Goal: Task Accomplishment & Management: Manage account settings

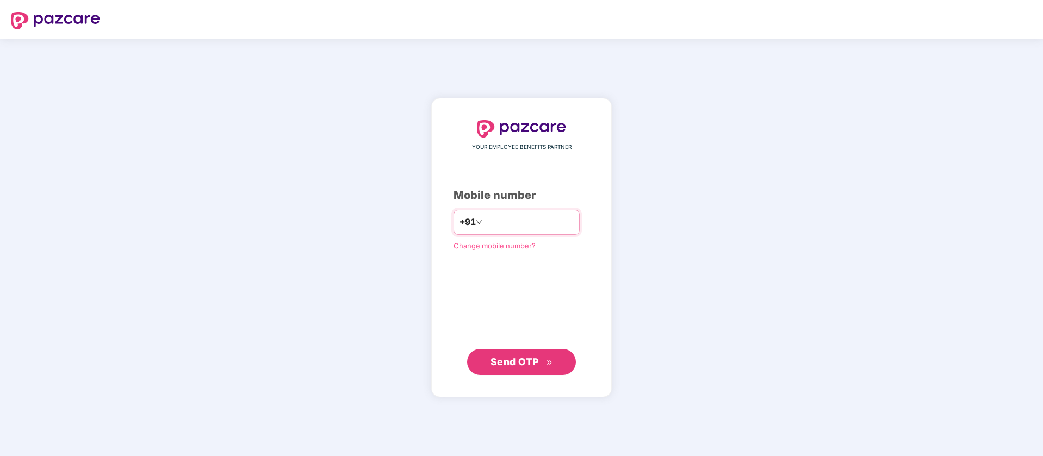
type input "**********"
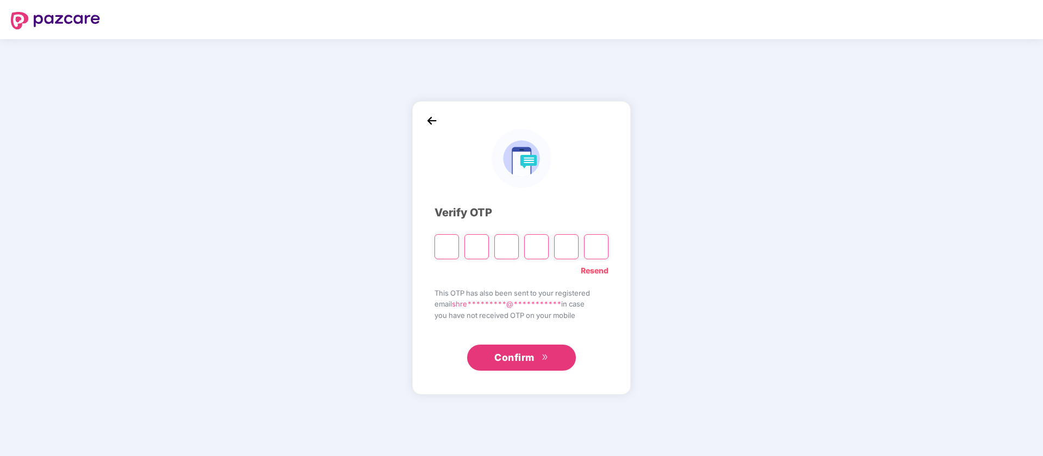
type input "*"
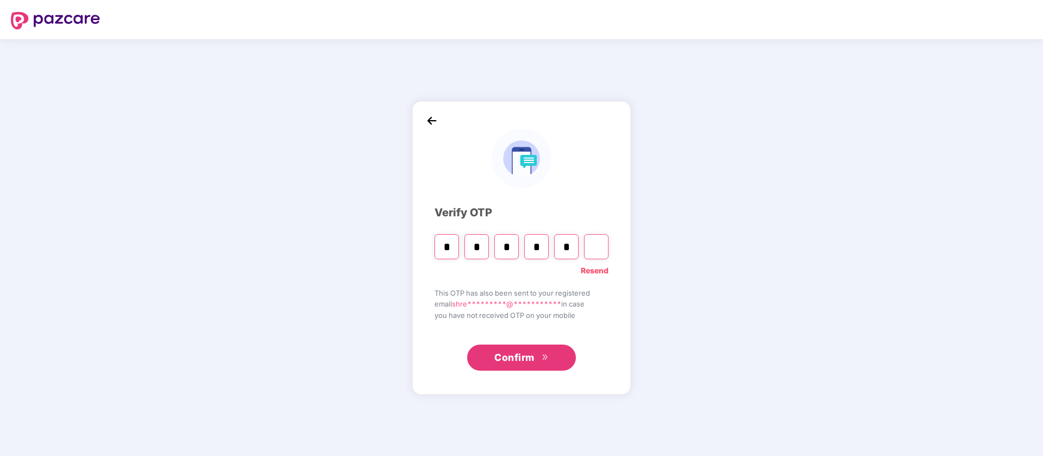
type input "*"
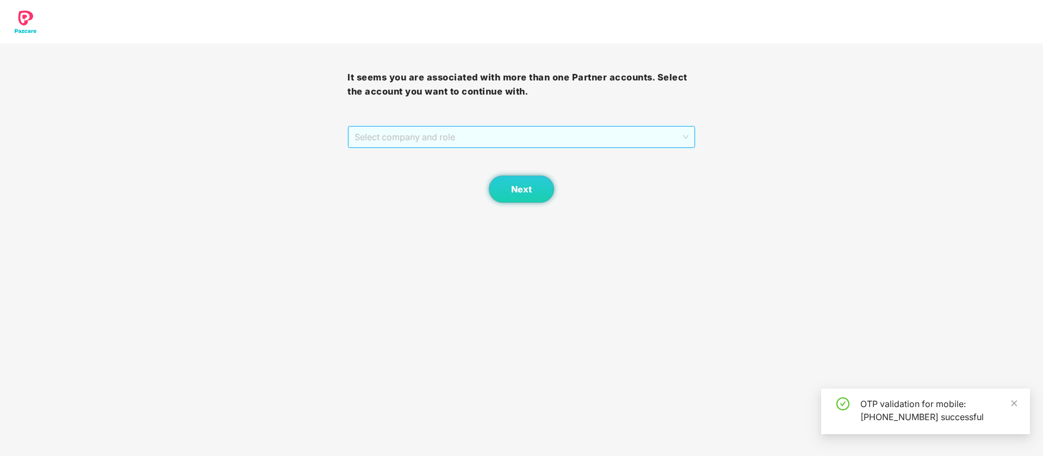
click at [407, 128] on span "Select company and role" at bounding box center [520, 137] width 333 height 21
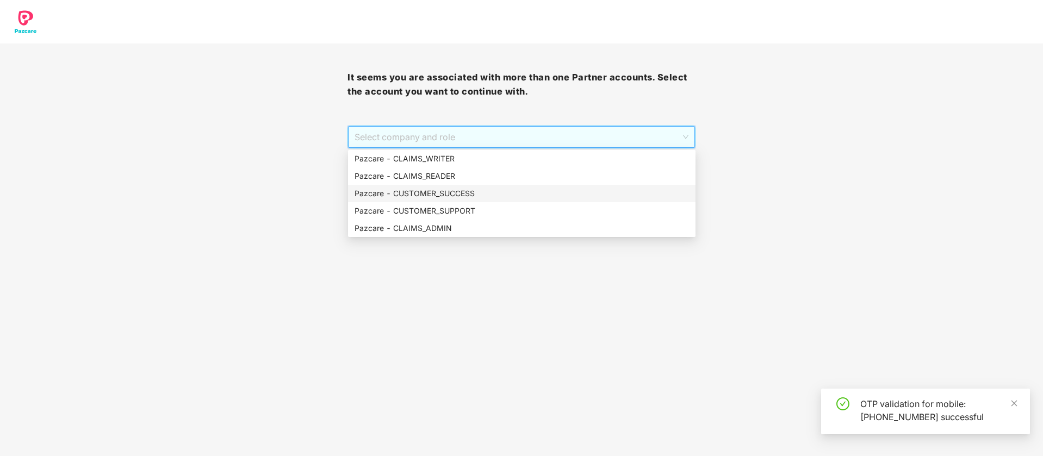
click at [447, 192] on div "Pazcare - CUSTOMER_SUCCESS" at bounding box center [521, 194] width 334 height 12
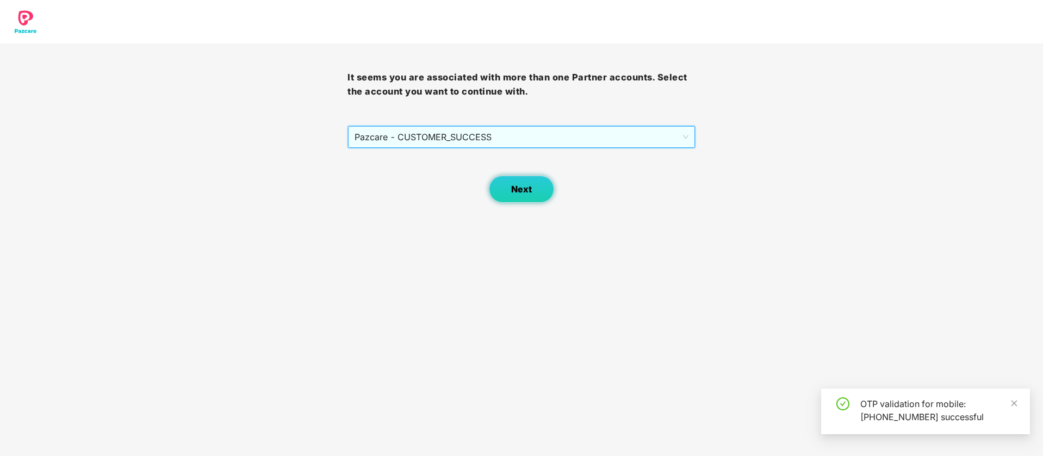
click at [531, 188] on span "Next" at bounding box center [521, 189] width 21 height 10
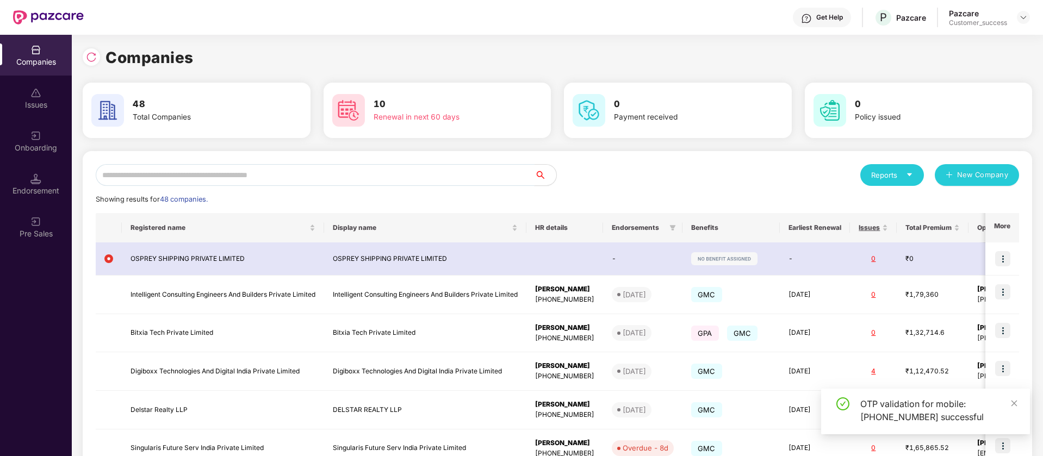
click at [218, 171] on input "text" at bounding box center [315, 175] width 439 height 22
paste input "**********"
type input "**********"
click at [1025, 20] on img at bounding box center [1023, 17] width 9 height 9
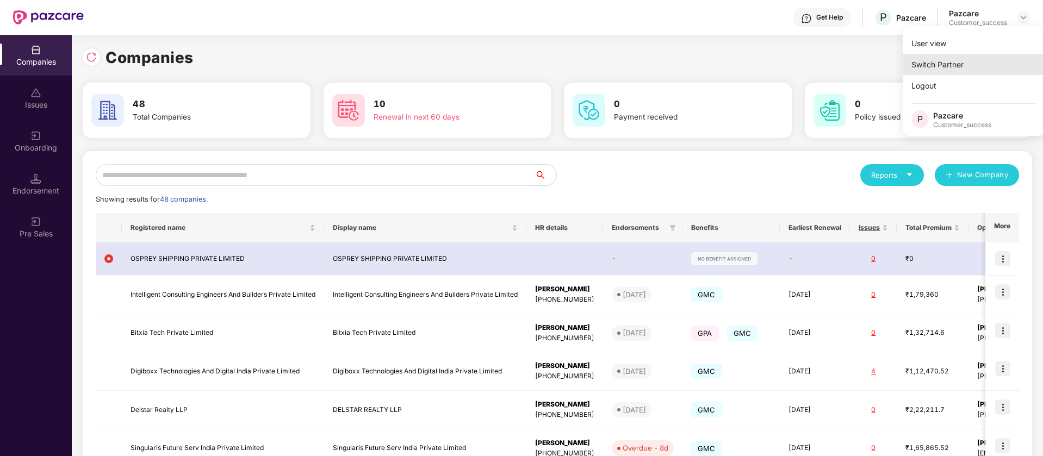
click at [981, 63] on div "Switch Partner" at bounding box center [972, 64] width 141 height 21
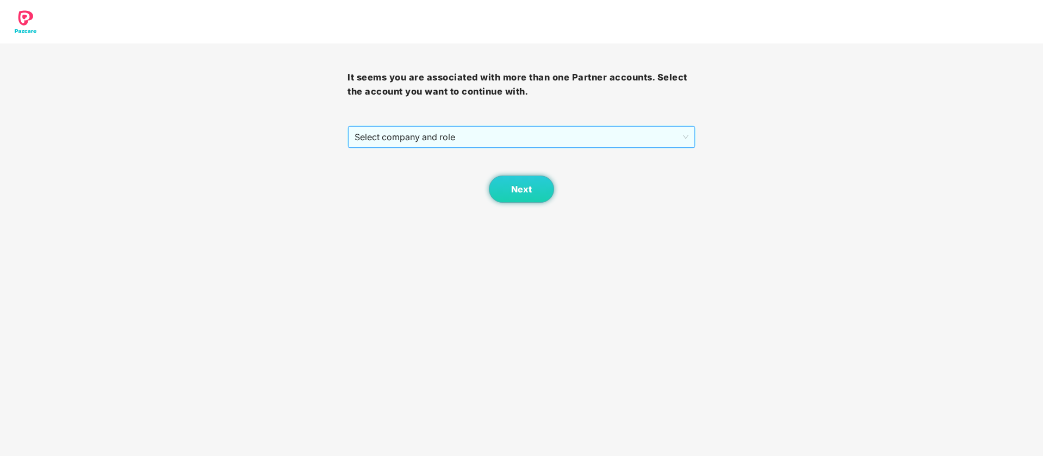
click at [619, 131] on span "Select company and role" at bounding box center [520, 137] width 333 height 21
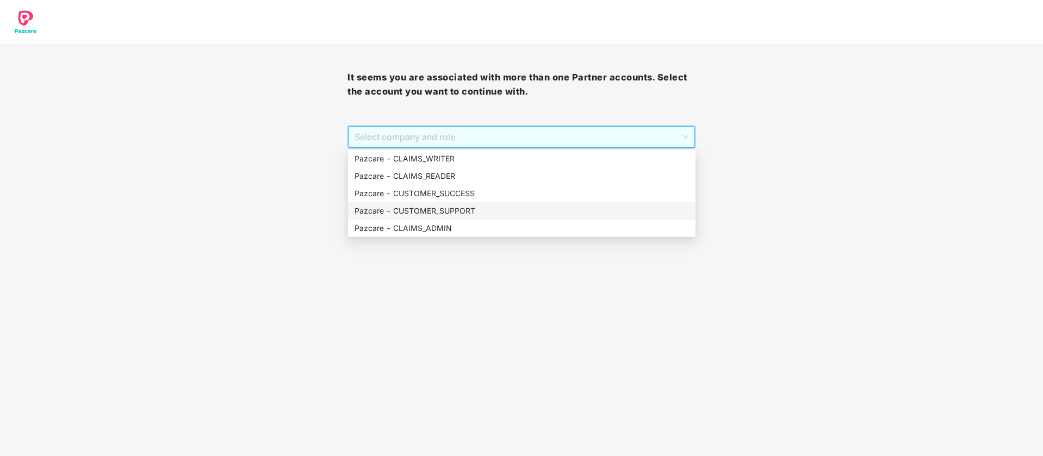
click at [477, 210] on div "Pazcare - CUSTOMER_SUPPORT" at bounding box center [521, 211] width 334 height 12
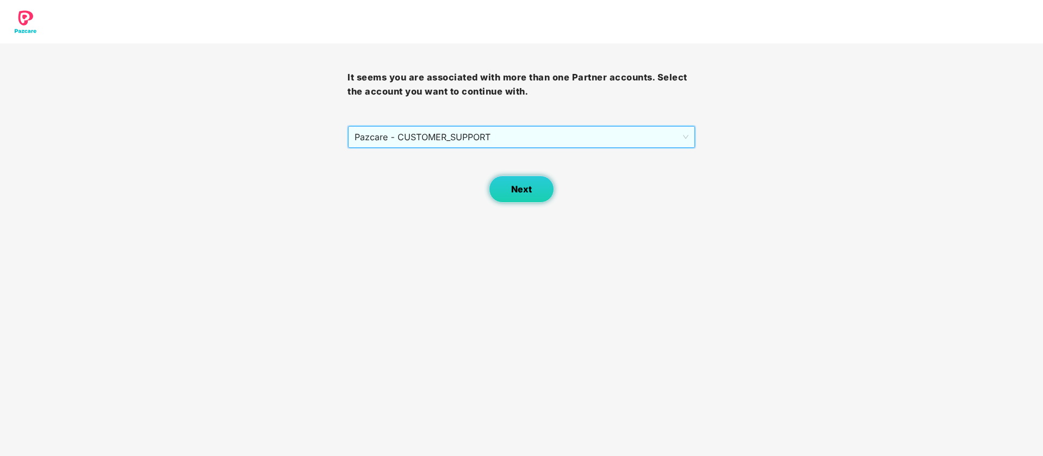
click at [497, 197] on button "Next" at bounding box center [521, 189] width 65 height 27
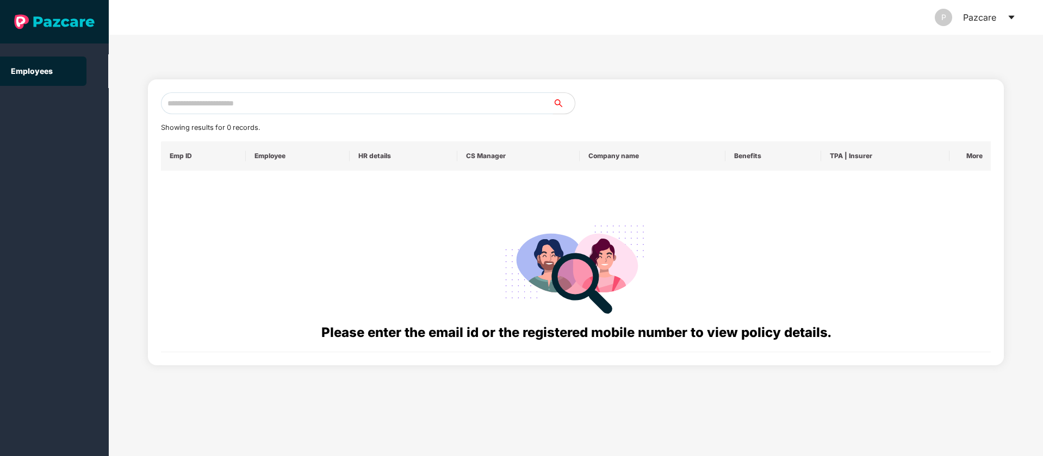
click at [245, 107] on input "text" at bounding box center [357, 103] width 392 height 22
paste input "**********"
type input "**********"
click at [1012, 19] on icon "caret-down" at bounding box center [1011, 17] width 9 height 9
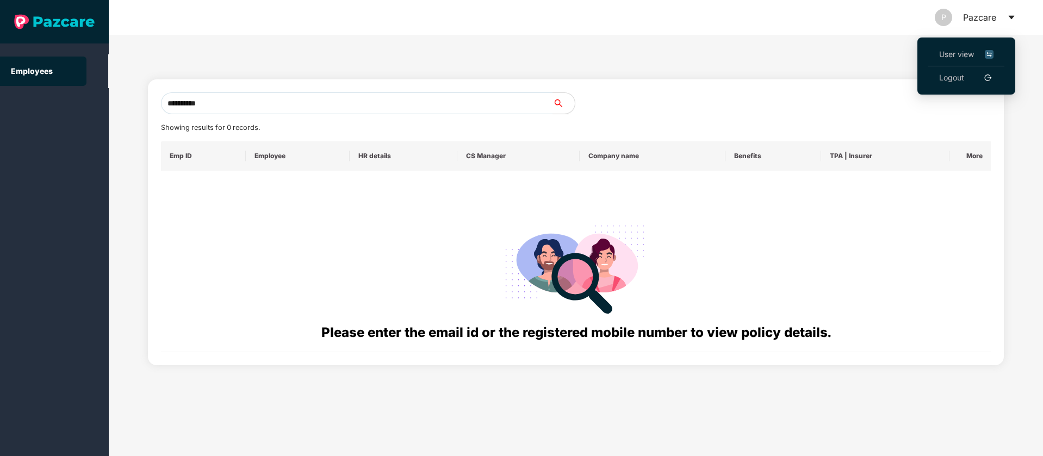
click at [990, 53] on img at bounding box center [988, 54] width 9 height 12
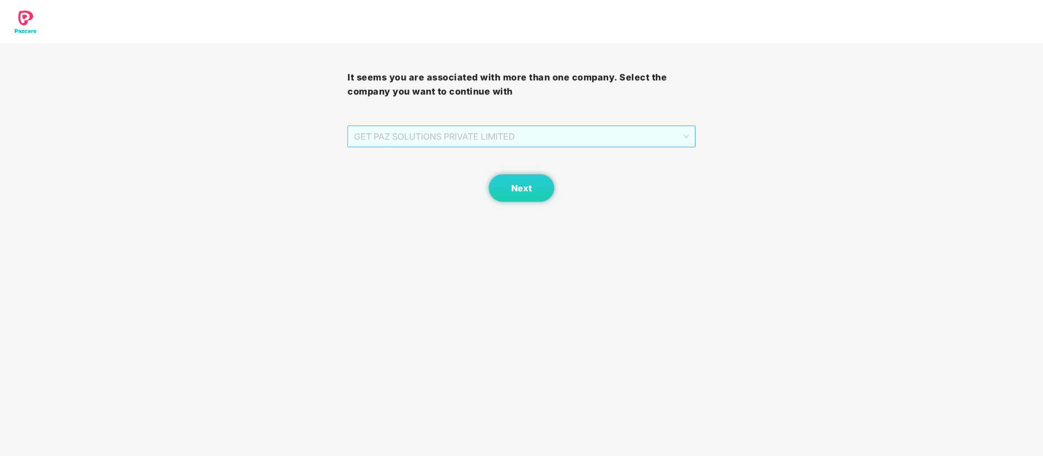
click at [639, 138] on span "GET PAZ SOLUTIONS PRIVATE LIMITED" at bounding box center [521, 136] width 334 height 21
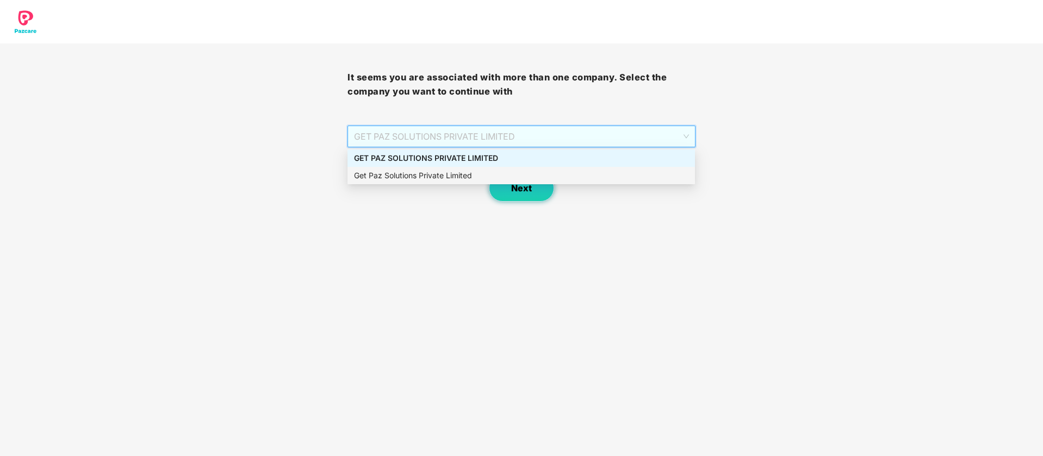
click at [526, 185] on span "Next" at bounding box center [521, 188] width 21 height 10
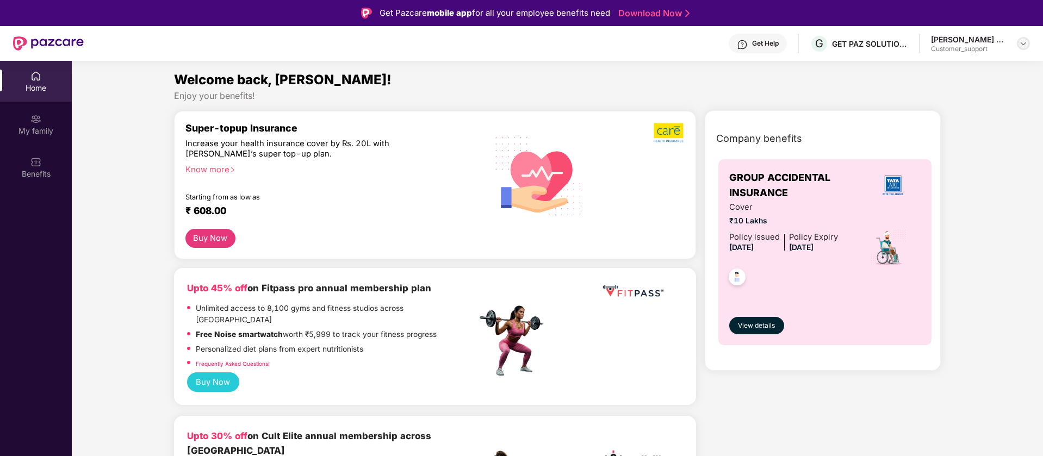
click at [1024, 40] on img at bounding box center [1023, 43] width 9 height 9
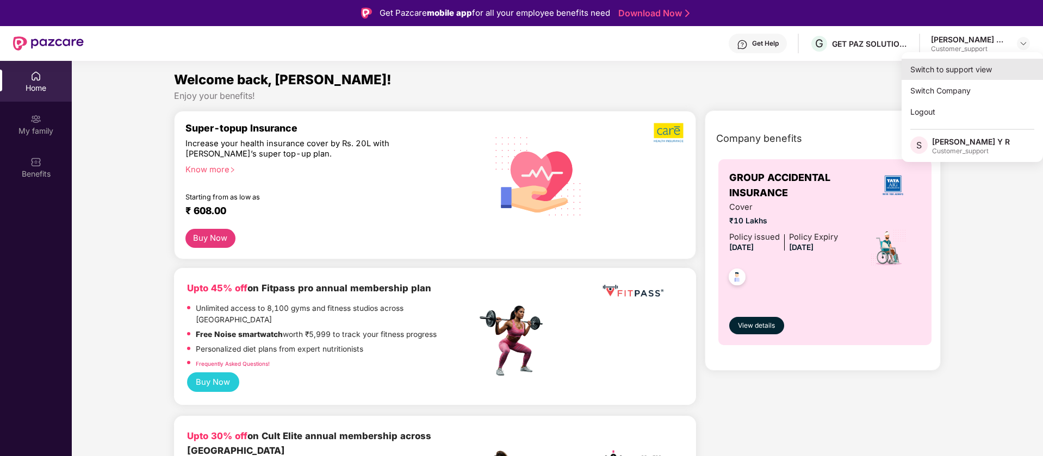
click at [972, 78] on div "Switch to support view" at bounding box center [971, 69] width 141 height 21
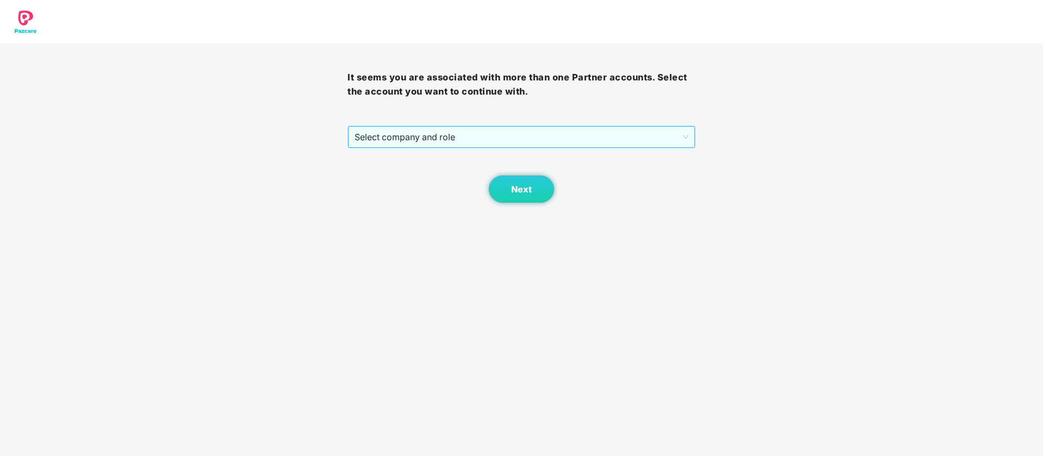
click at [423, 140] on span "Select company and role" at bounding box center [520, 137] width 333 height 21
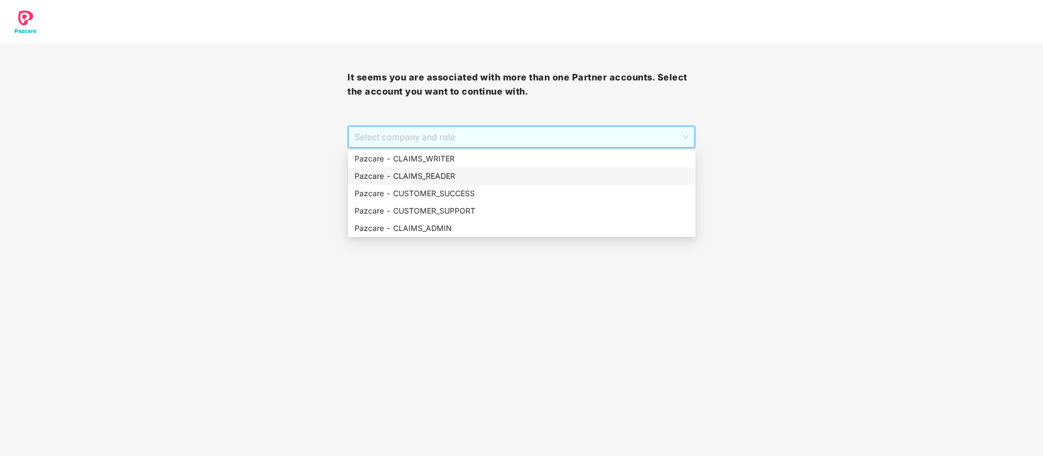
click at [468, 173] on div "Pazcare - CLAIMS_READER" at bounding box center [521, 176] width 334 height 12
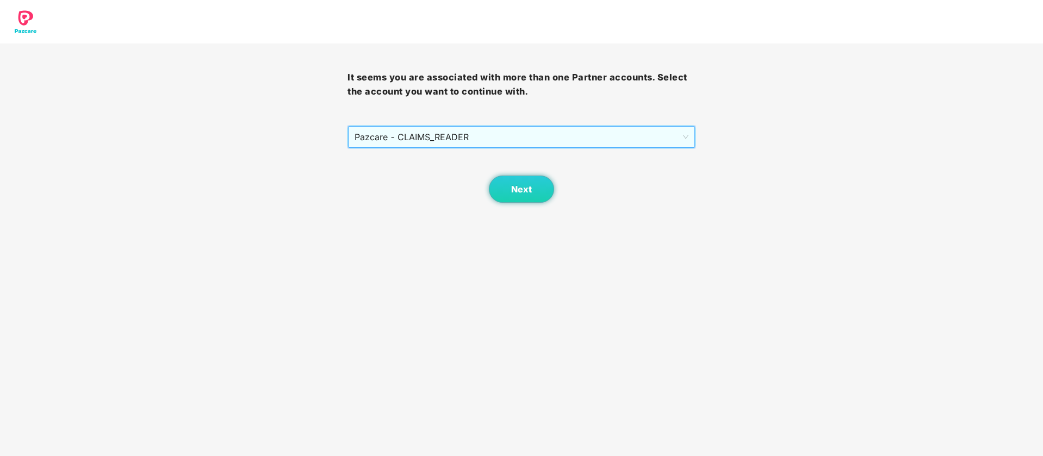
click at [508, 150] on div "Next" at bounding box center [520, 175] width 347 height 54
click at [486, 138] on span "Pazcare - CLAIMS_READER" at bounding box center [520, 137] width 333 height 21
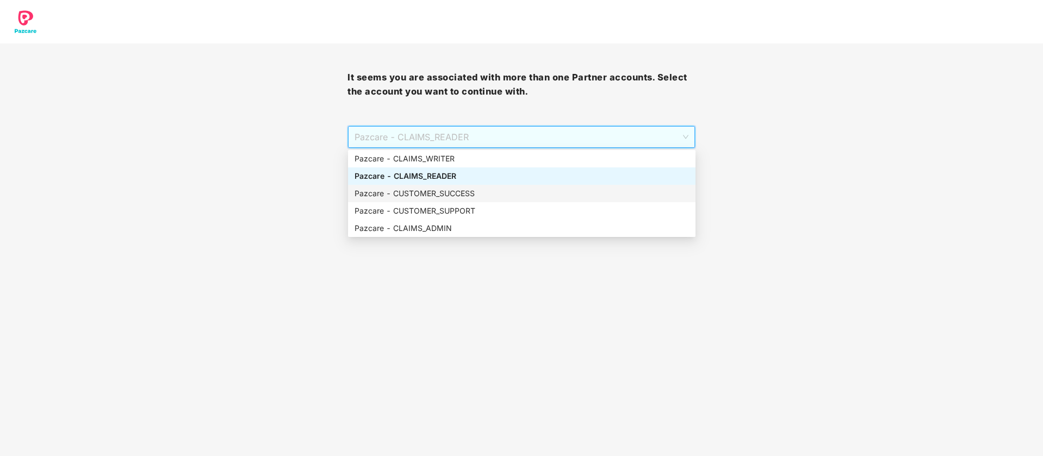
click at [479, 193] on div "Pazcare - CUSTOMER_SUCCESS" at bounding box center [521, 194] width 334 height 12
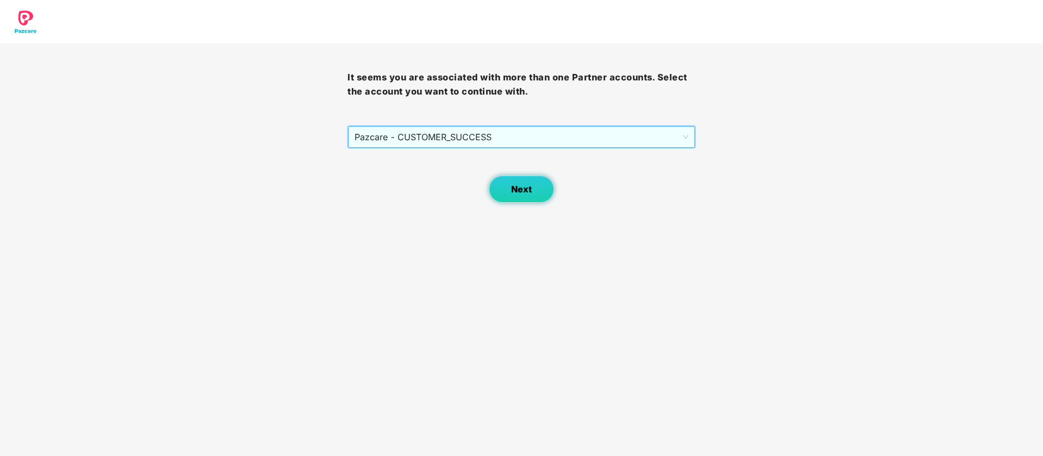
click at [524, 189] on span "Next" at bounding box center [521, 189] width 21 height 10
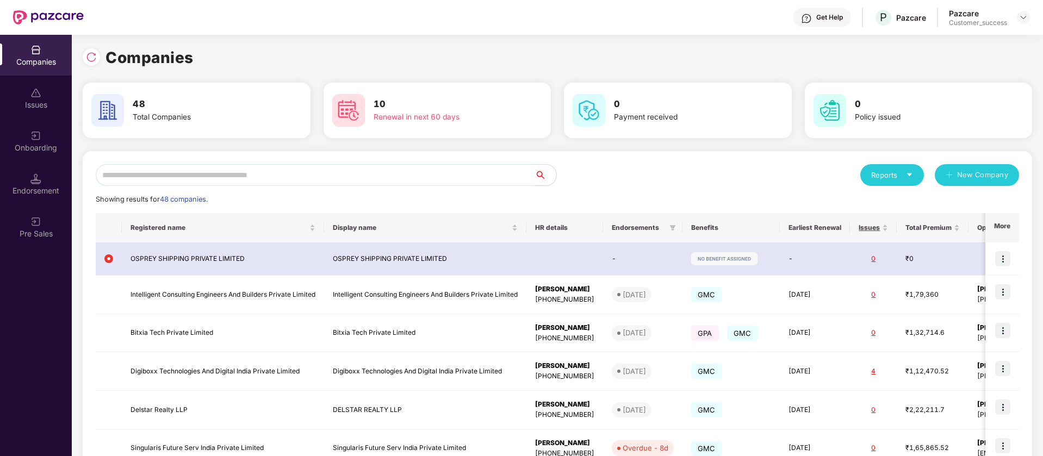
click at [38, 146] on div "Onboarding" at bounding box center [36, 147] width 72 height 11
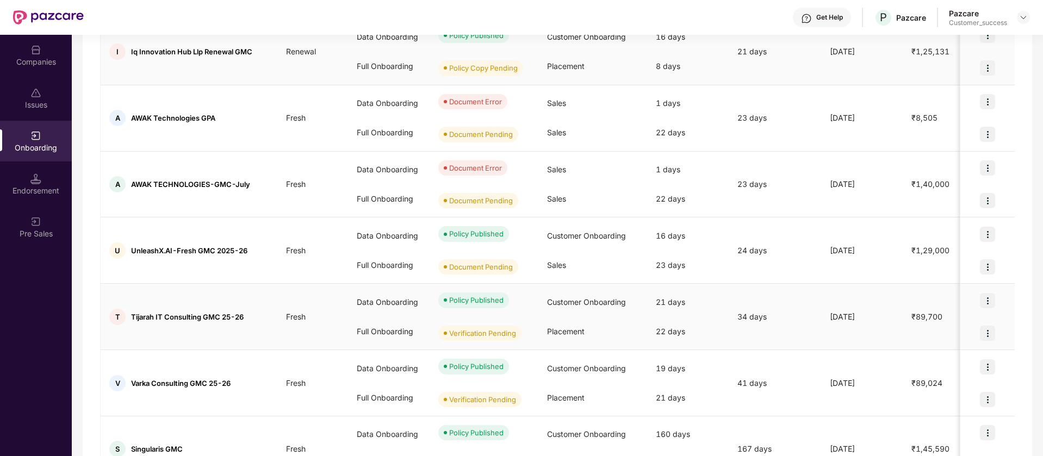
scroll to position [389, 0]
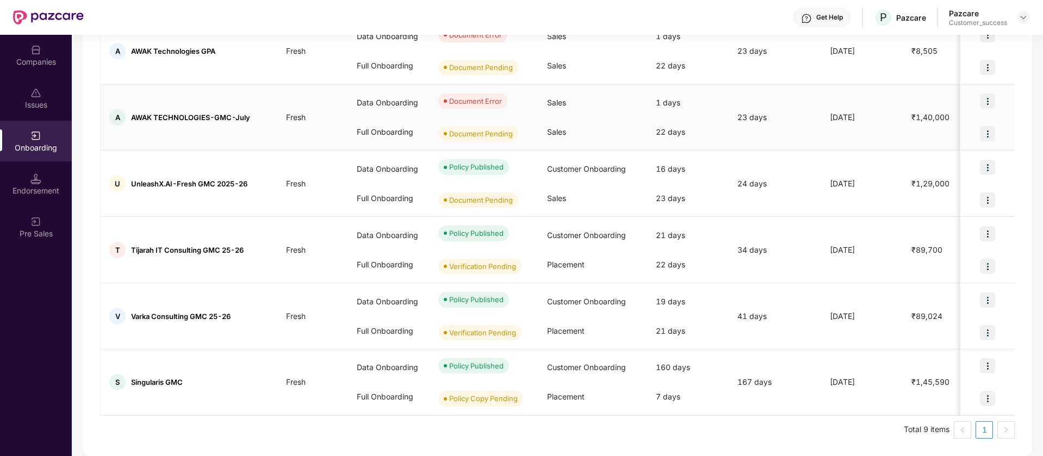
click at [986, 101] on img at bounding box center [987, 101] width 15 height 15
click at [918, 125] on span "View Document" at bounding box center [942, 129] width 78 height 12
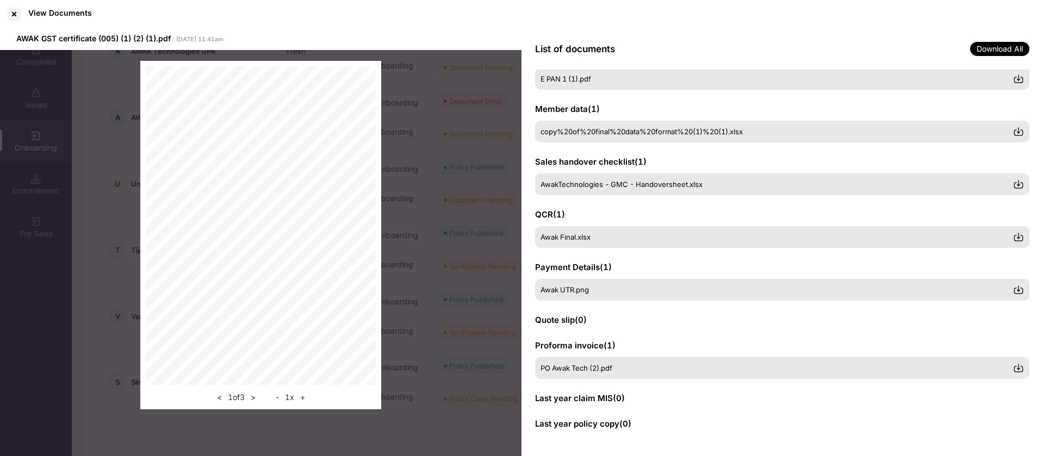
scroll to position [85, 0]
click at [11, 10] on div at bounding box center [13, 13] width 17 height 17
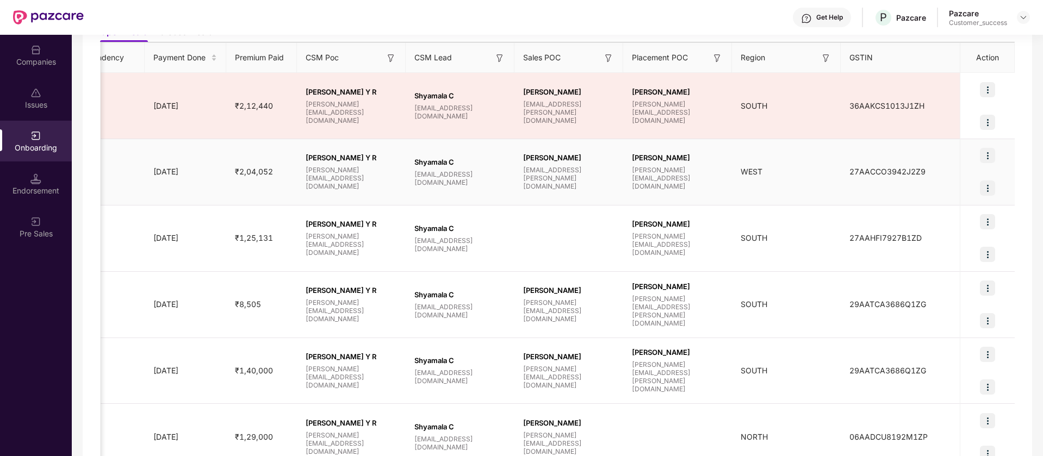
scroll to position [0, 0]
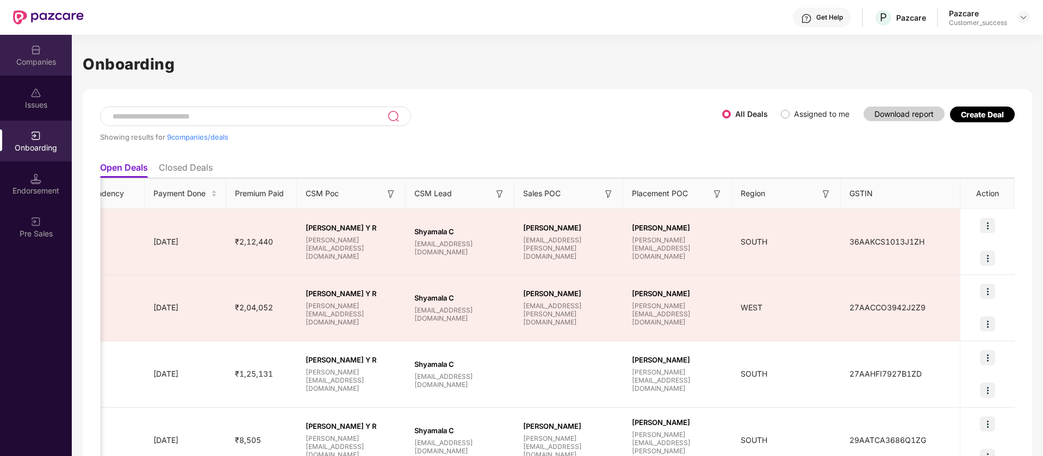
click at [46, 57] on div "Companies" at bounding box center [36, 62] width 72 height 11
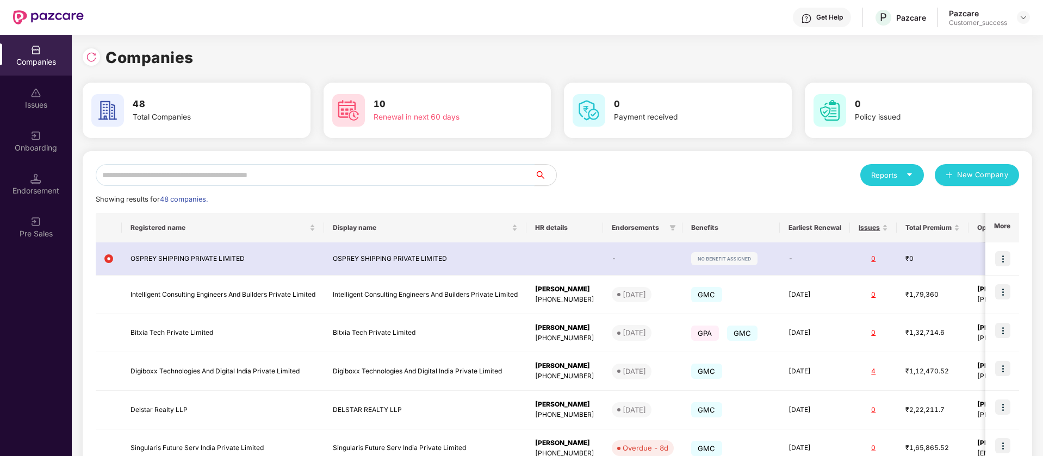
click at [324, 167] on input "text" at bounding box center [315, 175] width 439 height 22
paste input "**********"
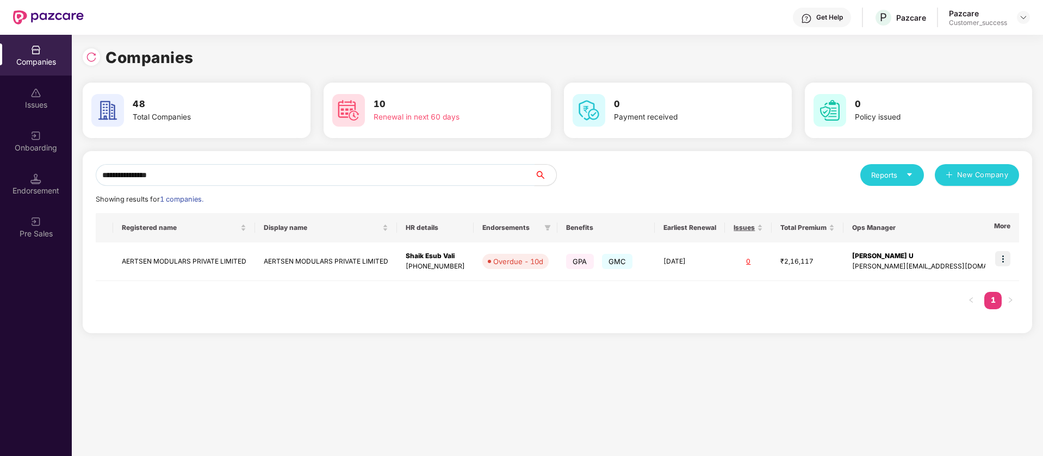
type input "**********"
click at [40, 149] on div "Onboarding" at bounding box center [36, 147] width 72 height 11
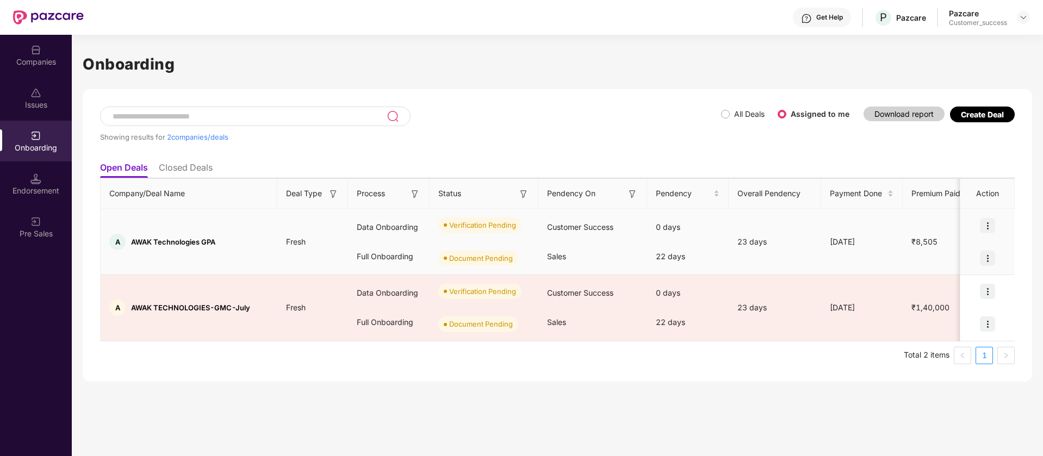
click at [992, 220] on img at bounding box center [987, 225] width 15 height 15
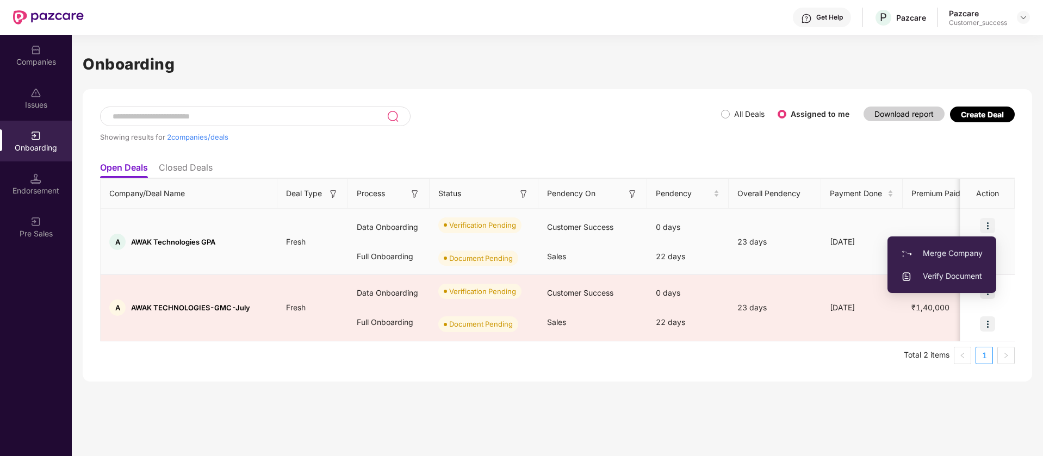
click at [934, 275] on span "Verify Document" at bounding box center [942, 276] width 82 height 12
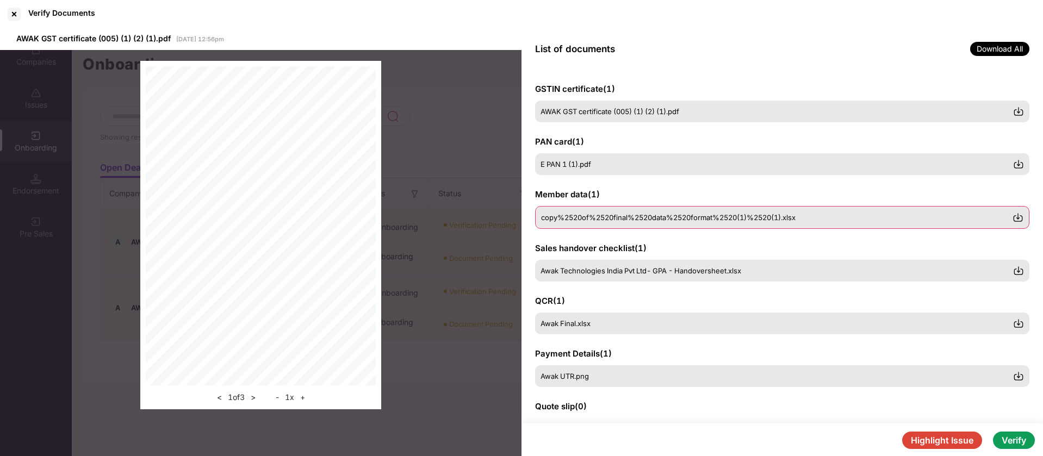
click at [626, 215] on span "copy%2520of%2520final%2520data%2520format%2520(1)%2520(1).xlsx" at bounding box center [668, 217] width 254 height 9
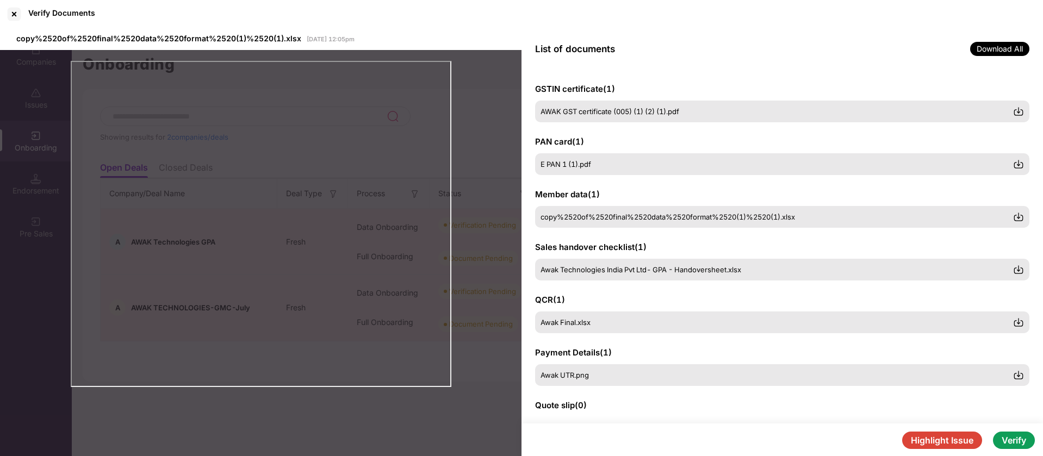
click at [1026, 413] on button "Verify" at bounding box center [1014, 440] width 42 height 17
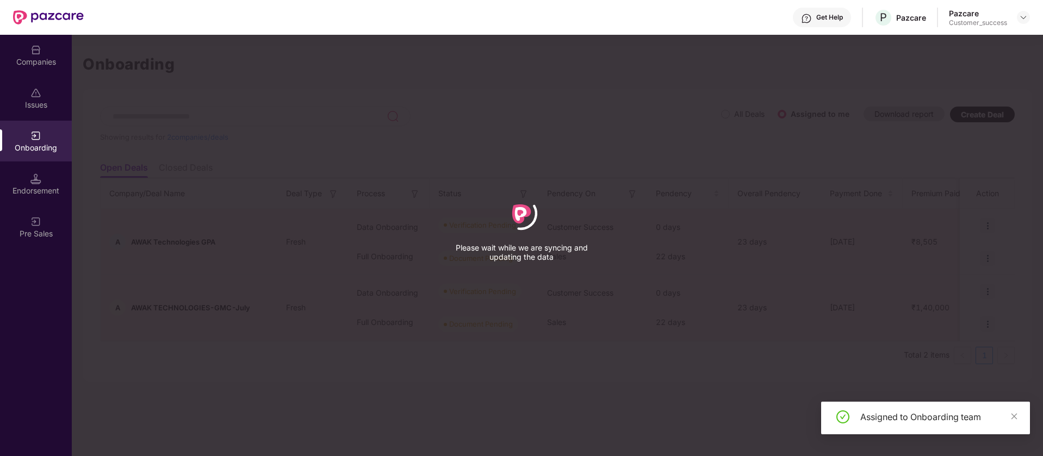
click at [959, 413] on div "Assigned to Onboarding team" at bounding box center [938, 416] width 157 height 13
copy div "Assigned to Onboarding team"
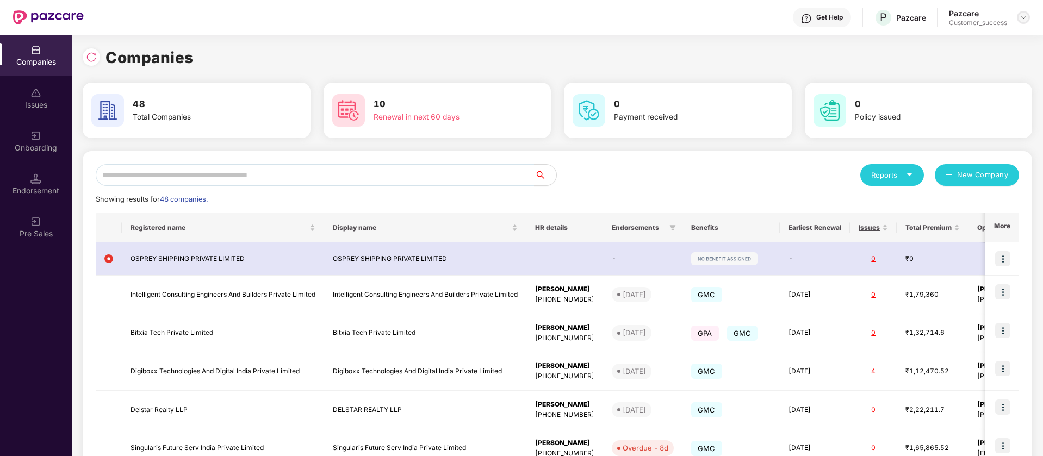
click at [1021, 20] on img at bounding box center [1023, 17] width 9 height 9
click at [956, 71] on div "Switch Partner" at bounding box center [972, 64] width 141 height 21
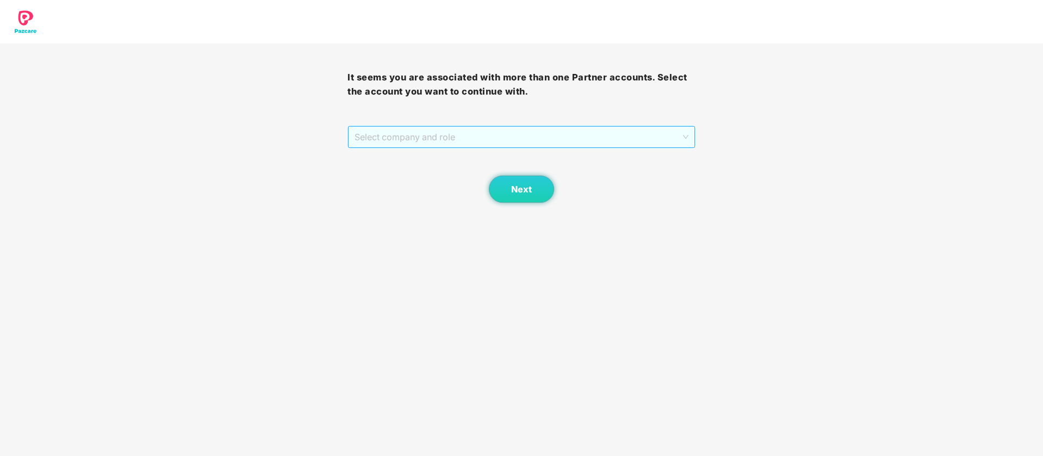
click at [621, 133] on span "Select company and role" at bounding box center [520, 137] width 333 height 21
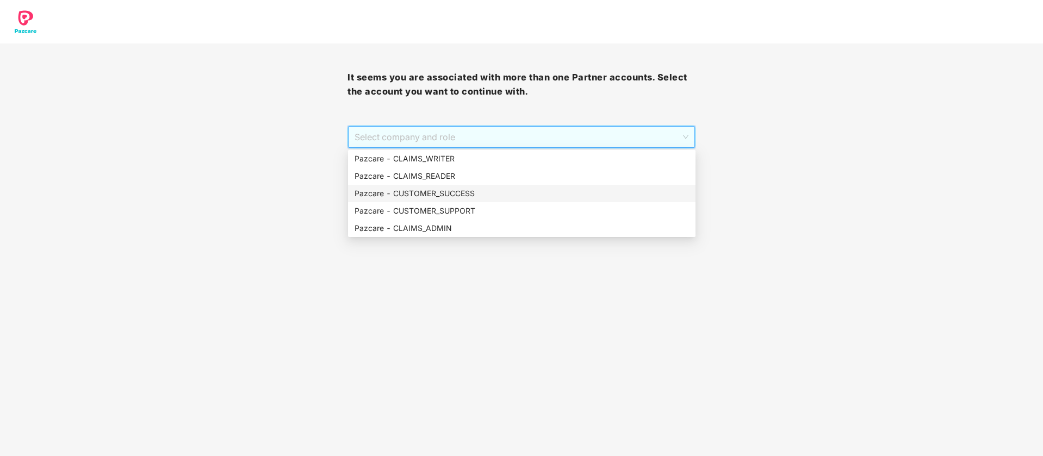
drag, startPoint x: 532, startPoint y: 194, endPoint x: 525, endPoint y: 199, distance: 8.2
click at [531, 194] on div "Pazcare - CUSTOMER_SUCCESS" at bounding box center [521, 194] width 334 height 12
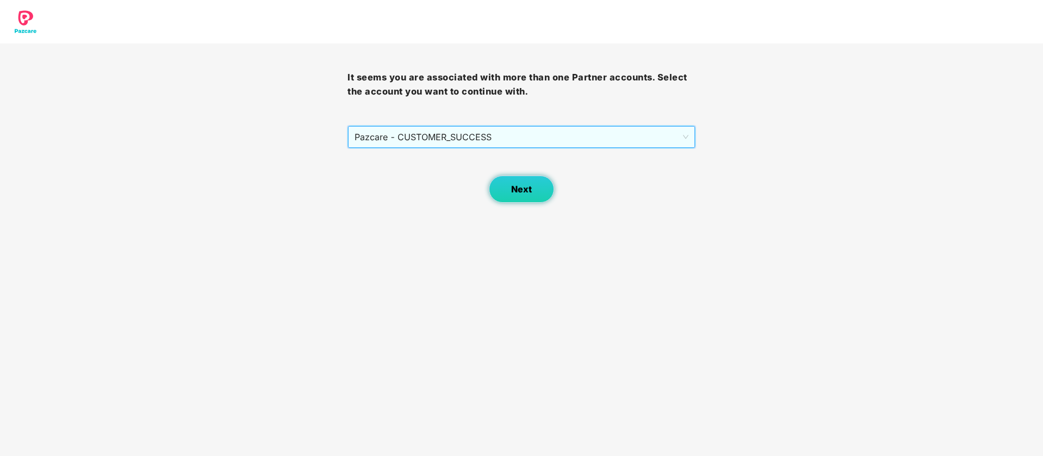
click at [516, 193] on span "Next" at bounding box center [521, 189] width 21 height 10
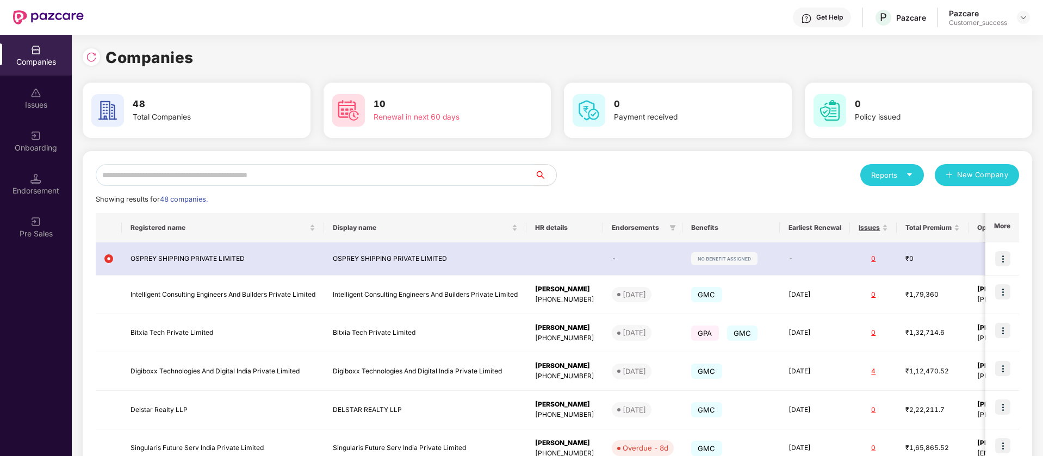
click at [295, 194] on div "Showing results for 48 companies." at bounding box center [557, 199] width 923 height 11
click at [307, 172] on input "text" at bounding box center [315, 175] width 439 height 22
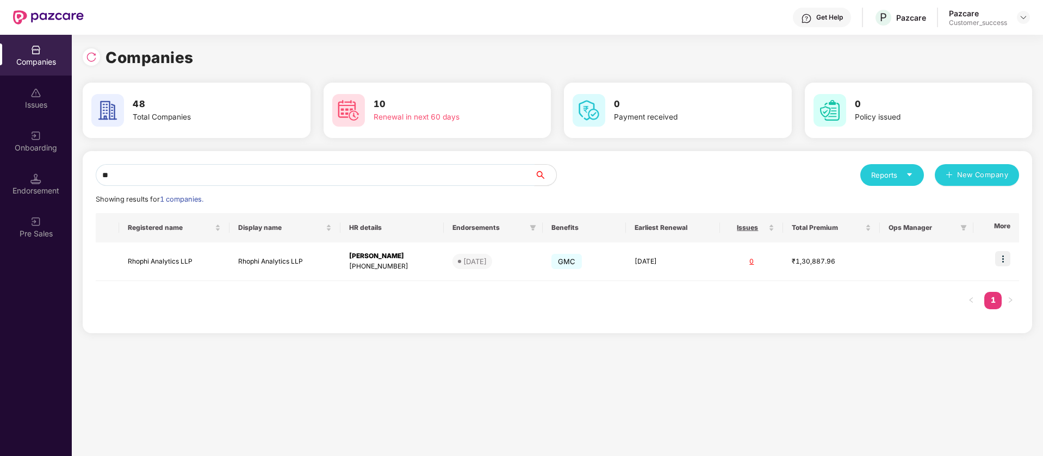
type input "*"
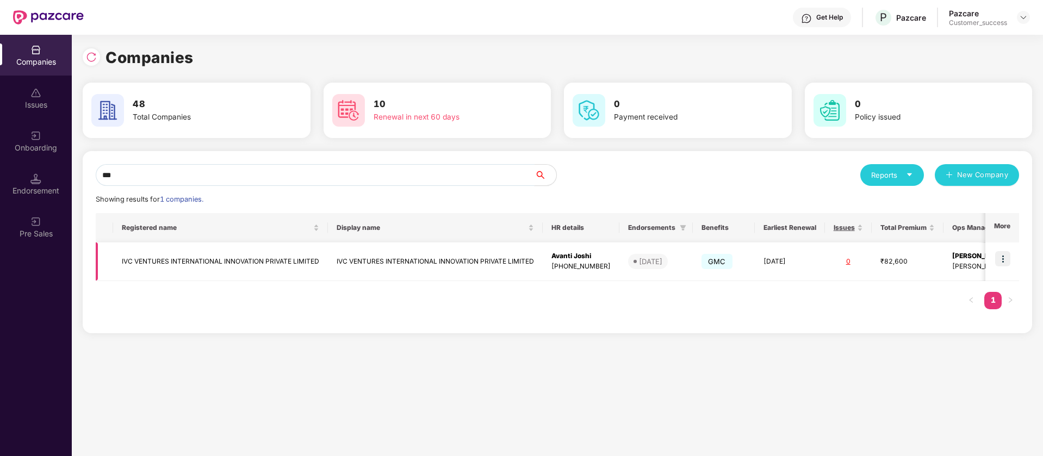
type input "***"
click at [1009, 256] on img at bounding box center [1002, 258] width 15 height 15
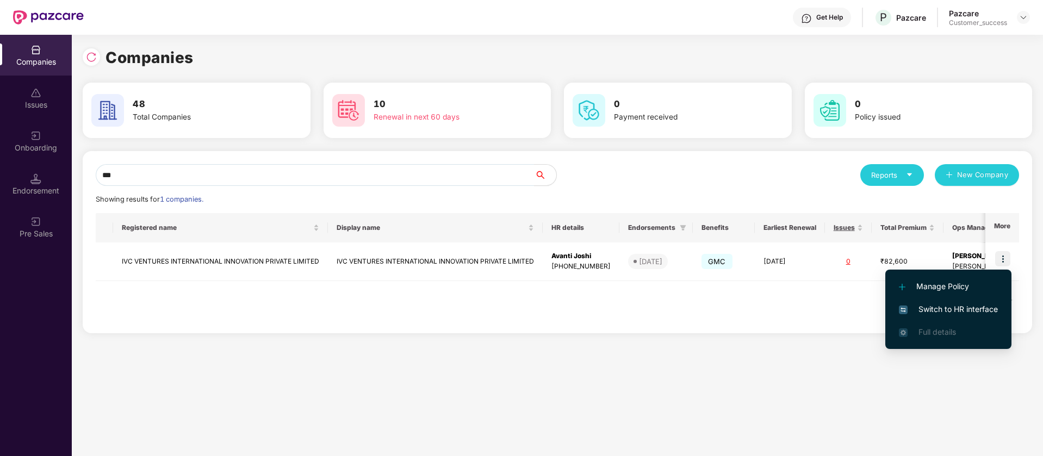
click at [991, 306] on span "Switch to HR interface" at bounding box center [948, 309] width 99 height 12
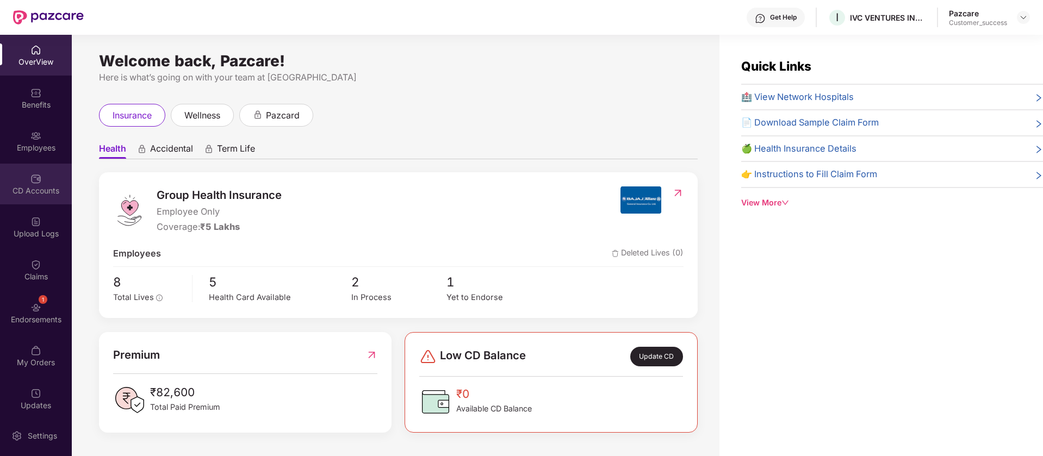
click at [43, 197] on div "CD Accounts" at bounding box center [36, 184] width 72 height 41
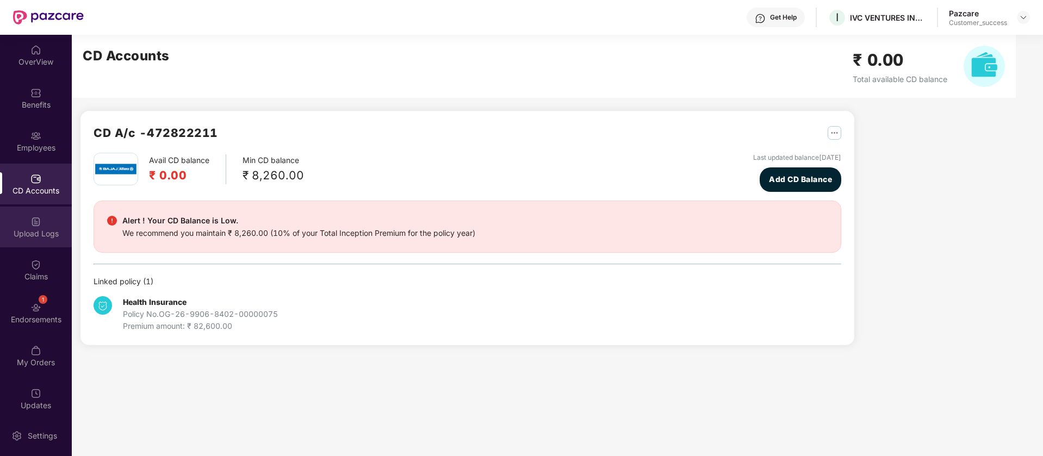
click at [42, 244] on div "Upload Logs" at bounding box center [36, 227] width 72 height 41
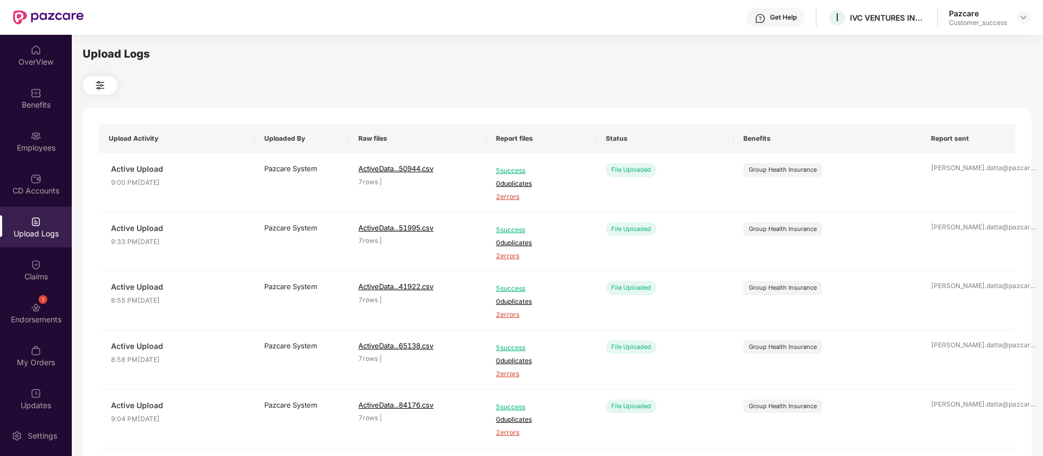
click at [42, 291] on div "OverView Benefits Employees CD Accounts Upload Logs Claims 1 Endorsements My Or…" at bounding box center [36, 225] width 72 height 381
click at [41, 298] on div "1" at bounding box center [43, 299] width 9 height 9
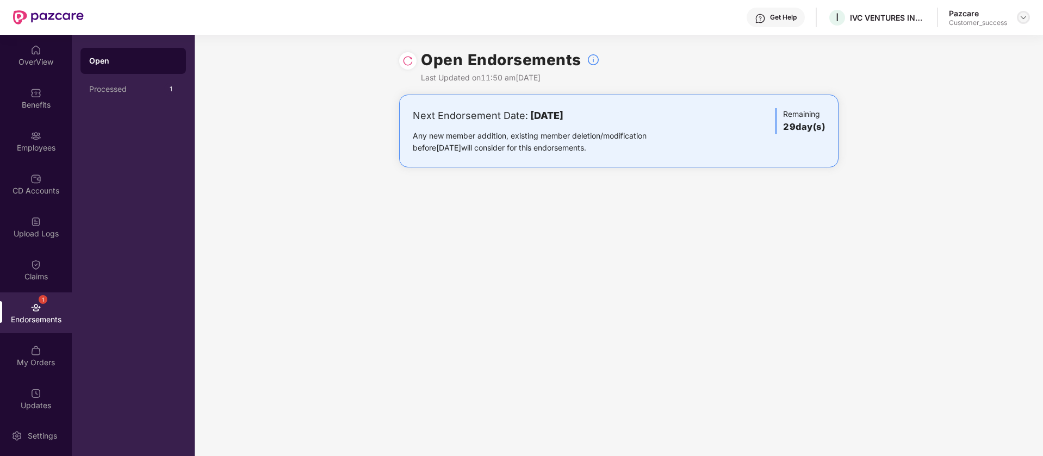
click at [1023, 16] on img at bounding box center [1023, 17] width 9 height 9
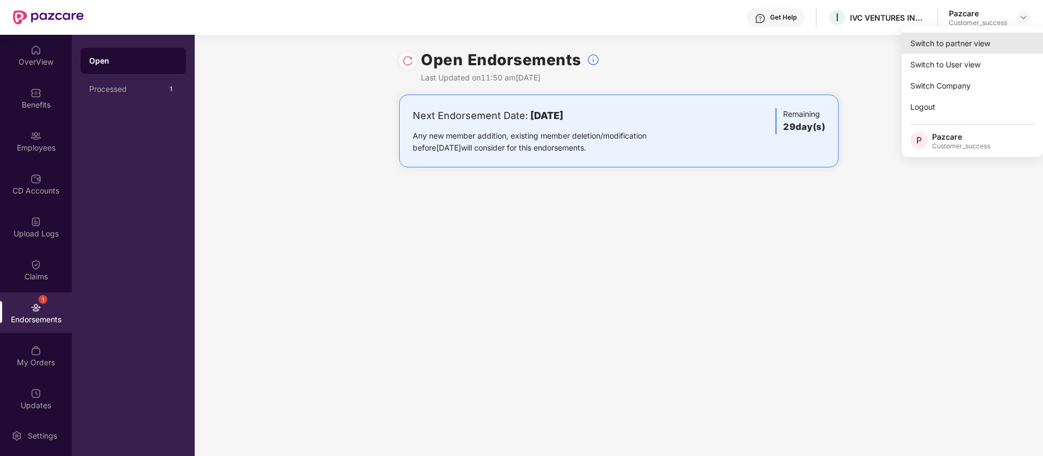
click at [1008, 46] on div "Switch to partner view" at bounding box center [971, 43] width 141 height 21
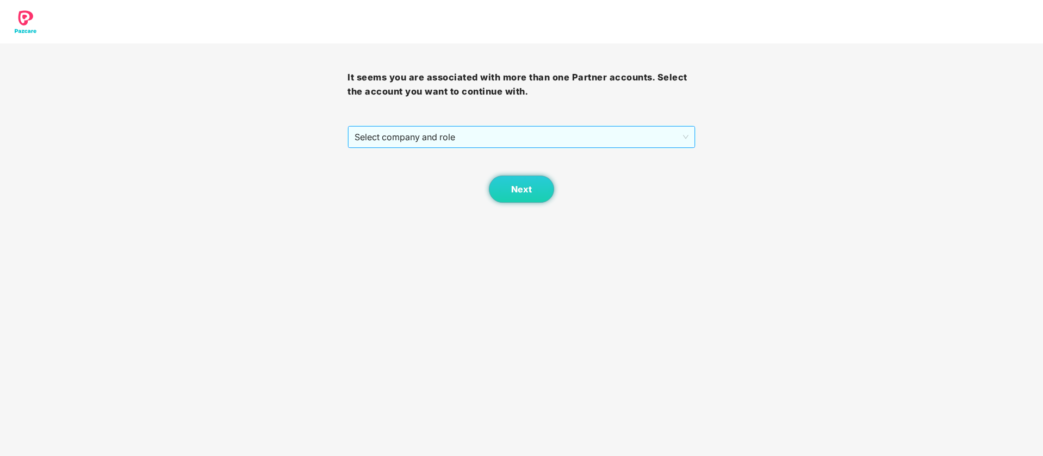
click at [668, 144] on span "Select company and role" at bounding box center [520, 137] width 333 height 21
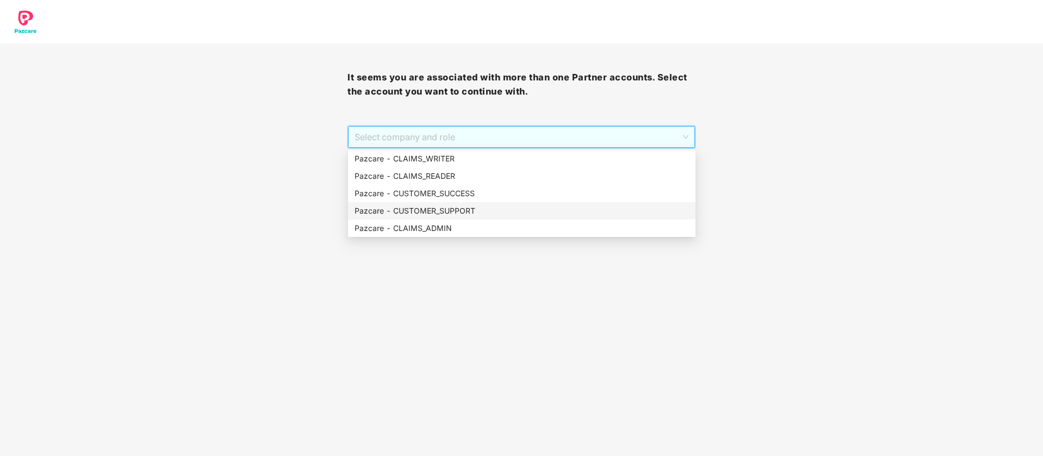
click at [578, 208] on div "Pazcare - CUSTOMER_SUPPORT" at bounding box center [521, 211] width 334 height 12
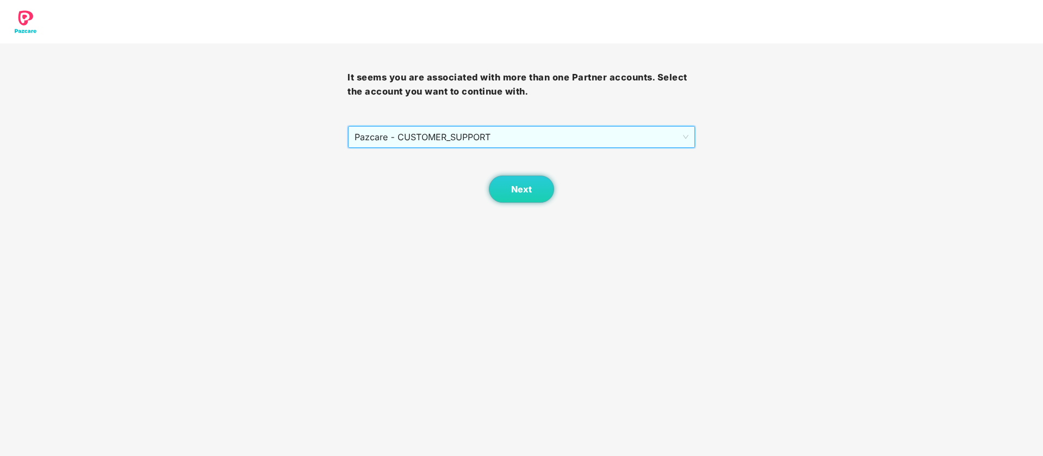
click at [580, 141] on span "Pazcare - CUSTOMER_SUPPORT" at bounding box center [520, 137] width 333 height 21
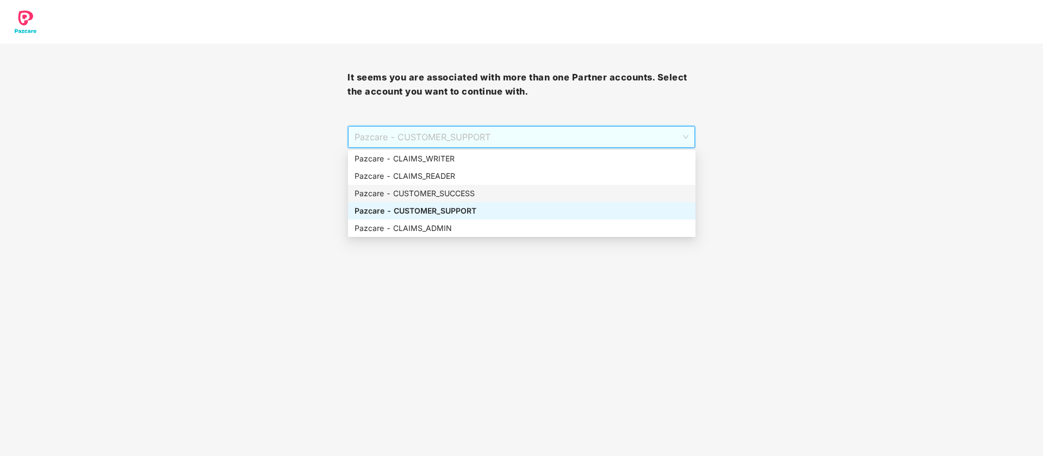
click at [552, 197] on div "Pazcare - CUSTOMER_SUCCESS" at bounding box center [521, 194] width 334 height 12
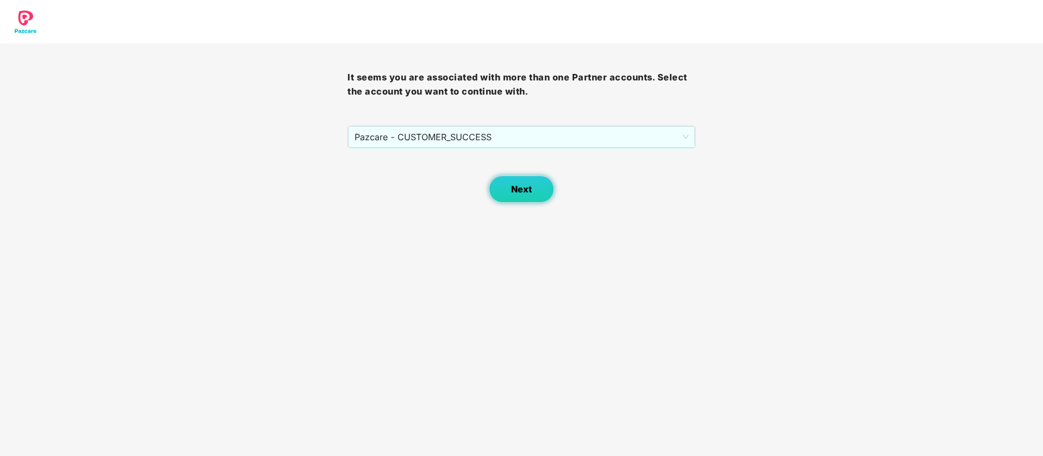
click at [543, 196] on button "Next" at bounding box center [521, 189] width 65 height 27
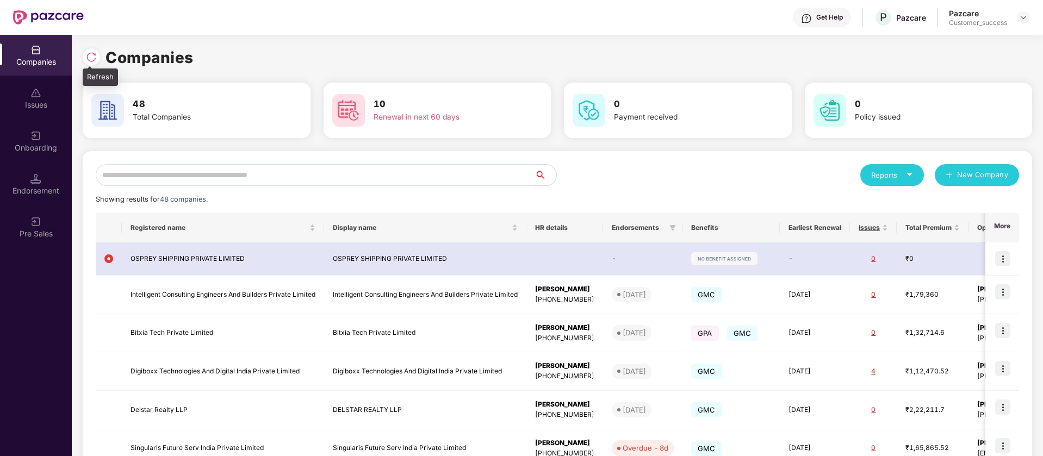
click at [95, 60] on img at bounding box center [91, 57] width 11 height 11
click at [1017, 18] on div at bounding box center [1023, 17] width 13 height 13
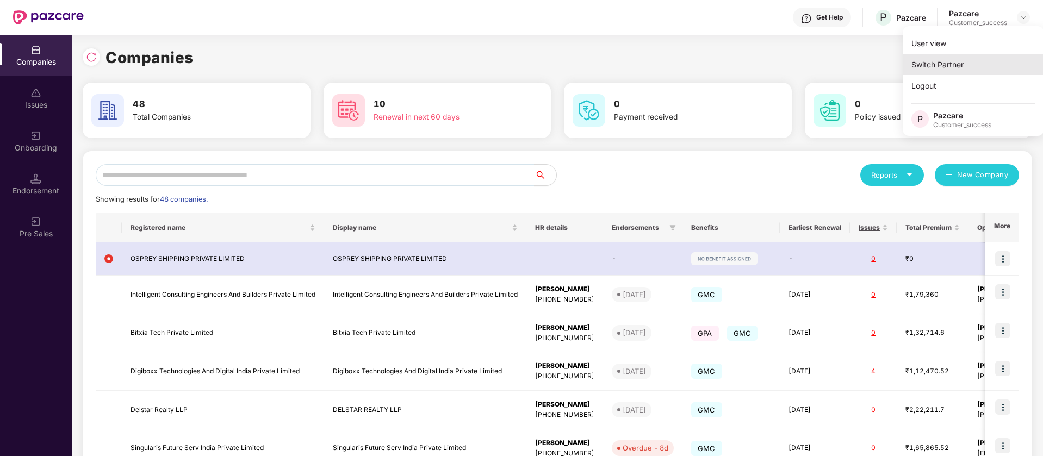
click at [994, 58] on div "Switch Partner" at bounding box center [972, 64] width 141 height 21
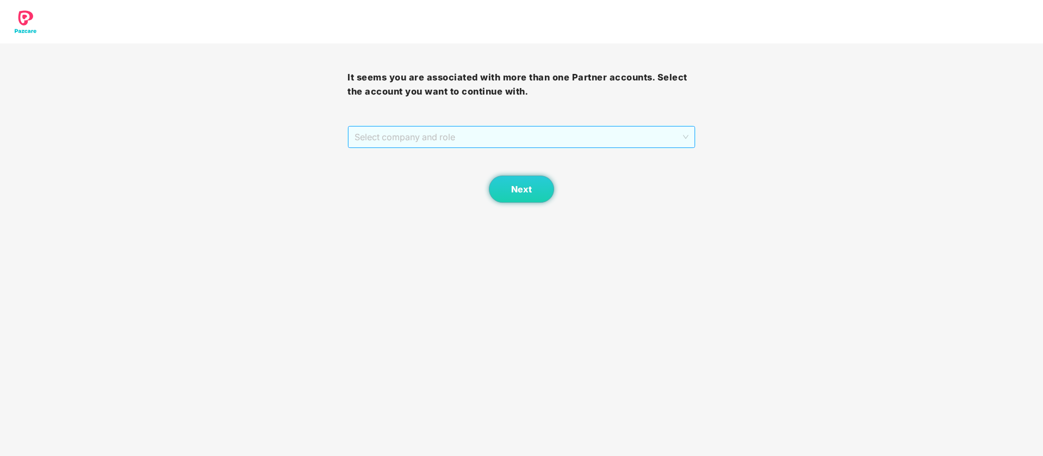
click at [679, 135] on span "Select company and role" at bounding box center [520, 137] width 333 height 21
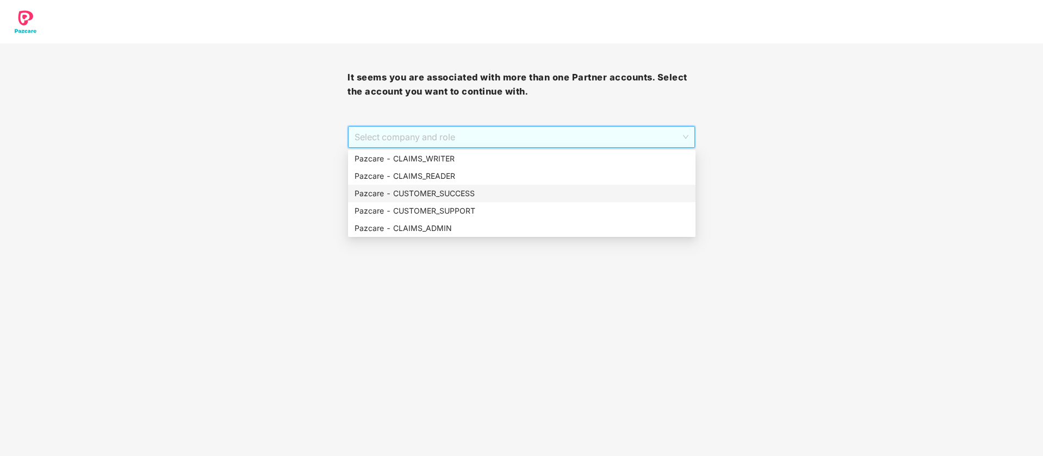
click at [545, 197] on div "Pazcare - CUSTOMER_SUCCESS" at bounding box center [521, 194] width 334 height 12
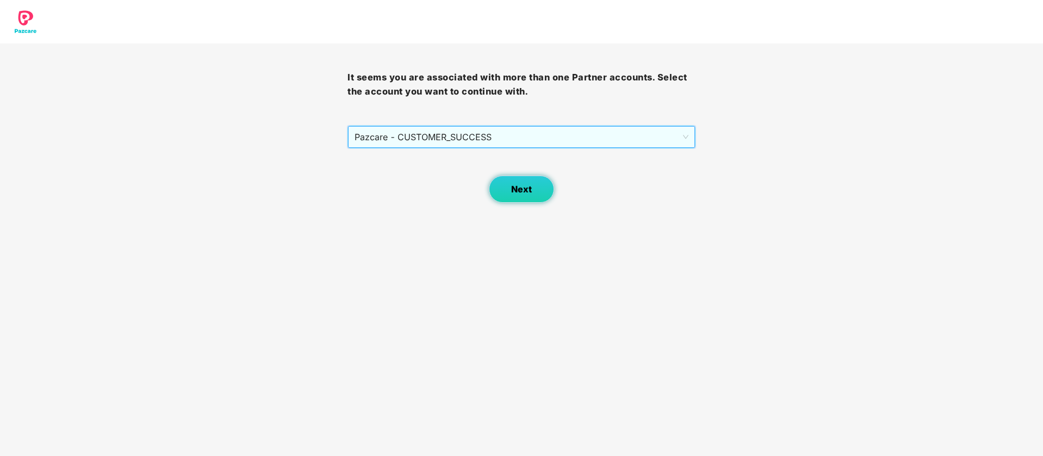
click at [543, 180] on button "Next" at bounding box center [521, 189] width 65 height 27
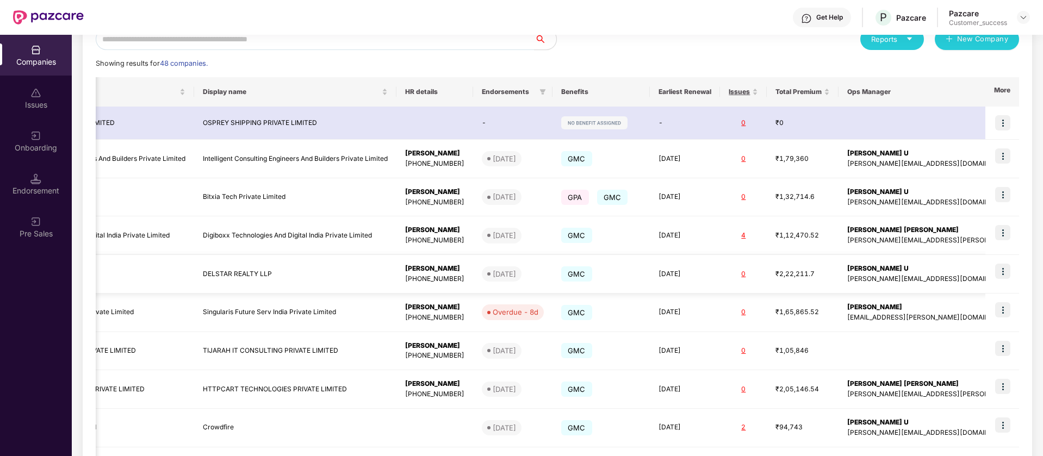
scroll to position [0, 1]
click at [23, 145] on div "Onboarding" at bounding box center [36, 147] width 72 height 11
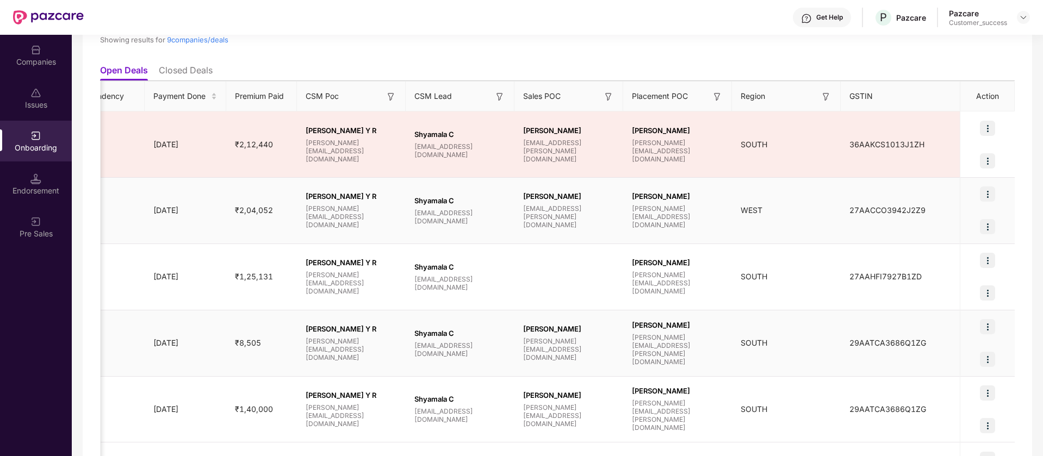
scroll to position [98, 0]
click at [990, 195] on img at bounding box center [987, 192] width 15 height 15
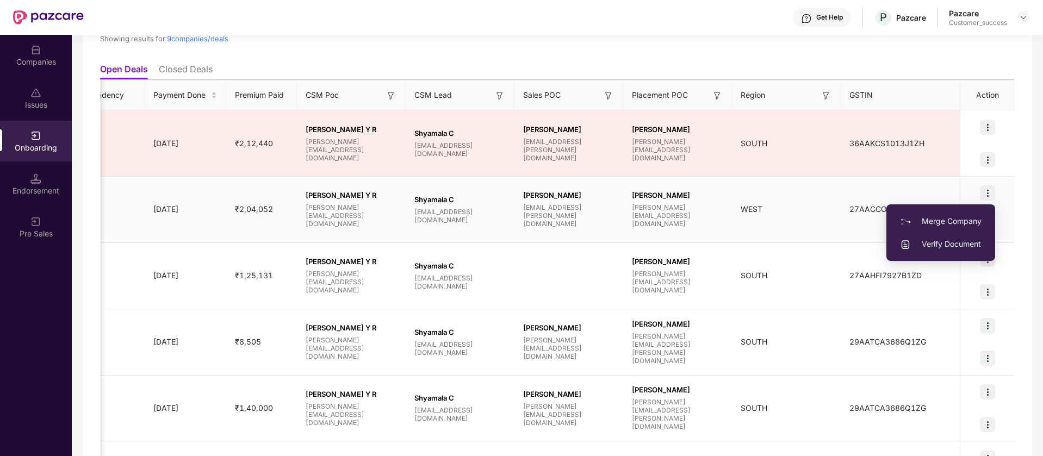
click at [955, 242] on span "Verify Document" at bounding box center [941, 244] width 82 height 12
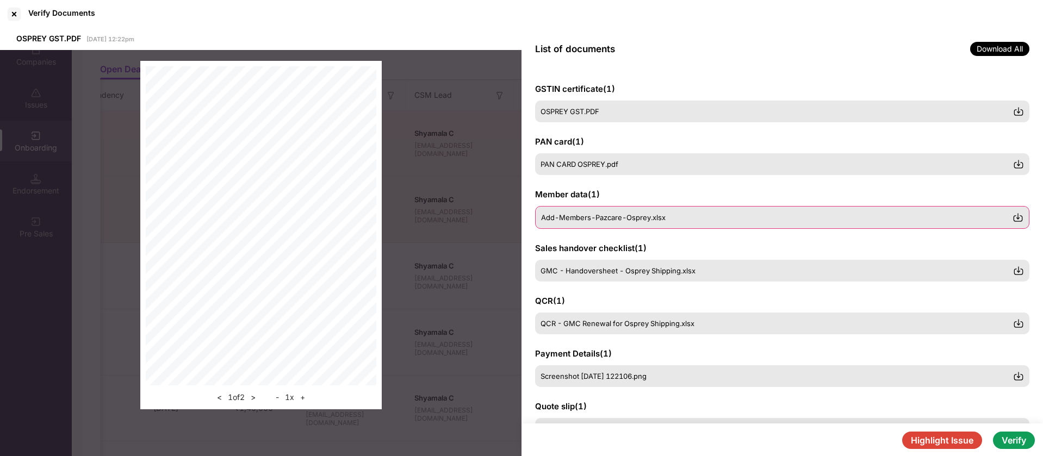
click at [679, 217] on div "Add-Members-Pazcare-Osprey.xlsx" at bounding box center [776, 217] width 471 height 9
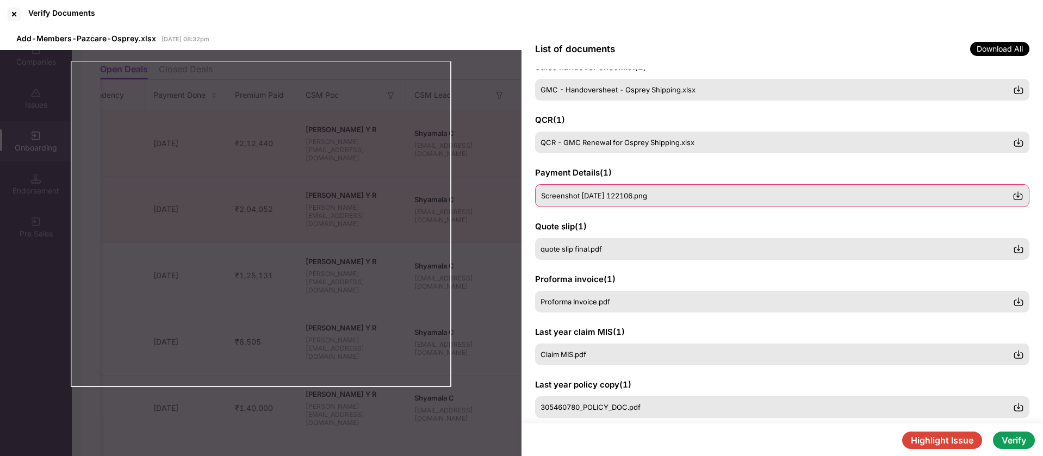
scroll to position [202, 0]
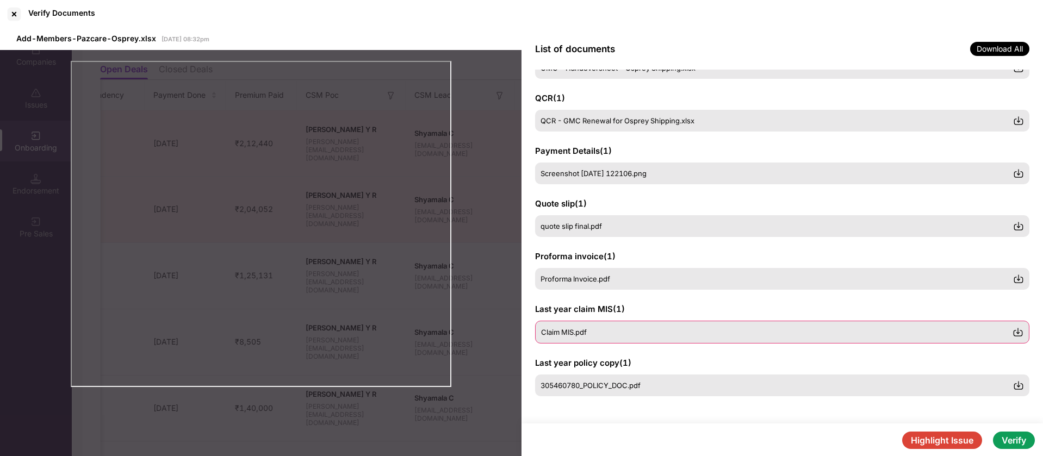
click at [731, 334] on div "Claim MIS.pdf" at bounding box center [776, 332] width 471 height 9
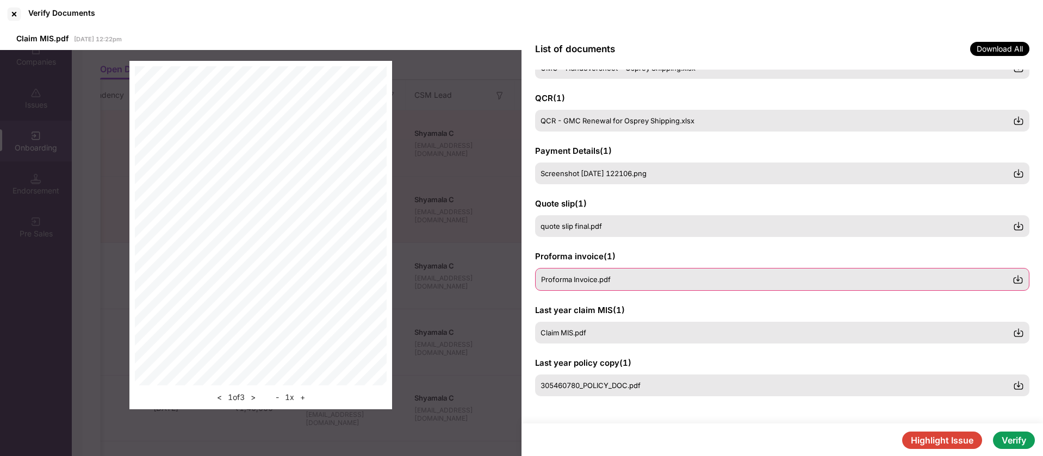
click at [730, 283] on div "Proforma Invoice.pdf" at bounding box center [776, 279] width 471 height 9
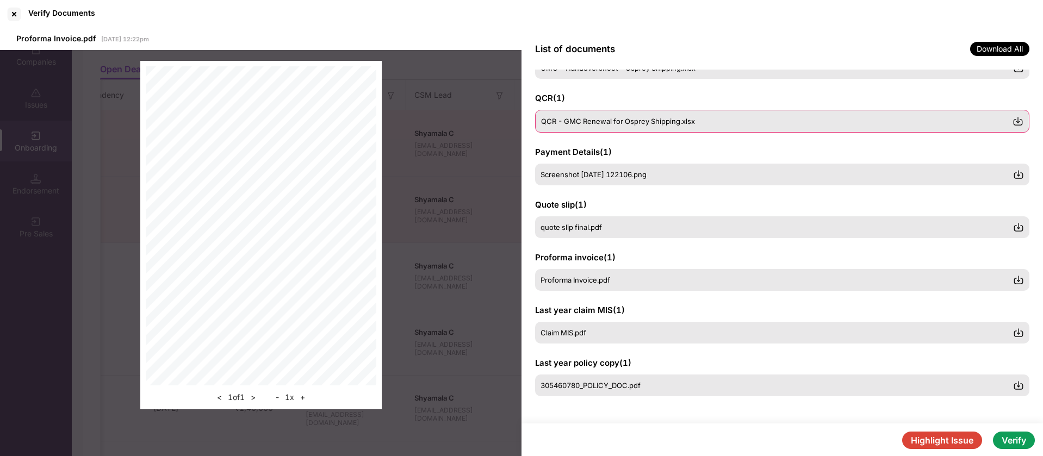
click at [725, 120] on div "QCR - GMC Renewal for Osprey Shipping.xlsx" at bounding box center [776, 121] width 471 height 9
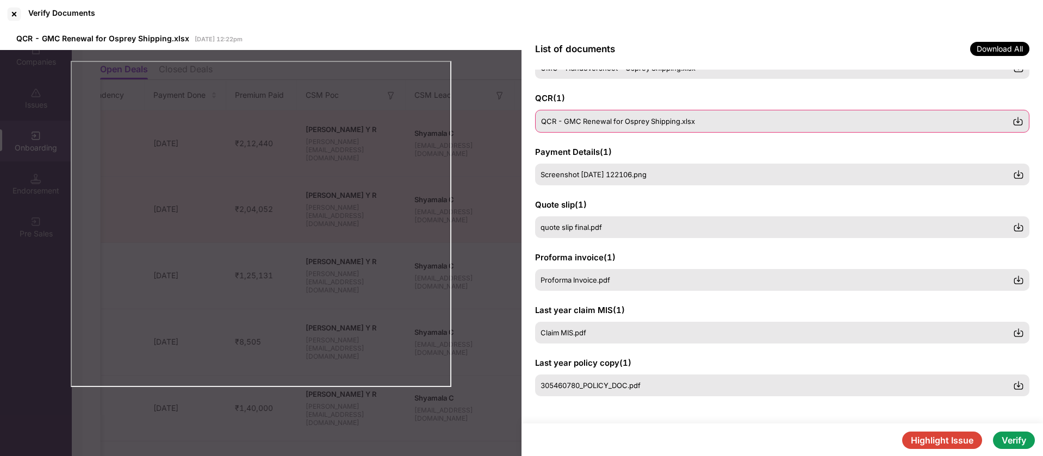
click at [716, 129] on div "QCR - GMC Renewal for Osprey Shipping.xlsx" at bounding box center [782, 121] width 494 height 23
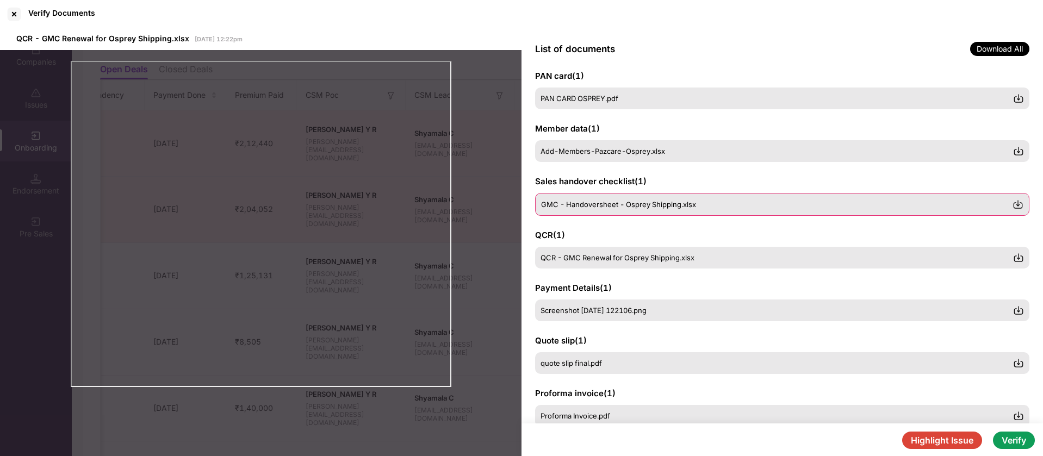
click at [691, 204] on span "GMC - Handoversheet - Osprey Shipping.xlsx" at bounding box center [618, 204] width 155 height 9
click at [1014, 440] on button "Verify" at bounding box center [1014, 440] width 42 height 17
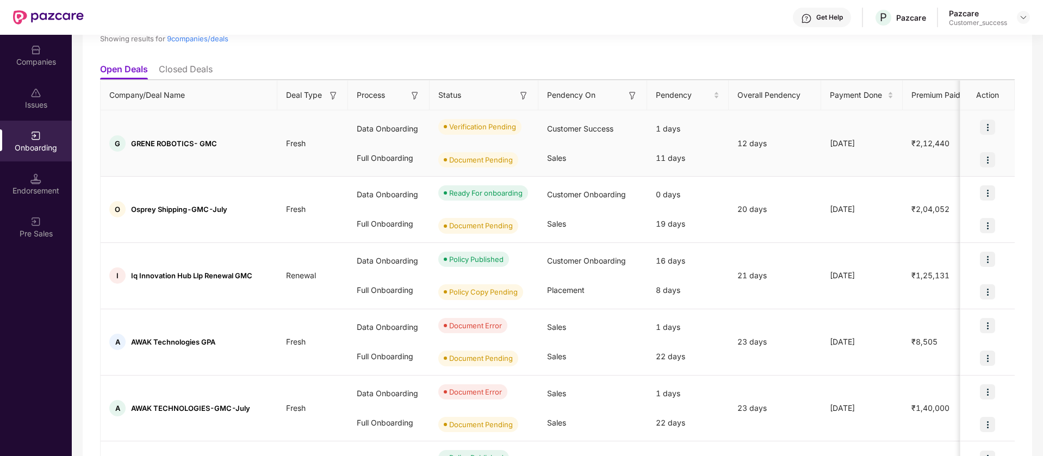
click at [987, 122] on img at bounding box center [987, 127] width 15 height 15
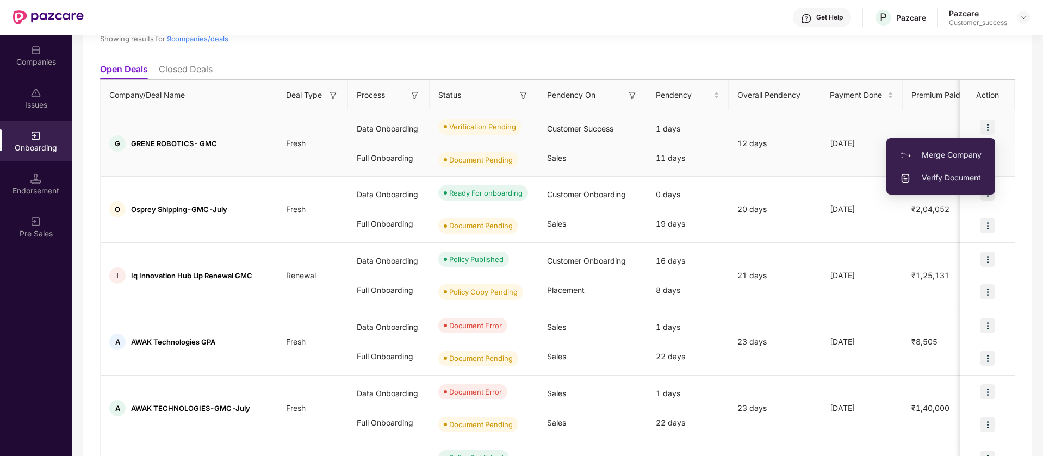
click at [945, 173] on span "Verify Document" at bounding box center [941, 178] width 82 height 12
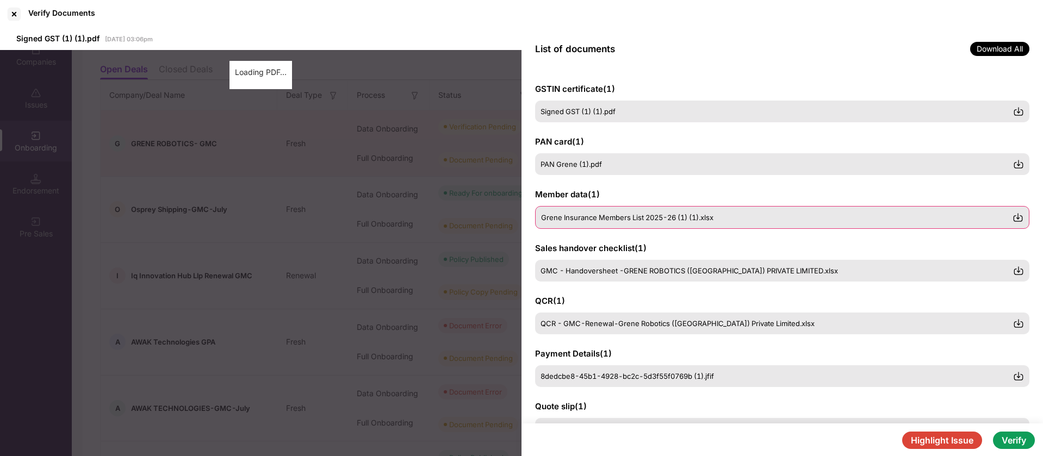
click at [686, 211] on div "Grene Insurance Members List 2025-26 (1) (1).xlsx" at bounding box center [782, 217] width 494 height 23
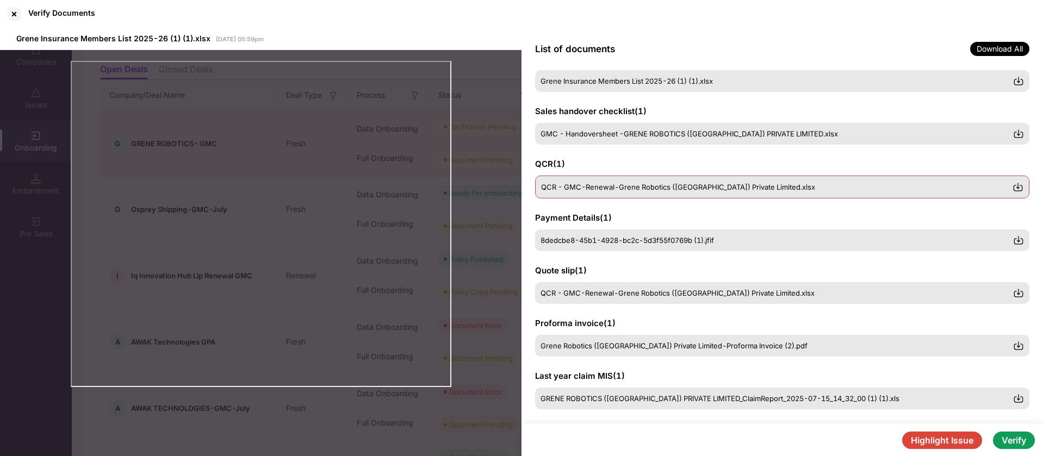
scroll to position [201, 0]
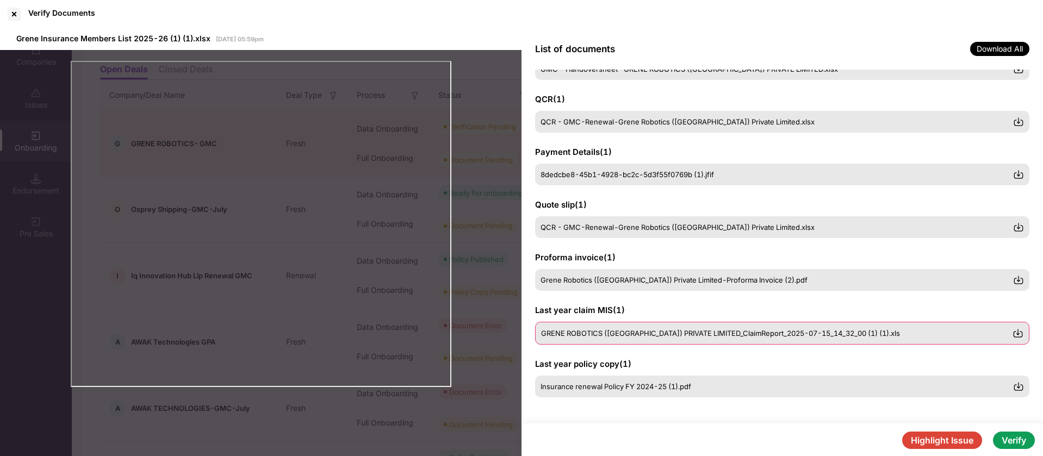
click at [784, 334] on span "GRENE ROBOTICS (INDIA) PRIVATE LIMITED_ClaimReport_2025-07-15_14_32_00 (1) (1).…" at bounding box center [720, 333] width 359 height 9
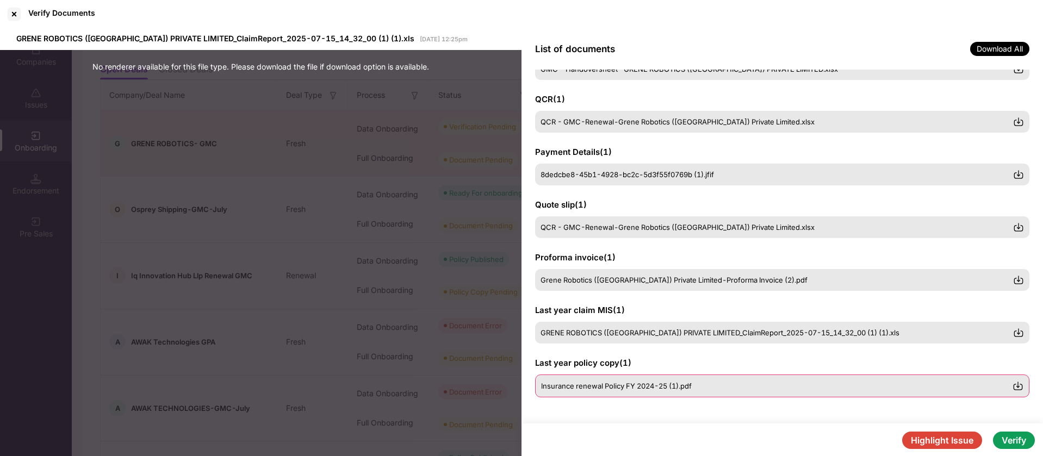
click at [751, 395] on div "Insurance renewal Policy FY 2024-25 (1).pdf" at bounding box center [782, 386] width 494 height 23
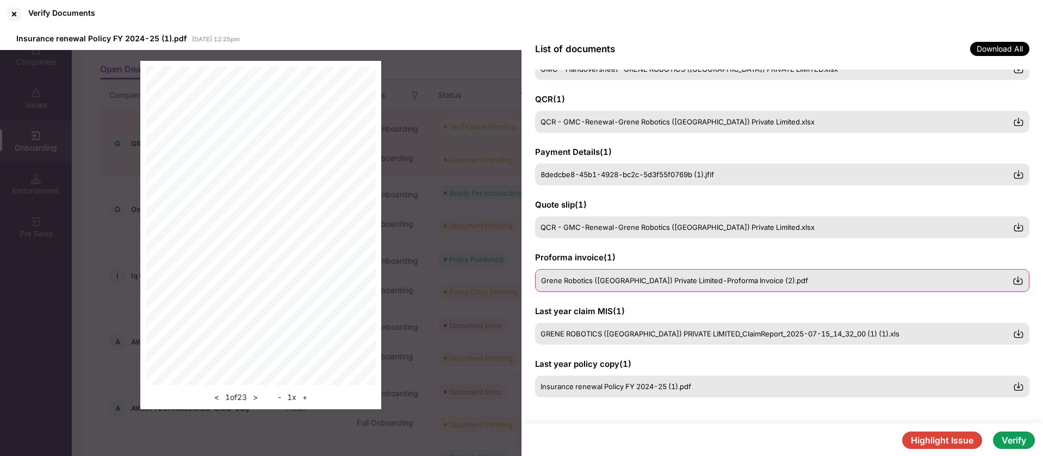
scroll to position [0, 0]
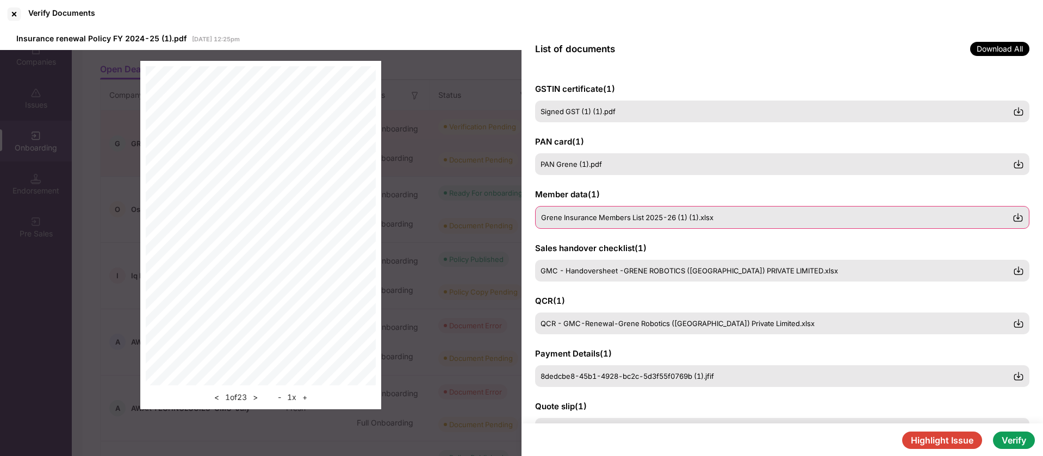
click at [726, 219] on div "Grene Insurance Members List 2025-26 (1) (1).xlsx" at bounding box center [776, 217] width 471 height 9
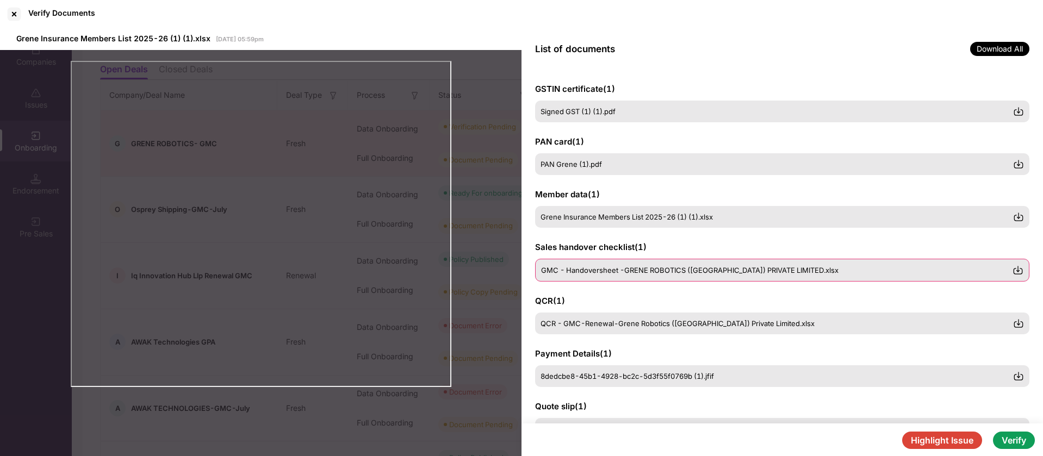
click at [660, 264] on div "GMC - Handoversheet -GRENE ROBOTICS (INDIA) PRIVATE LIMITED.xlsx" at bounding box center [782, 270] width 494 height 23
click at [1018, 443] on button "Verify" at bounding box center [1014, 440] width 42 height 17
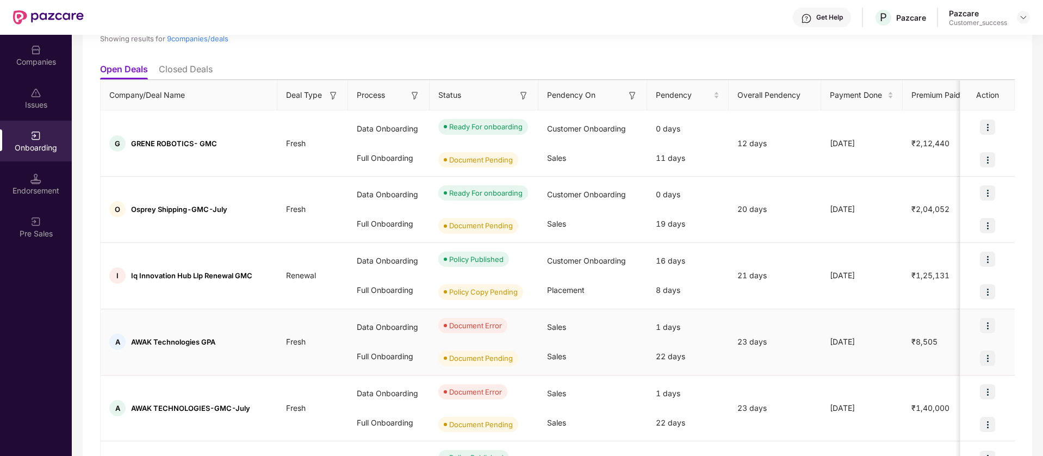
click at [989, 361] on img at bounding box center [987, 358] width 15 height 15
click at [979, 378] on li "View Document" at bounding box center [941, 386] width 105 height 23
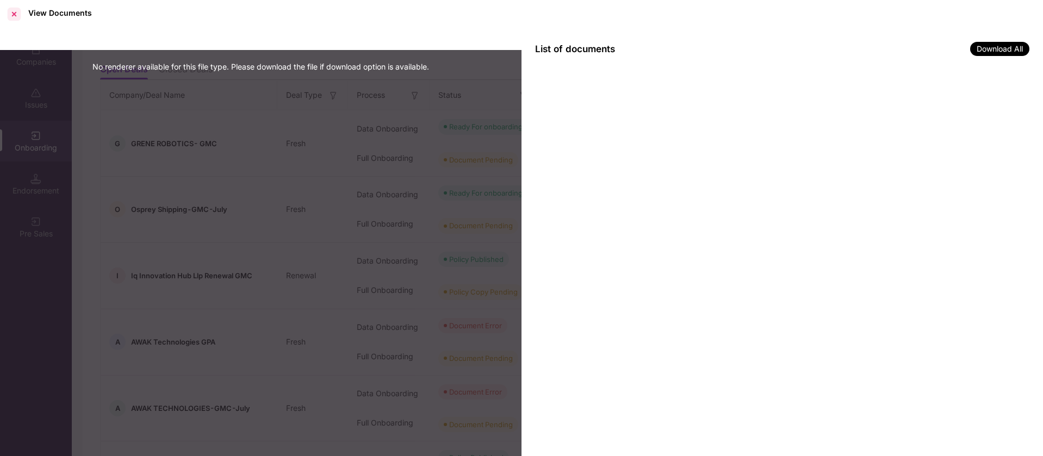
click at [13, 14] on div at bounding box center [13, 13] width 17 height 17
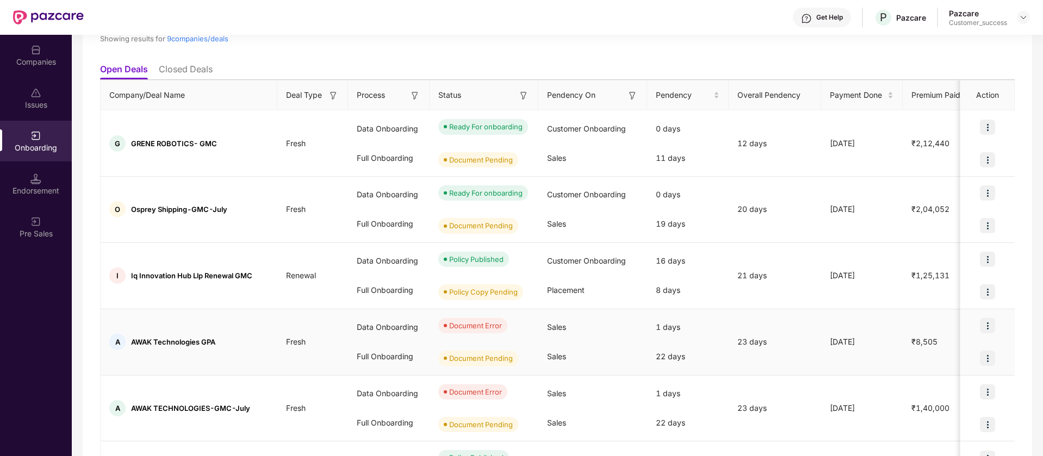
click at [988, 326] on img at bounding box center [987, 325] width 15 height 15
click at [968, 353] on span "View Document" at bounding box center [942, 353] width 78 height 12
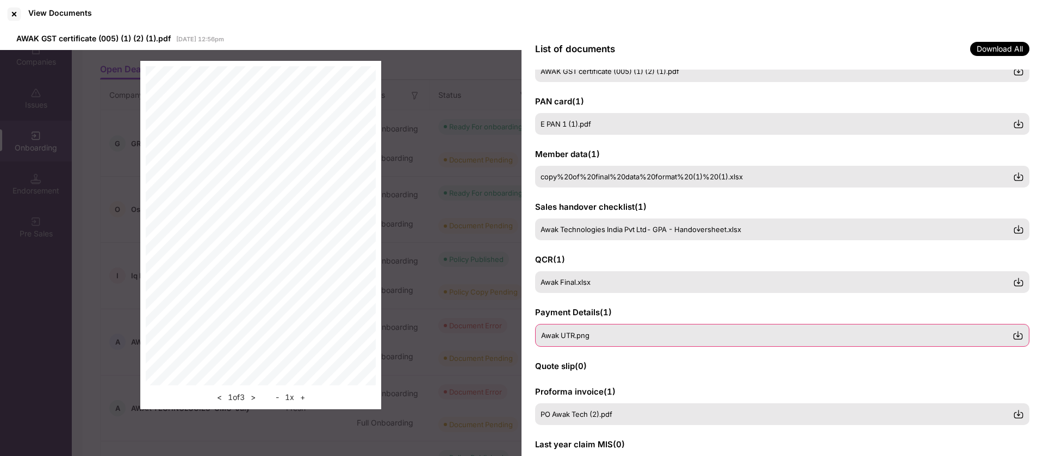
scroll to position [85, 0]
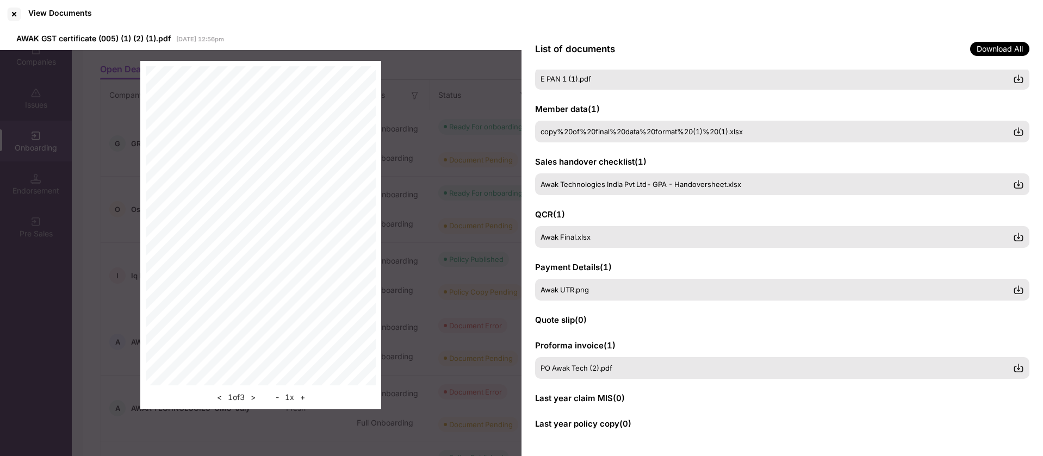
click at [668, 401] on div "Last year claim MIS ( 0 )" at bounding box center [782, 398] width 494 height 12
click at [632, 388] on div "GSTIN certificate ( 1 ) AWAK GST certificate (005) (1) (2) (1).pdf PAN card ( 1…" at bounding box center [781, 264] width 521 height 388
click at [603, 407] on div "GSTIN certificate ( 1 ) AWAK GST certificate (005) (1) (2) (1).pdf PAN card ( 1…" at bounding box center [781, 264] width 521 height 388
click at [605, 402] on span "Last year claim MIS ( 0 )" at bounding box center [580, 398] width 90 height 10
click at [15, 14] on div at bounding box center [13, 13] width 17 height 17
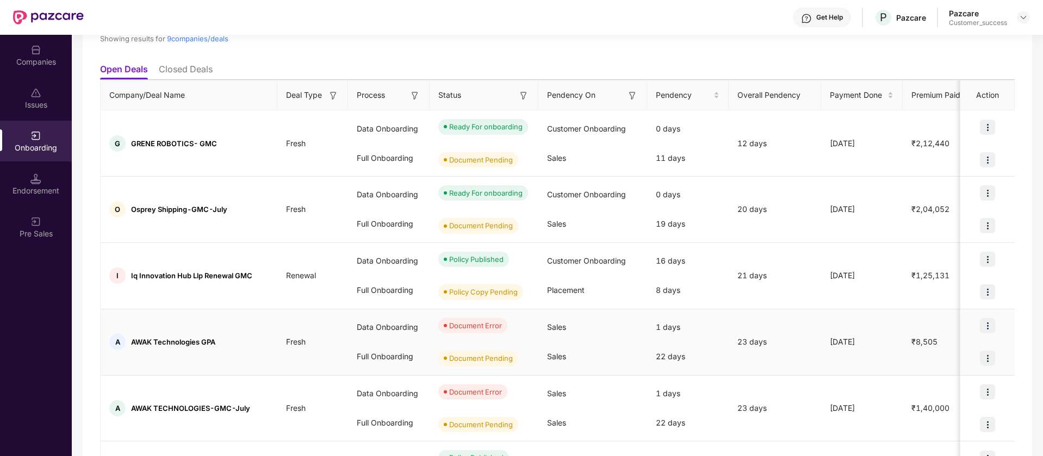
click at [986, 323] on img at bounding box center [987, 325] width 15 height 15
click at [974, 361] on li "View Document" at bounding box center [941, 353] width 105 height 23
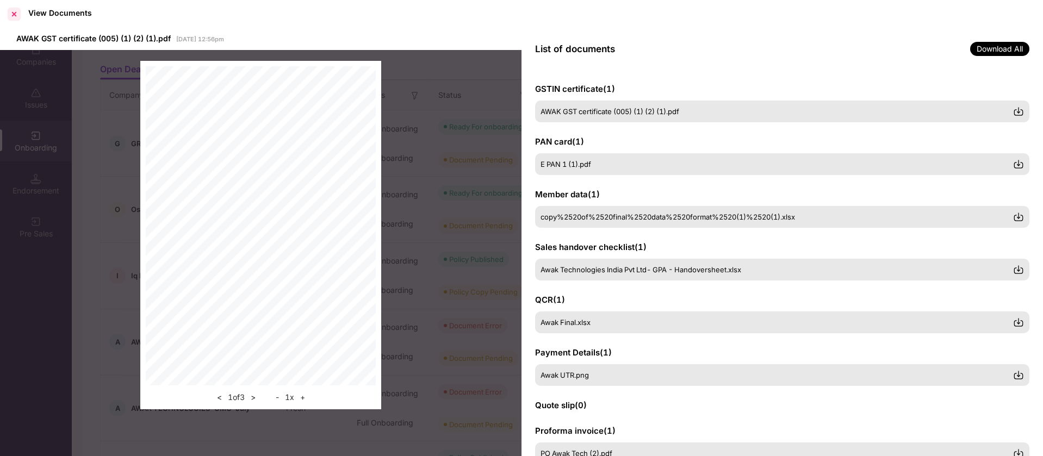
click at [13, 21] on div at bounding box center [13, 13] width 17 height 17
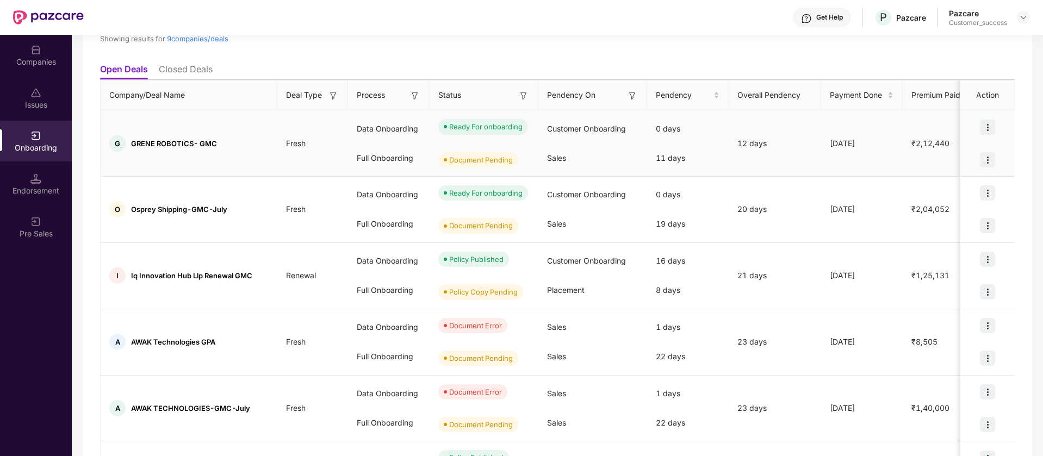
scroll to position [0, 0]
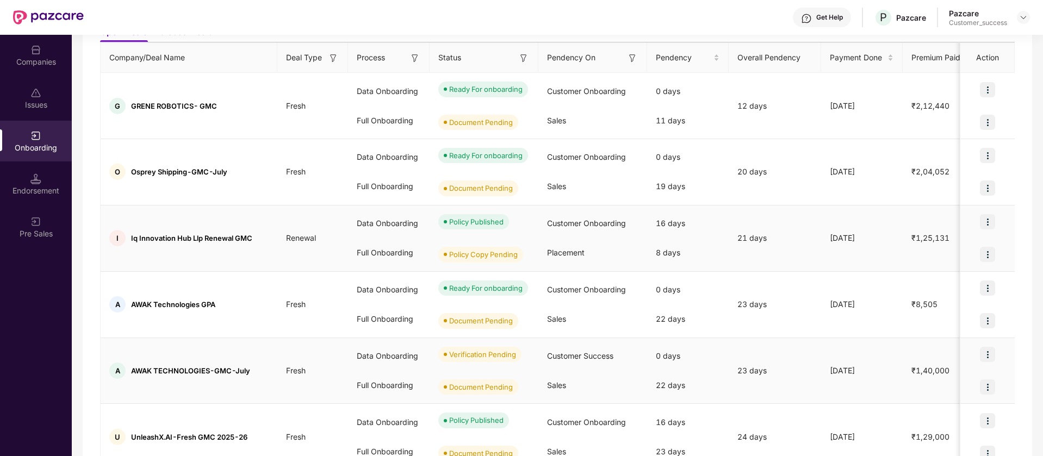
scroll to position [272, 0]
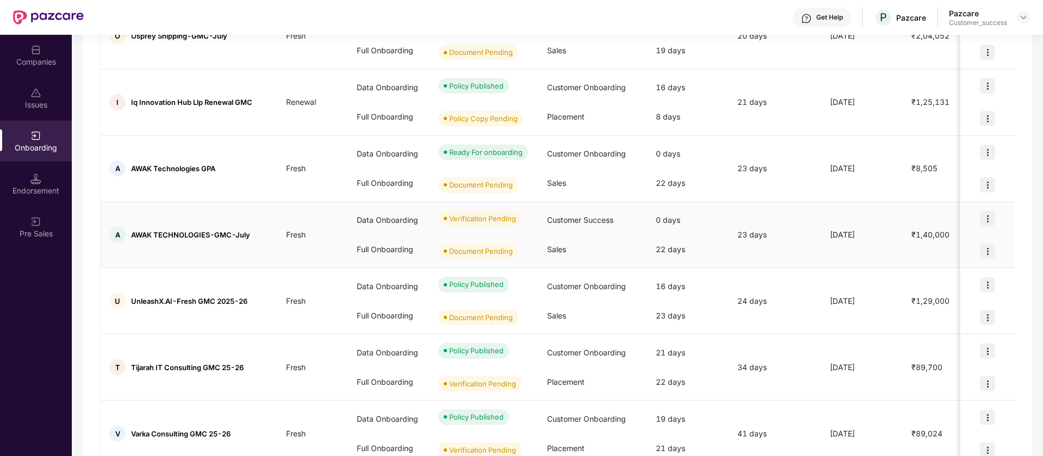
click at [987, 219] on img at bounding box center [987, 218] width 15 height 15
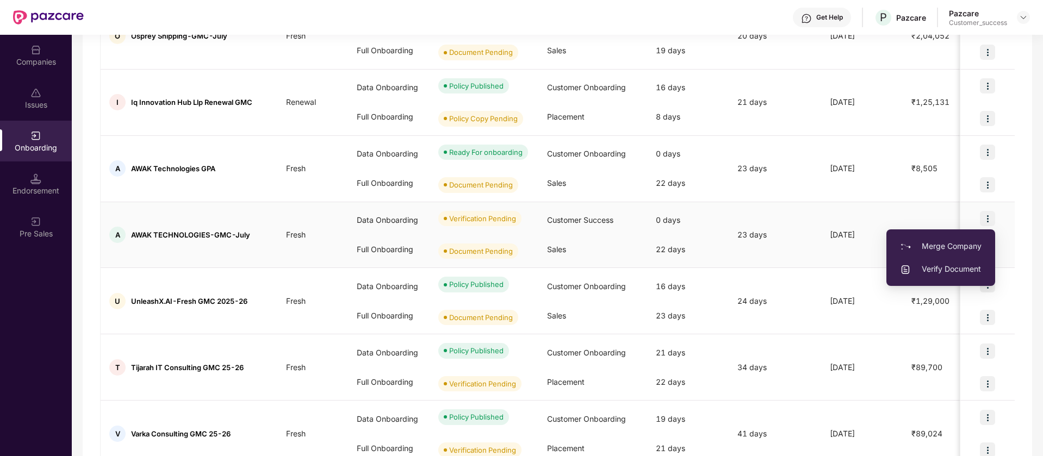
click at [957, 246] on span "Merge Company" at bounding box center [941, 246] width 82 height 12
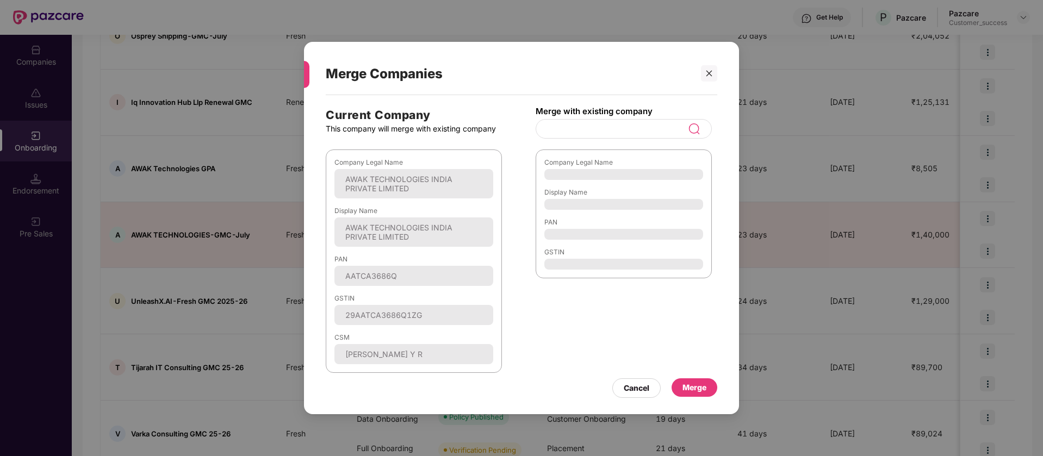
click at [591, 122] on input at bounding box center [617, 128] width 141 height 13
type input "***"
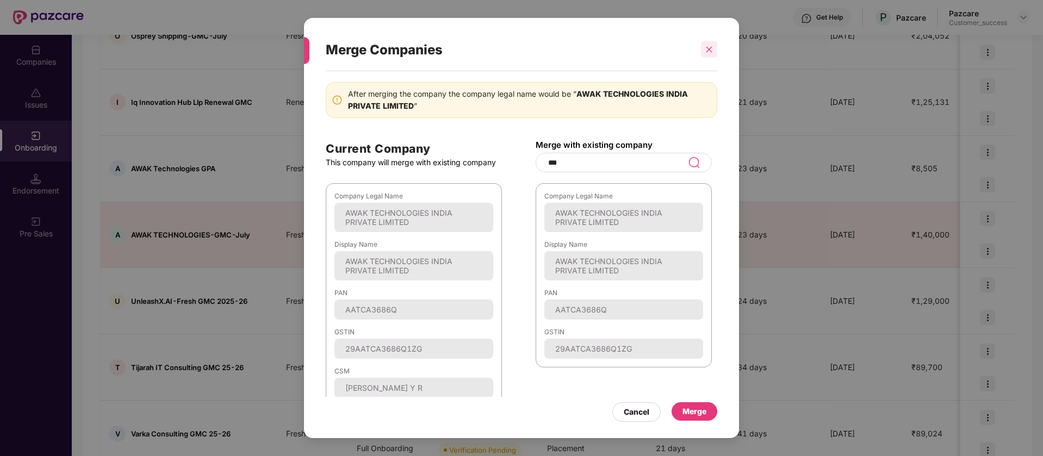
click at [705, 51] on div at bounding box center [709, 49] width 16 height 16
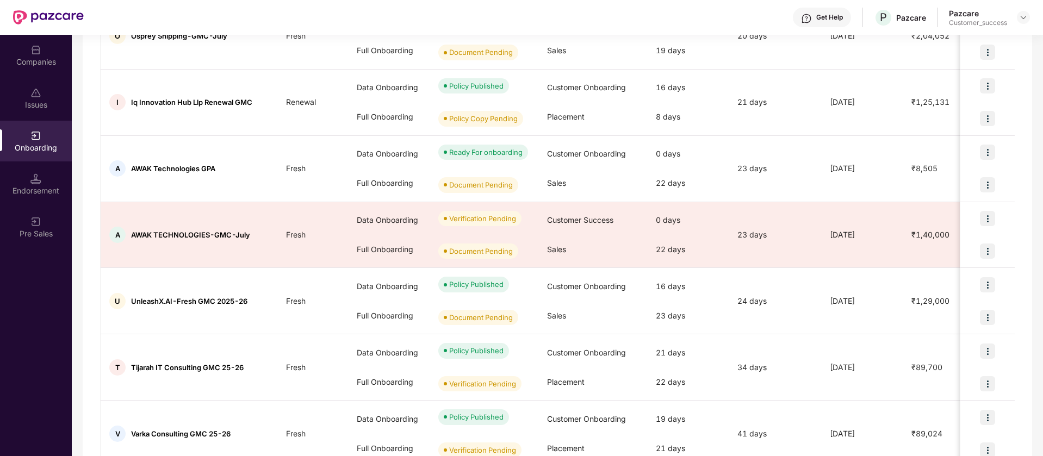
click at [43, 49] on div "Companies" at bounding box center [36, 55] width 72 height 41
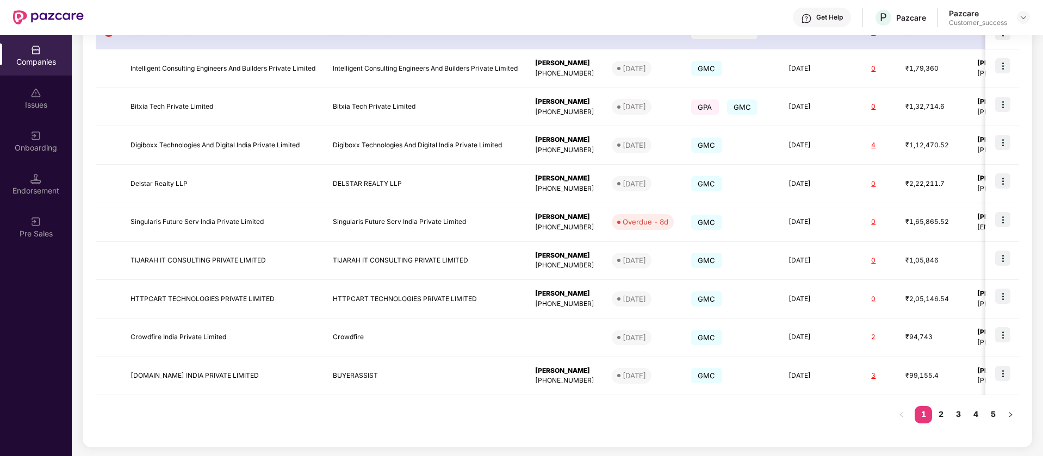
scroll to position [0, 0]
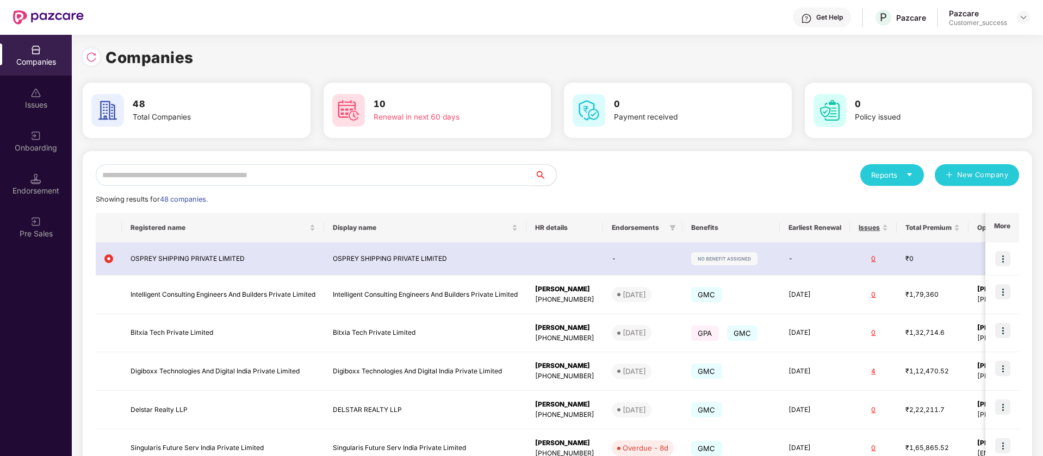
click at [323, 168] on input "text" at bounding box center [315, 175] width 439 height 22
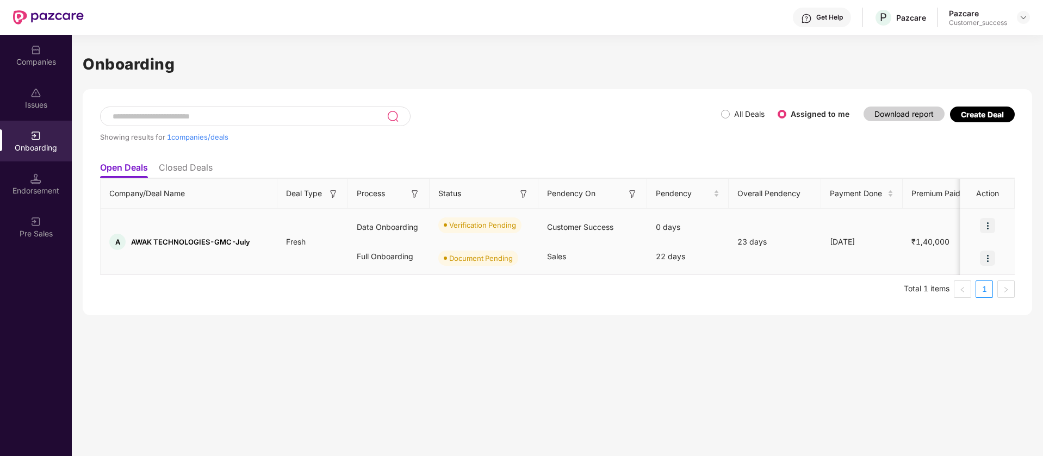
click at [989, 222] on img at bounding box center [987, 225] width 15 height 15
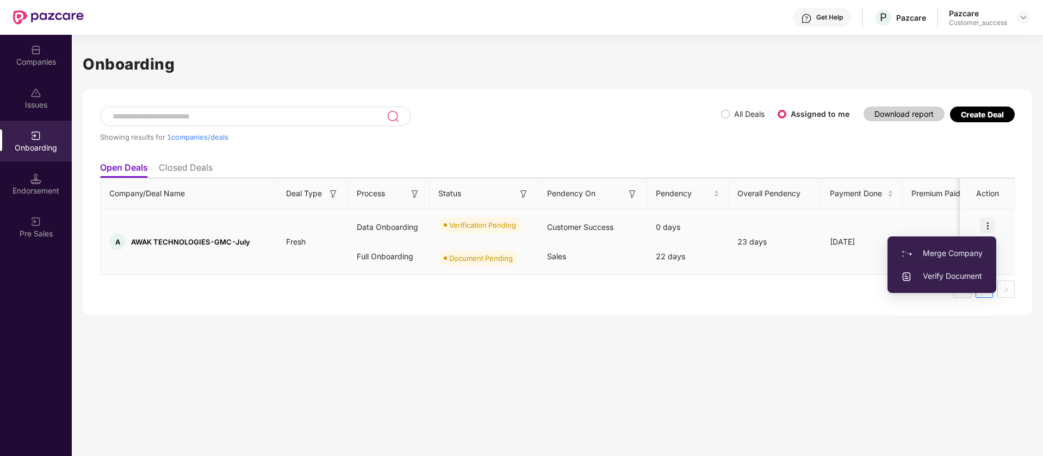
click at [965, 278] on span "Verify Document" at bounding box center [942, 276] width 82 height 12
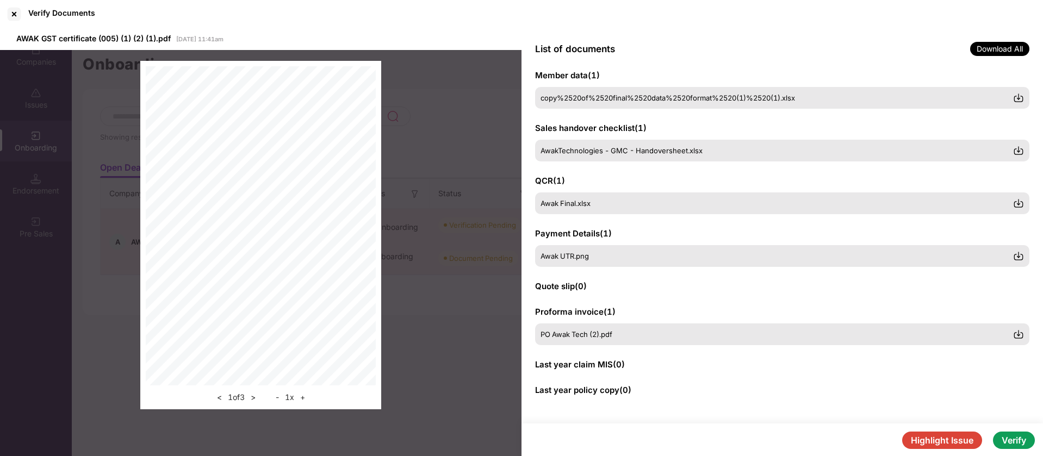
scroll to position [119, 0]
click at [1008, 440] on button "Verify" at bounding box center [1014, 440] width 42 height 17
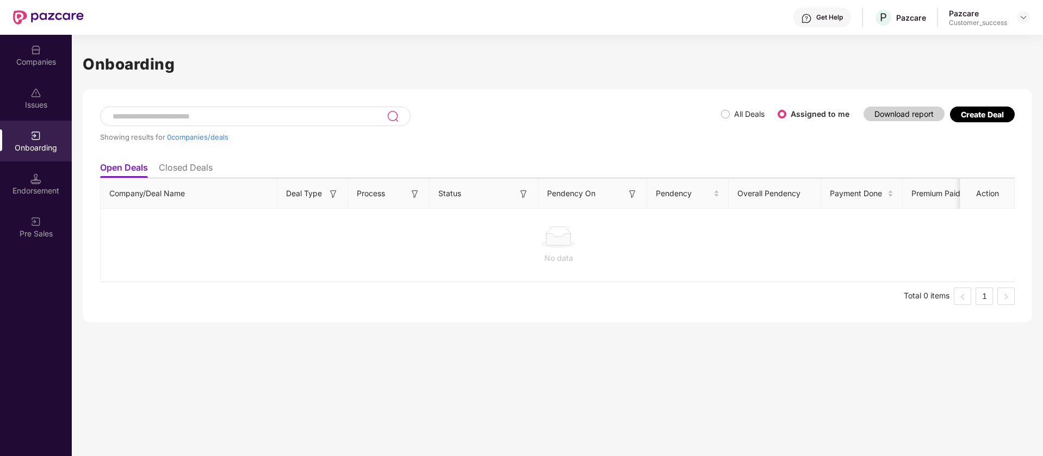
click at [725, 109] on label "All Deals" at bounding box center [745, 114] width 48 height 12
click at [53, 57] on div "Companies" at bounding box center [36, 62] width 72 height 11
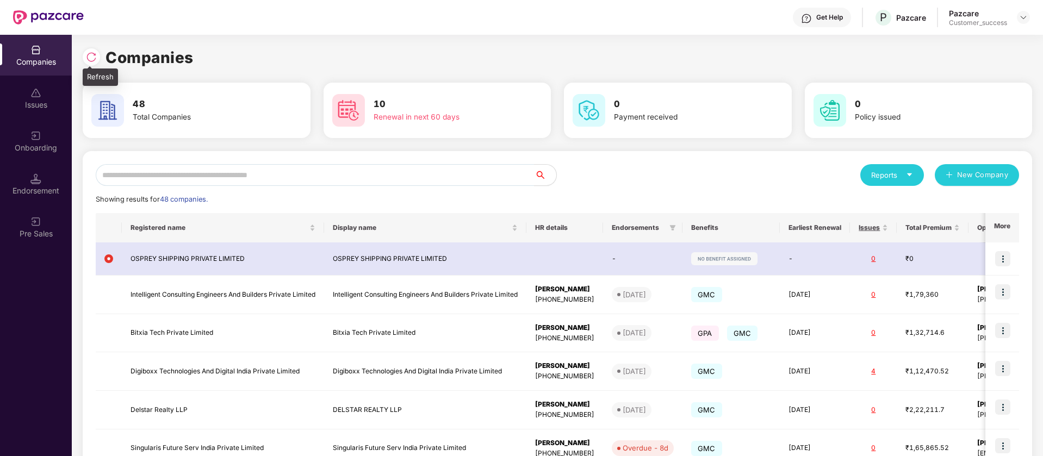
click at [85, 58] on div at bounding box center [91, 56] width 17 height 17
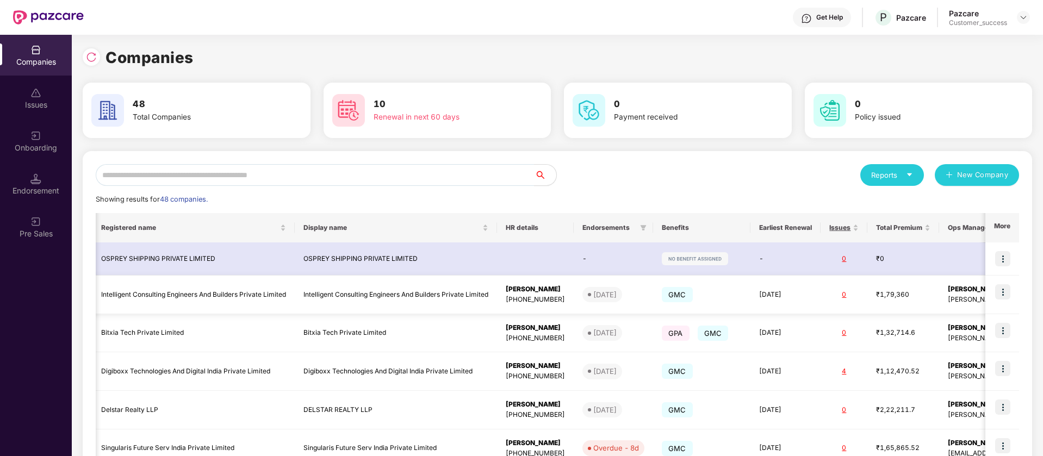
scroll to position [0, 34]
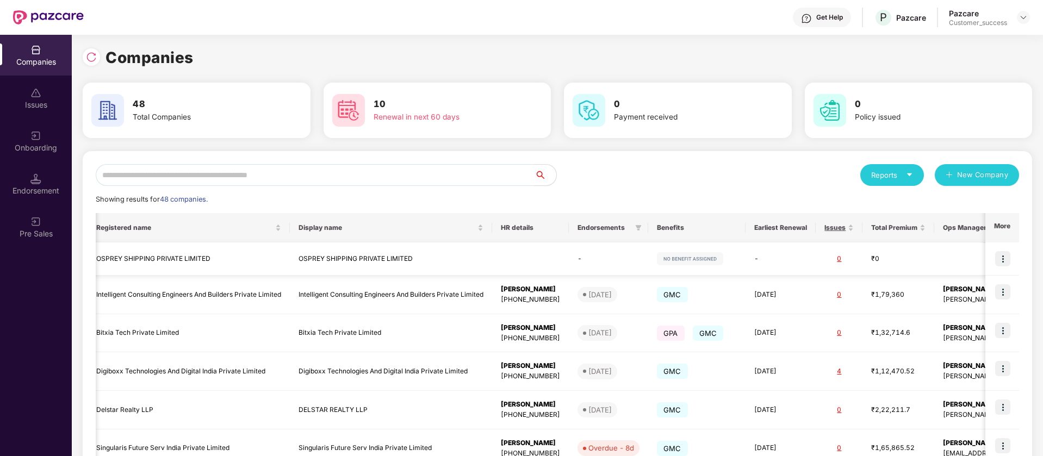
click at [1006, 257] on img at bounding box center [1002, 258] width 15 height 15
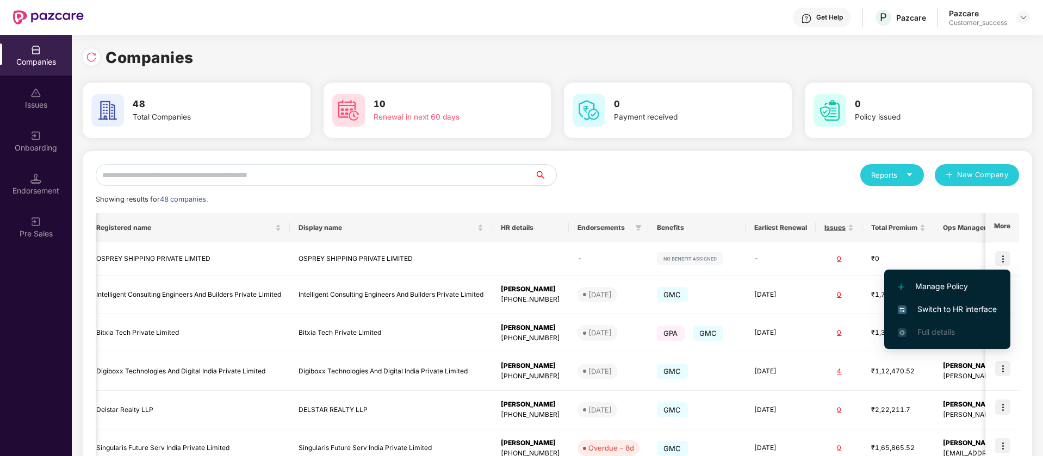
click at [980, 310] on span "Switch to HR interface" at bounding box center [947, 309] width 99 height 12
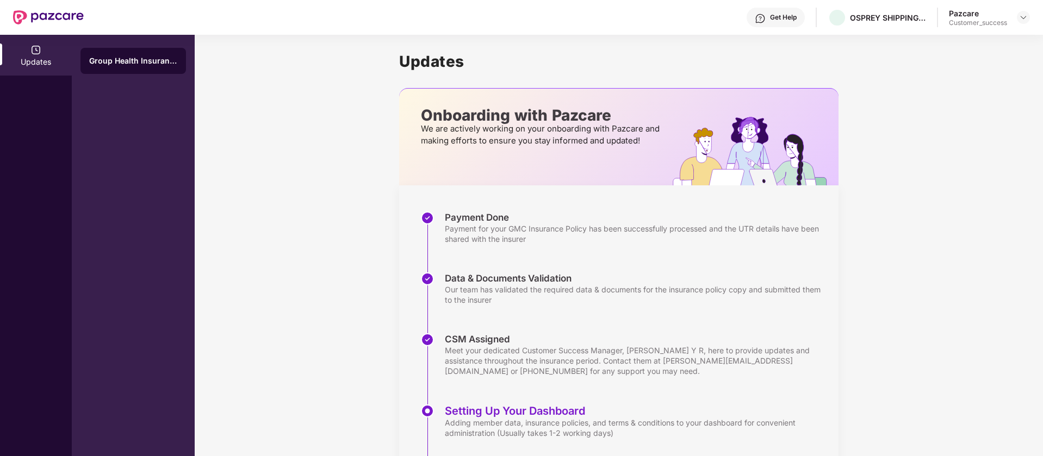
click at [779, 17] on div "Get Help" at bounding box center [783, 17] width 27 height 9
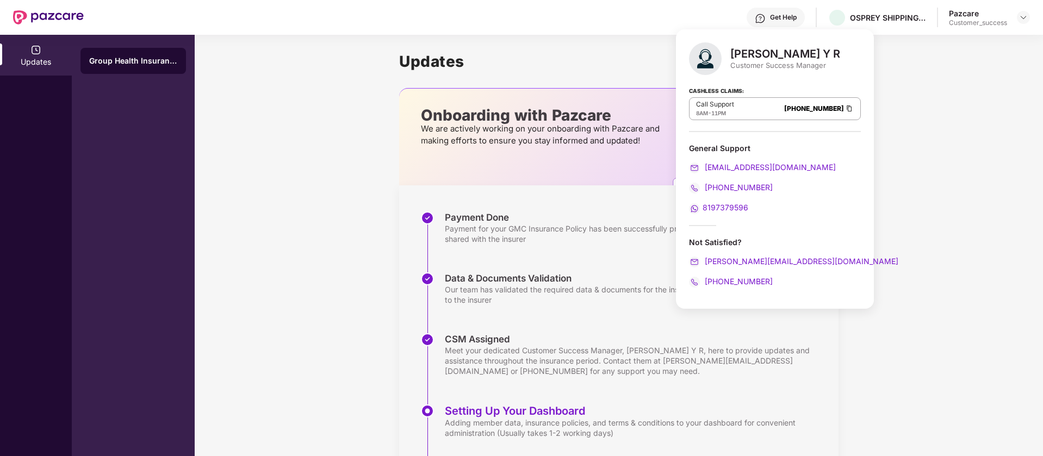
click at [779, 17] on div "Get Help" at bounding box center [783, 17] width 27 height 9
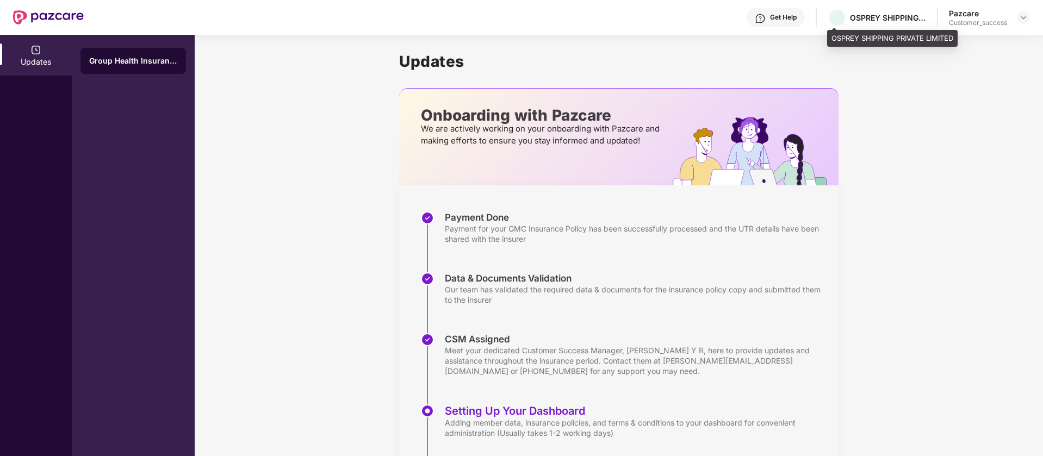
click at [878, 26] on div "OSPREY SHIPPING PRIVATE LIMITED" at bounding box center [876, 17] width 98 height 19
click at [1026, 14] on img at bounding box center [1023, 17] width 9 height 9
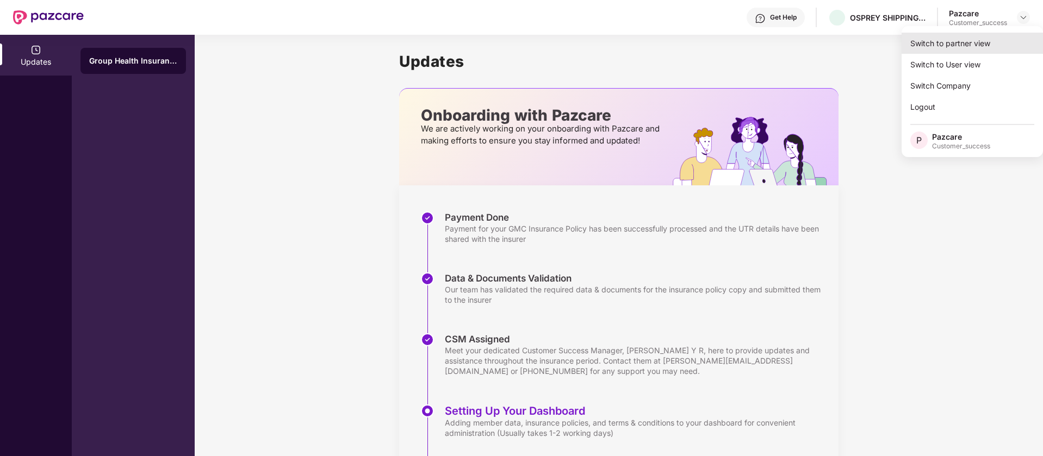
click at [984, 44] on div "Switch to partner view" at bounding box center [971, 43] width 141 height 21
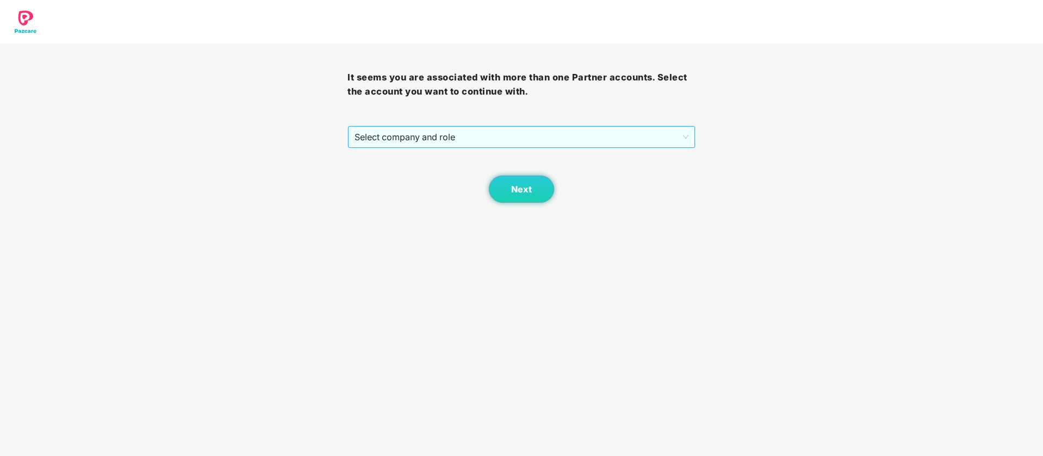
click at [570, 128] on span "Select company and role" at bounding box center [520, 137] width 333 height 21
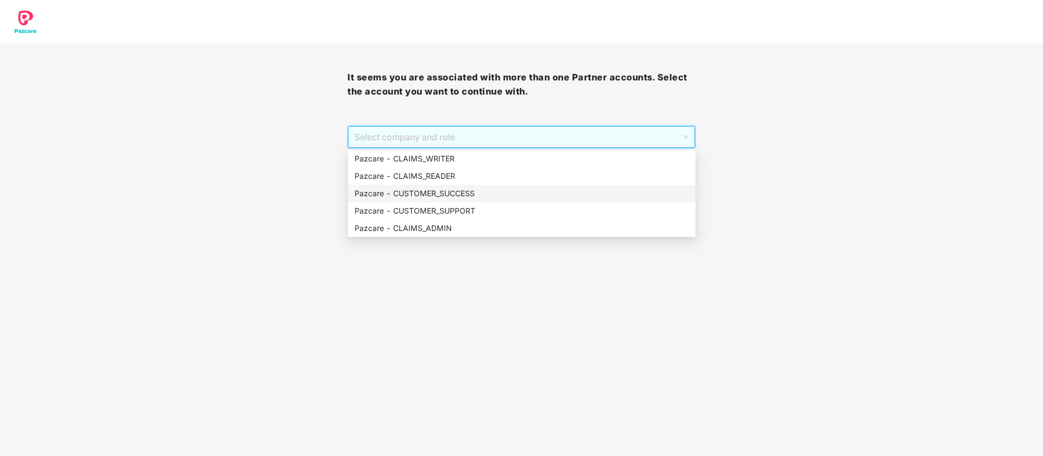
click at [472, 196] on div "Pazcare - CUSTOMER_SUCCESS" at bounding box center [521, 194] width 334 height 12
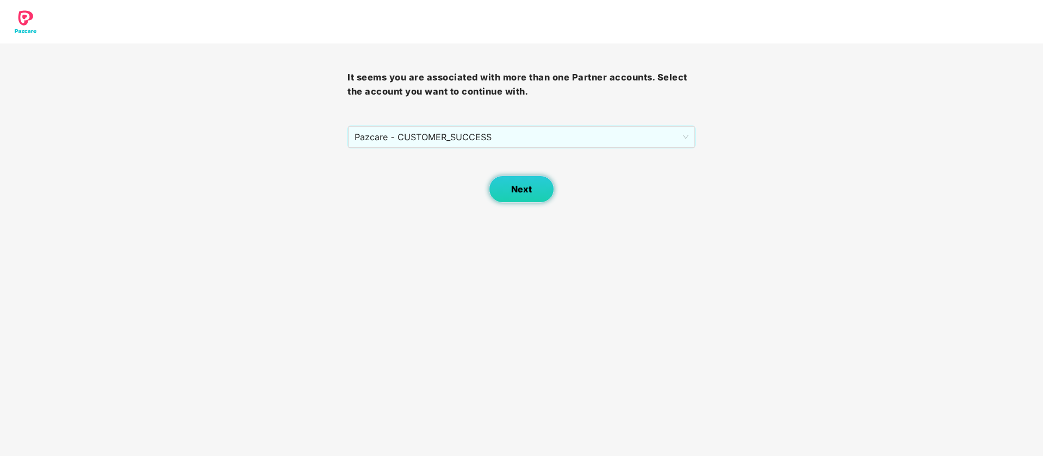
click at [519, 179] on button "Next" at bounding box center [521, 189] width 65 height 27
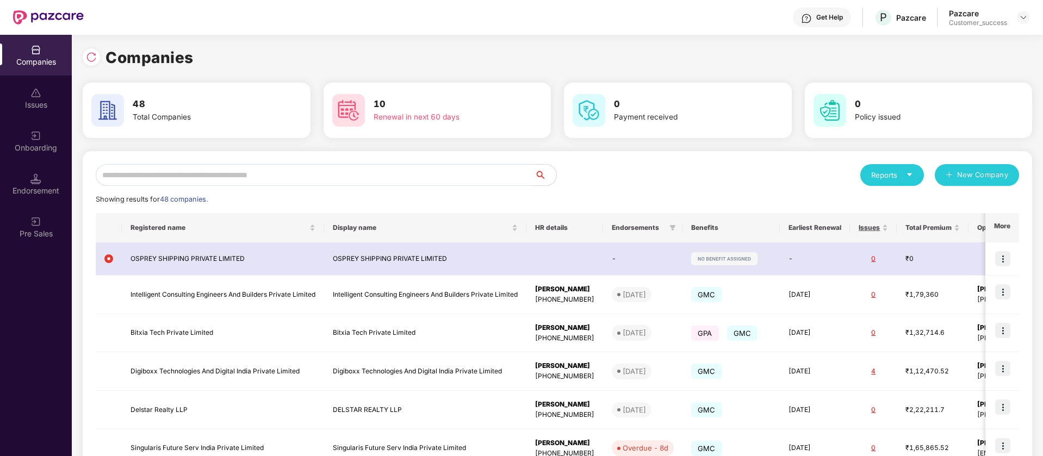
click at [270, 160] on div "Reports New Company Showing results for 48 companies. Registered name Display n…" at bounding box center [557, 412] width 949 height 522
click at [272, 172] on input "text" at bounding box center [315, 175] width 439 height 22
paste input "**********"
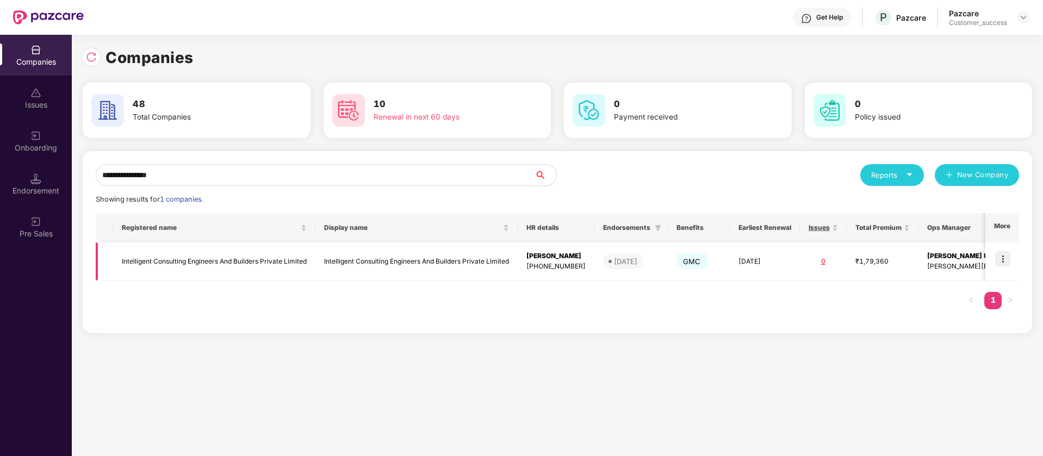
type input "**********"
click at [1004, 258] on img at bounding box center [1002, 258] width 15 height 15
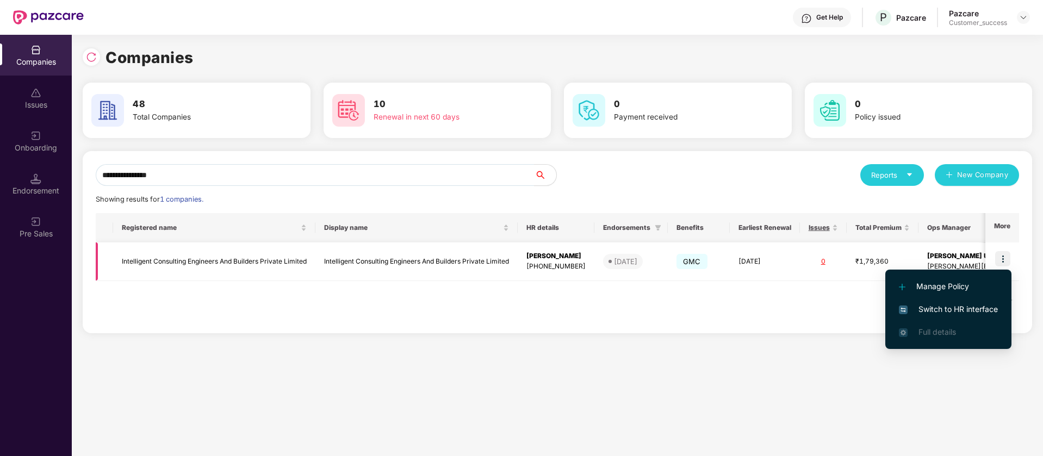
click at [331, 254] on td "Intelligent Consulting Engineers And Builders Private Limited" at bounding box center [416, 261] width 202 height 39
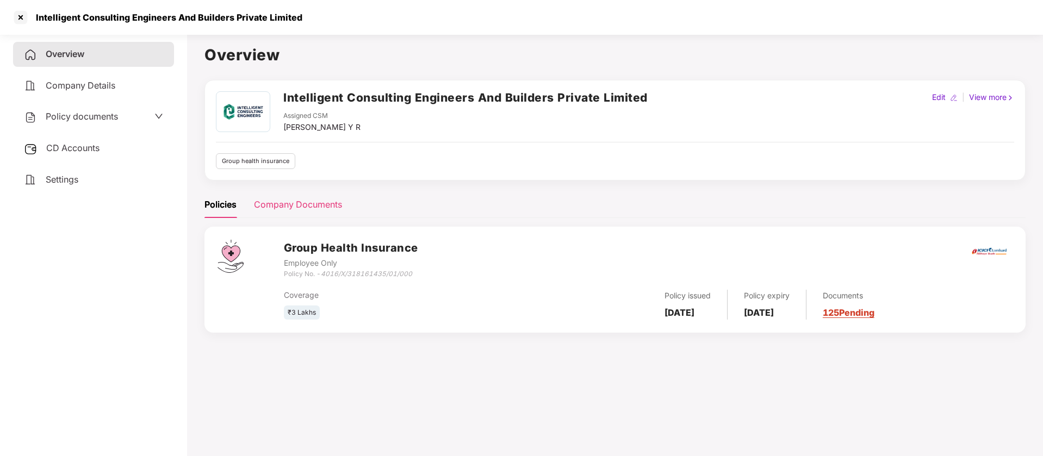
click at [309, 210] on div "Company Documents" at bounding box center [298, 205] width 88 height 14
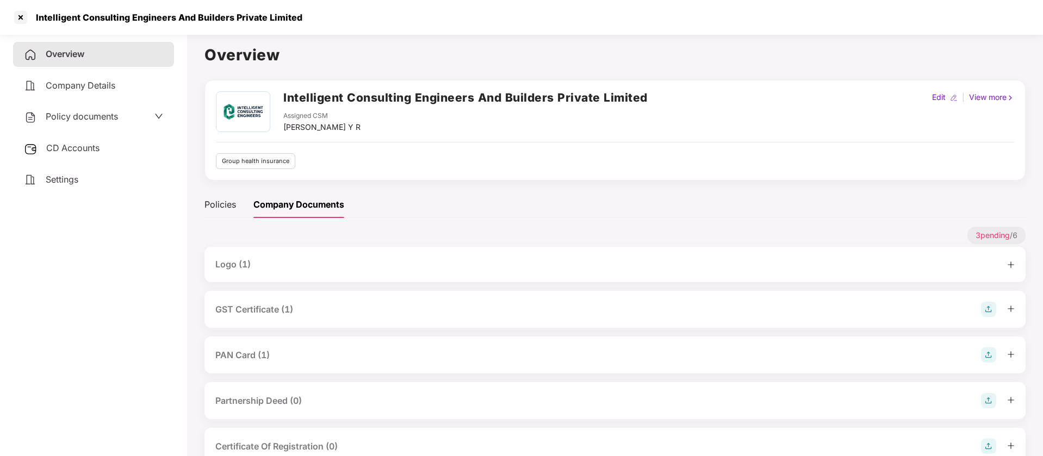
click at [241, 268] on div "Logo (1)" at bounding box center [232, 265] width 35 height 14
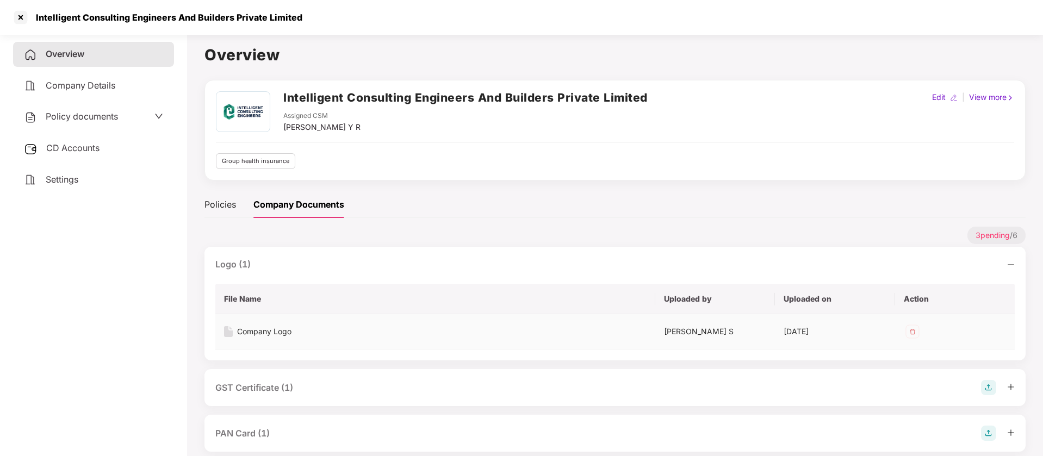
click at [277, 329] on div "Company Logo" at bounding box center [264, 332] width 54 height 12
click at [98, 87] on span "Company Details" at bounding box center [81, 85] width 70 height 11
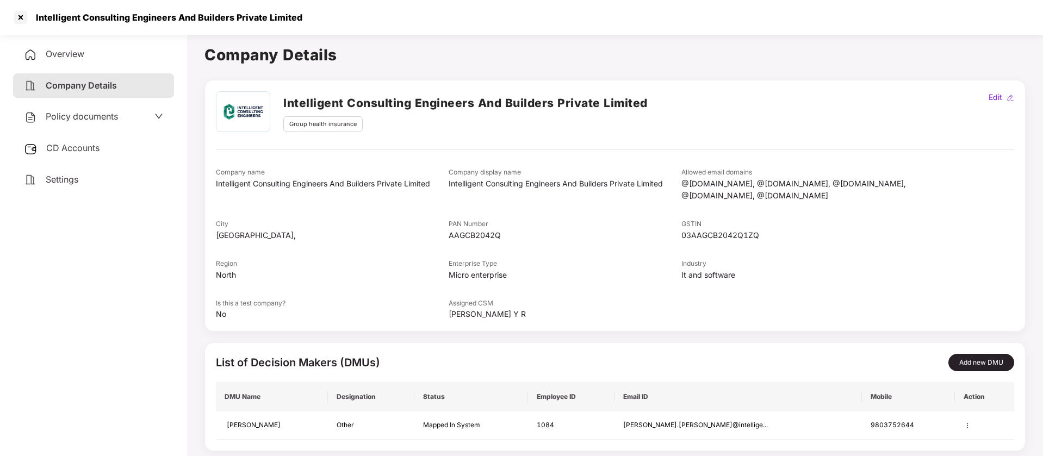
click at [72, 122] on div "Policy documents" at bounding box center [71, 117] width 94 height 14
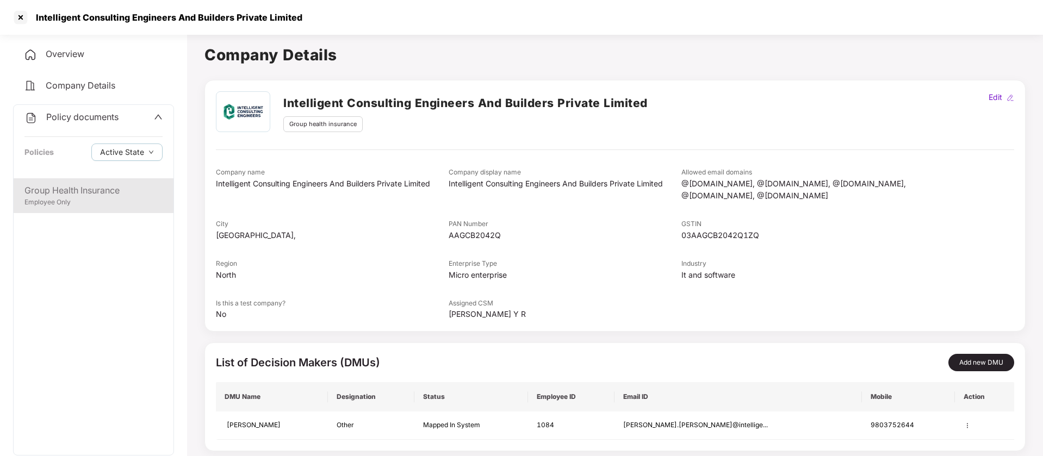
click at [58, 203] on div "Employee Only" at bounding box center [93, 202] width 138 height 10
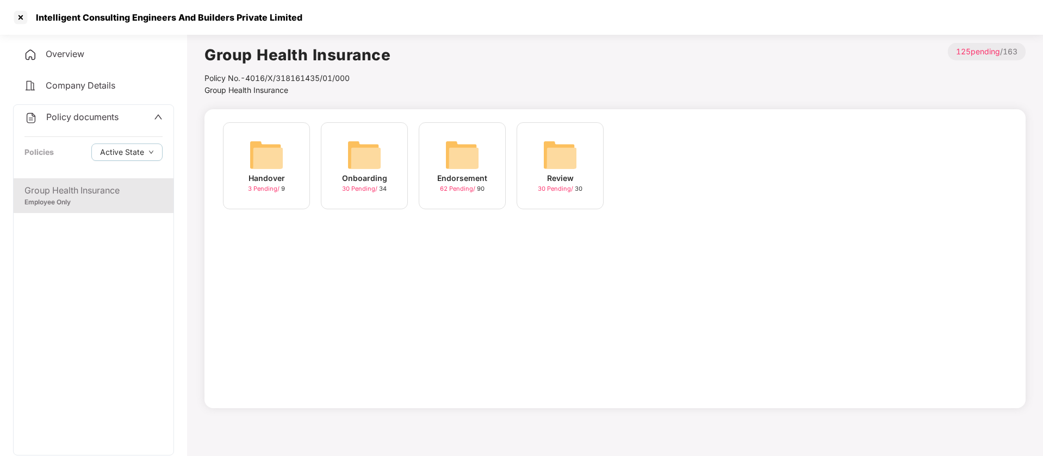
click at [462, 156] on img at bounding box center [462, 155] width 35 height 35
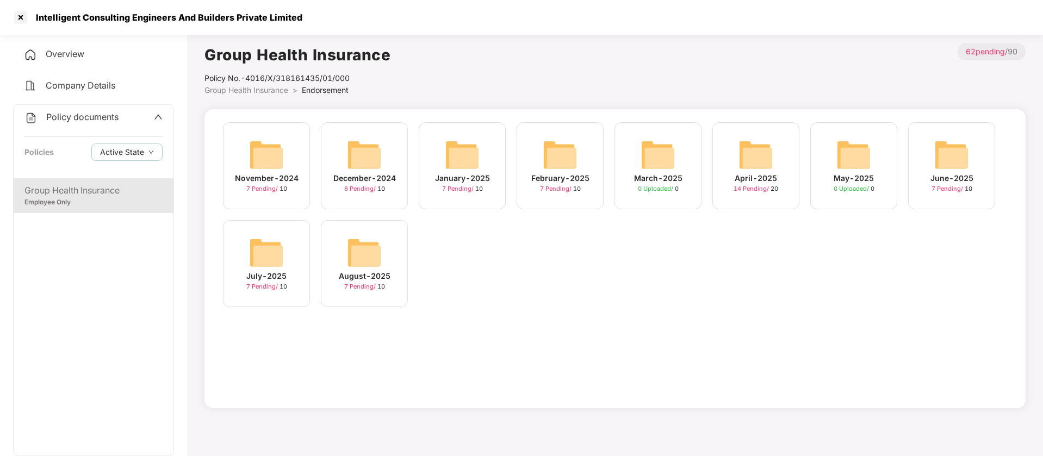
click at [266, 258] on img at bounding box center [266, 252] width 35 height 35
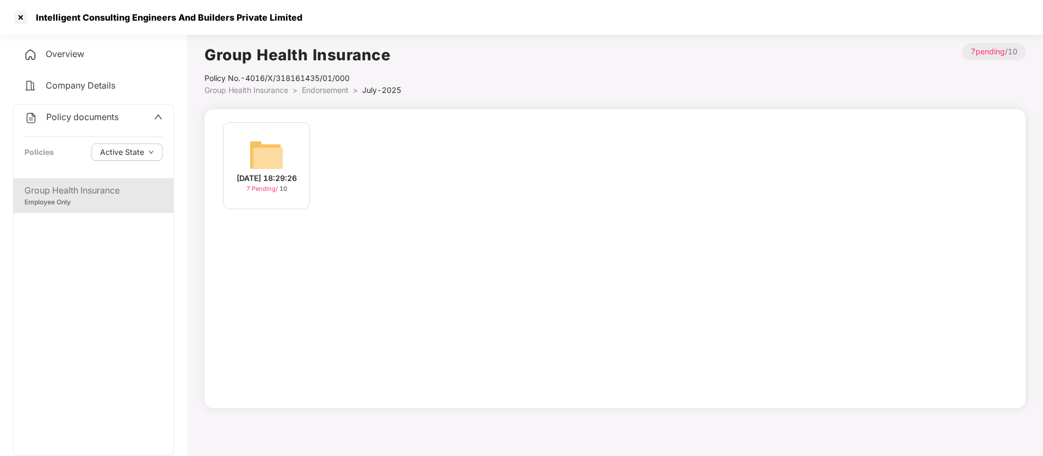
click at [269, 146] on img at bounding box center [266, 155] width 35 height 35
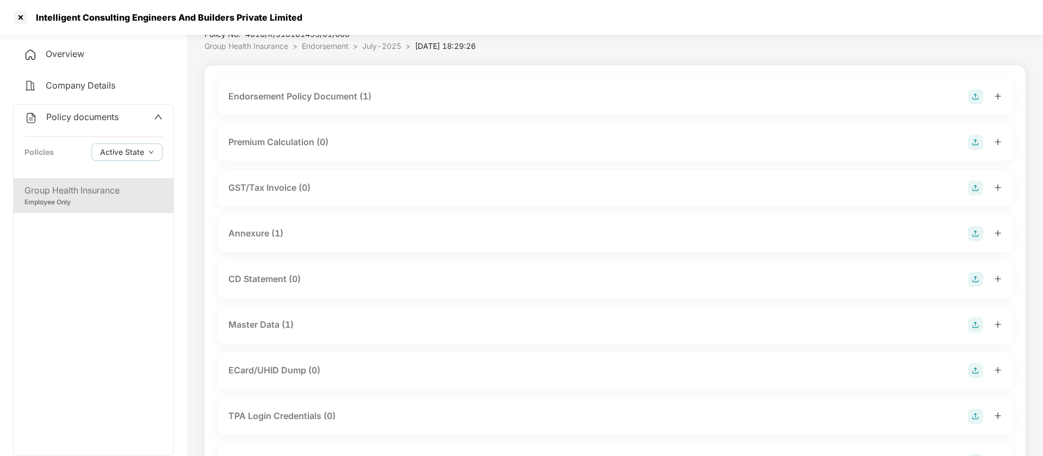
scroll to position [0, 0]
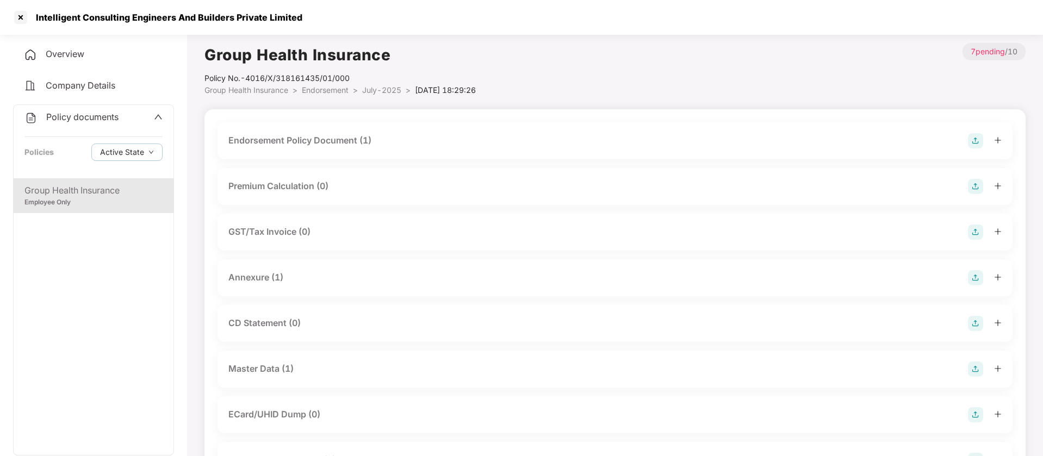
click at [306, 135] on div "Endorsement Policy Document (1)" at bounding box center [299, 141] width 143 height 14
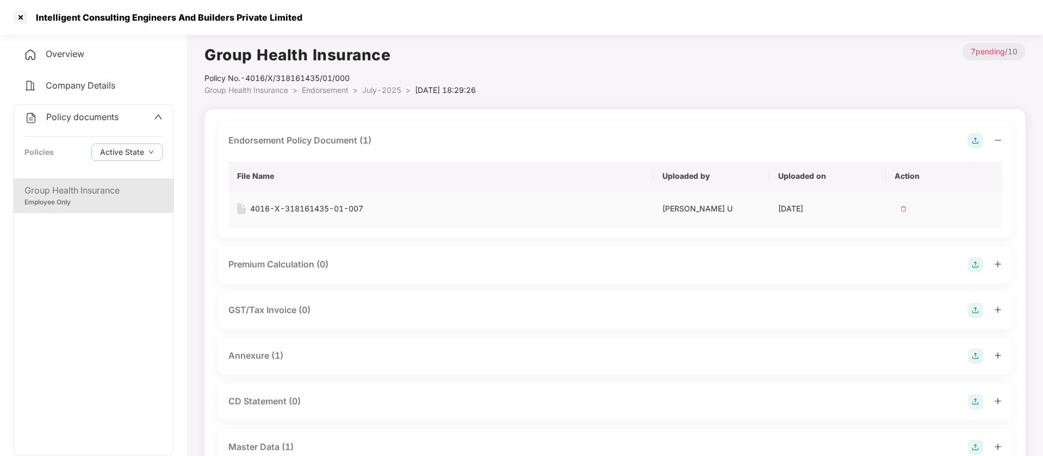
click at [333, 210] on div "4016-X-318161435-01-007" at bounding box center [306, 209] width 113 height 12
click at [60, 16] on div "Intelligent Consulting Engineers And Builders Private Limited" at bounding box center [165, 17] width 273 height 11
copy div "Intelligent"
click at [111, 195] on div "Group Health Insurance" at bounding box center [93, 191] width 138 height 14
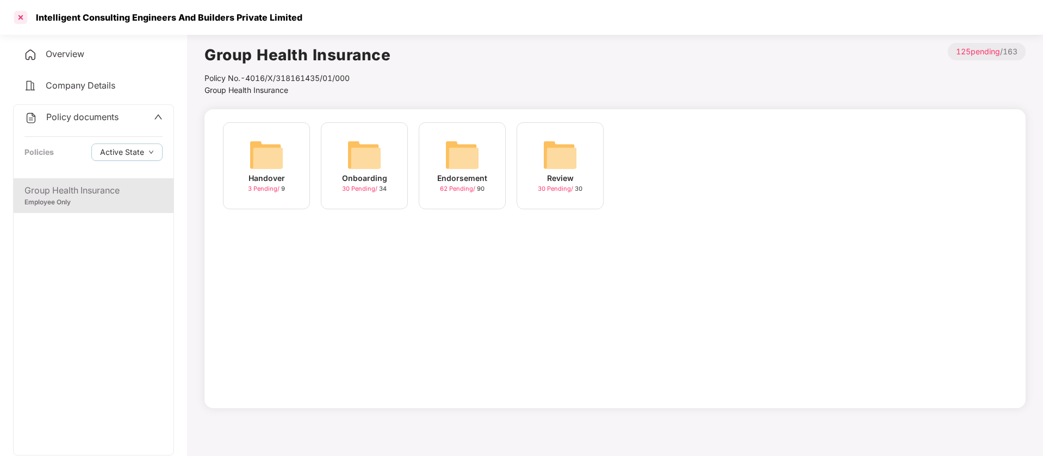
click at [15, 17] on div at bounding box center [20, 17] width 17 height 17
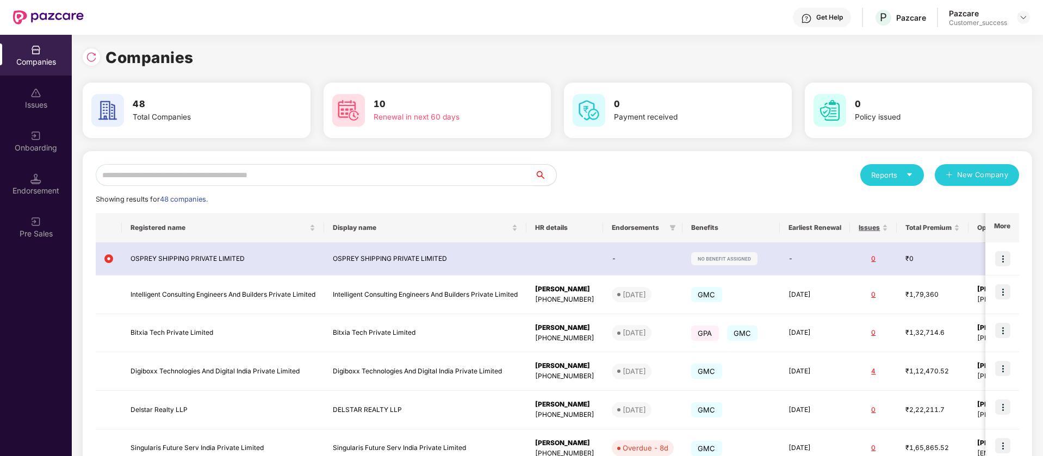
click at [400, 177] on input "text" at bounding box center [315, 175] width 439 height 22
paste input "**********"
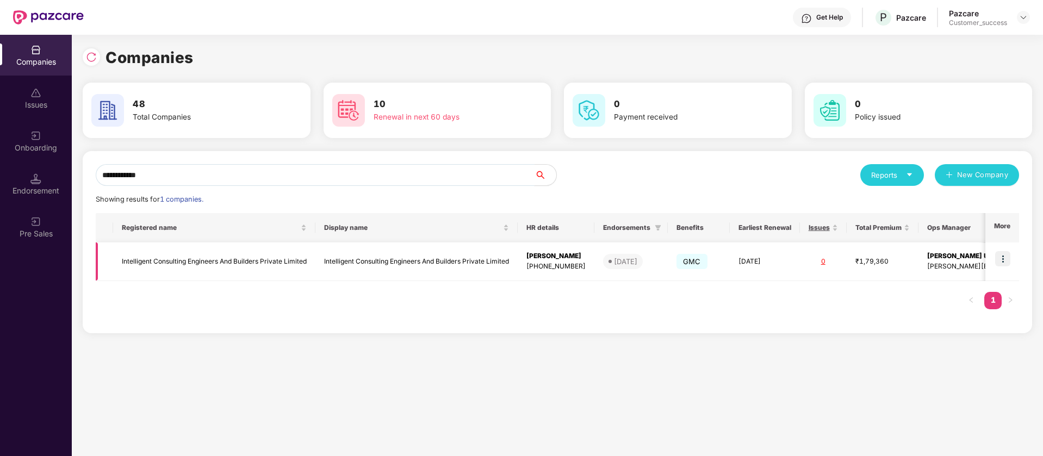
type input "**********"
drag, startPoint x: 994, startPoint y: 252, endPoint x: 998, endPoint y: 257, distance: 6.2
click at [994, 252] on td at bounding box center [1002, 261] width 34 height 39
click at [1001, 259] on img at bounding box center [1002, 258] width 15 height 15
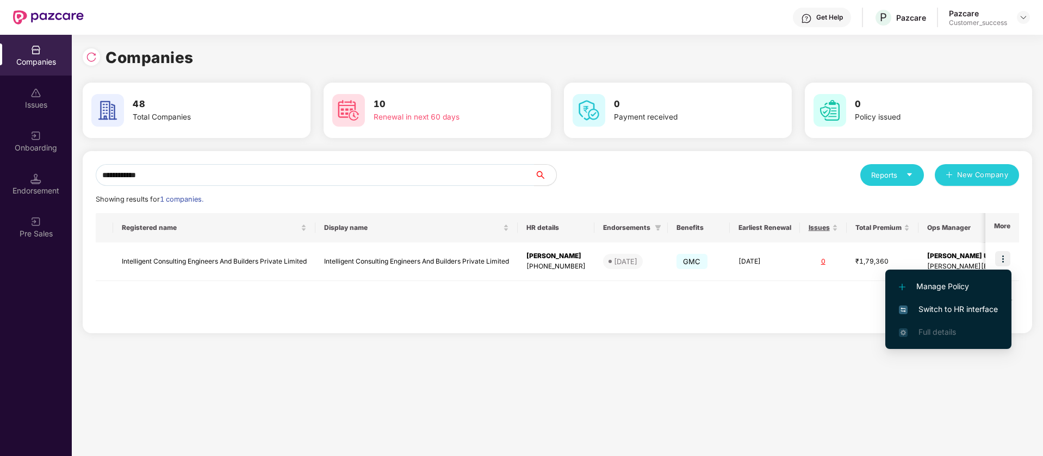
click at [973, 309] on span "Switch to HR interface" at bounding box center [948, 309] width 99 height 12
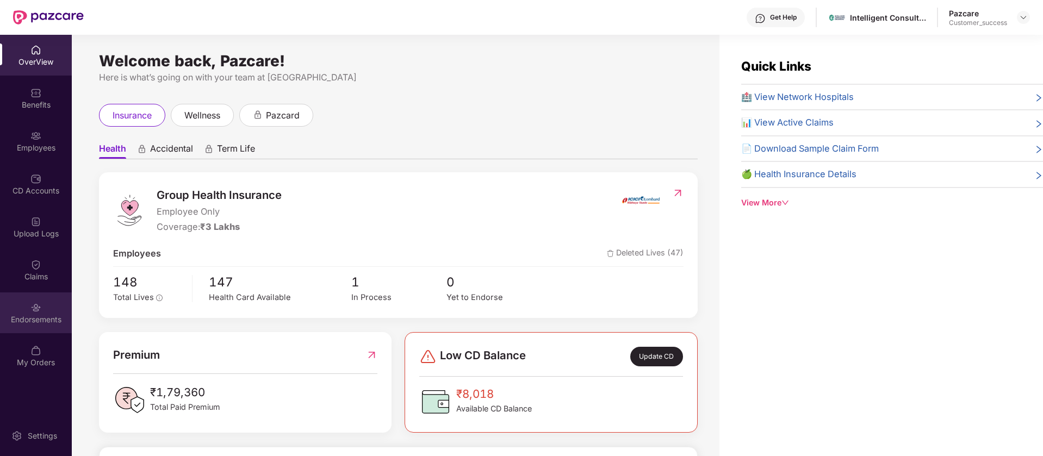
click at [43, 320] on div "Endorsements" at bounding box center [36, 319] width 72 height 11
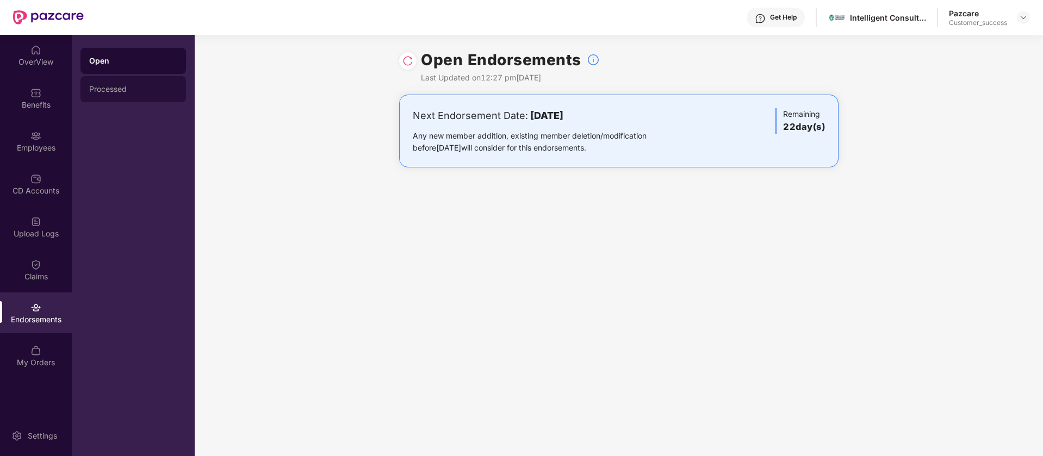
click at [139, 92] on div "Processed" at bounding box center [133, 89] width 88 height 9
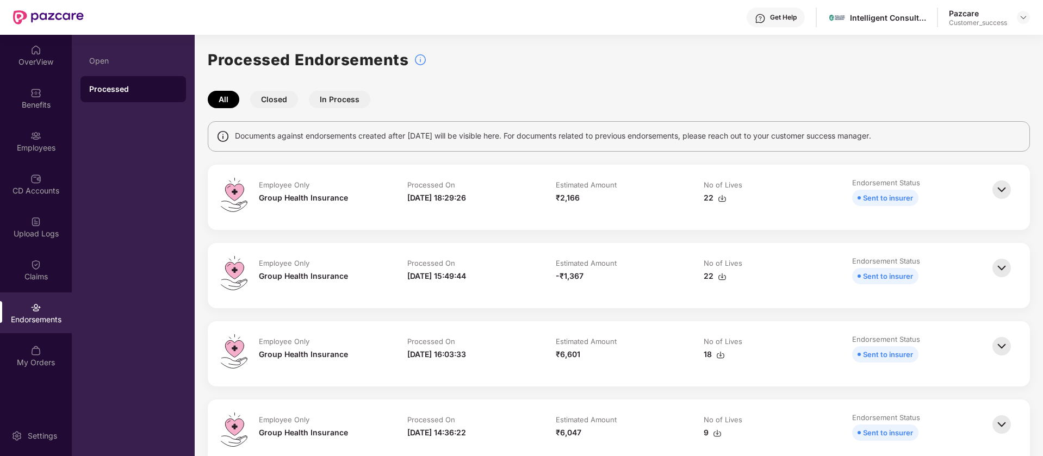
click at [999, 263] on img at bounding box center [1001, 268] width 24 height 24
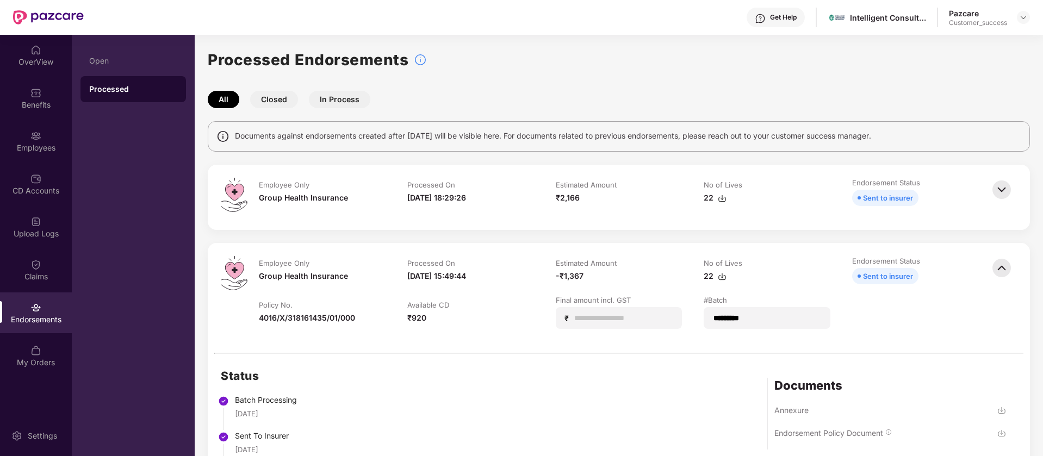
scroll to position [136, 0]
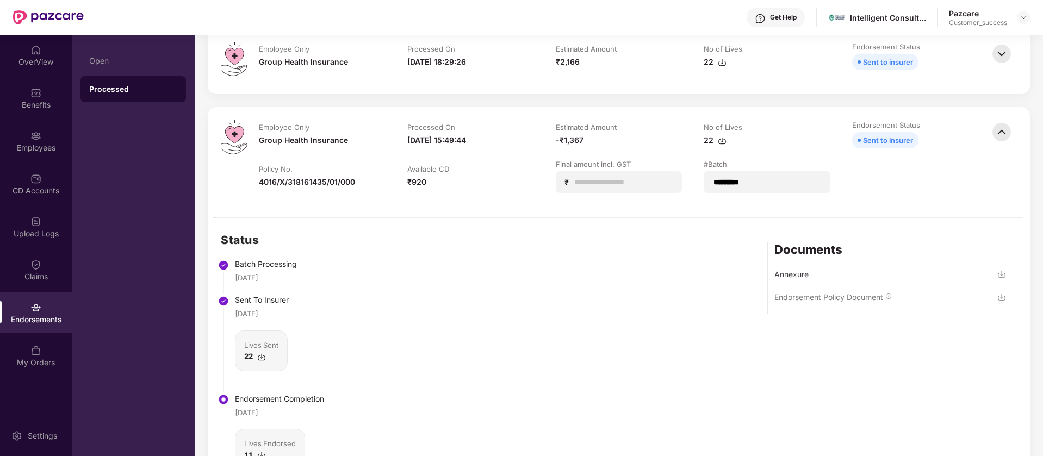
click at [796, 273] on div "Annexure" at bounding box center [791, 274] width 34 height 10
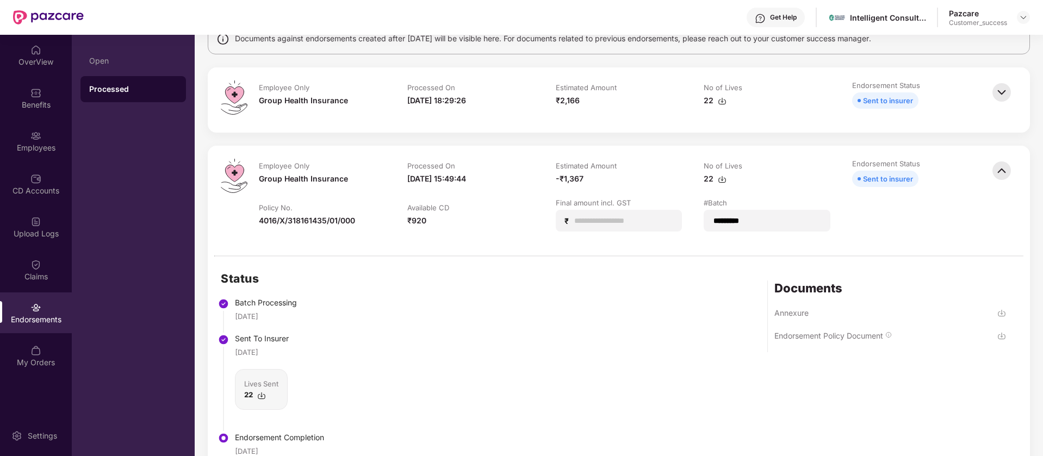
scroll to position [97, 0]
click at [1007, 167] on img at bounding box center [1001, 171] width 24 height 24
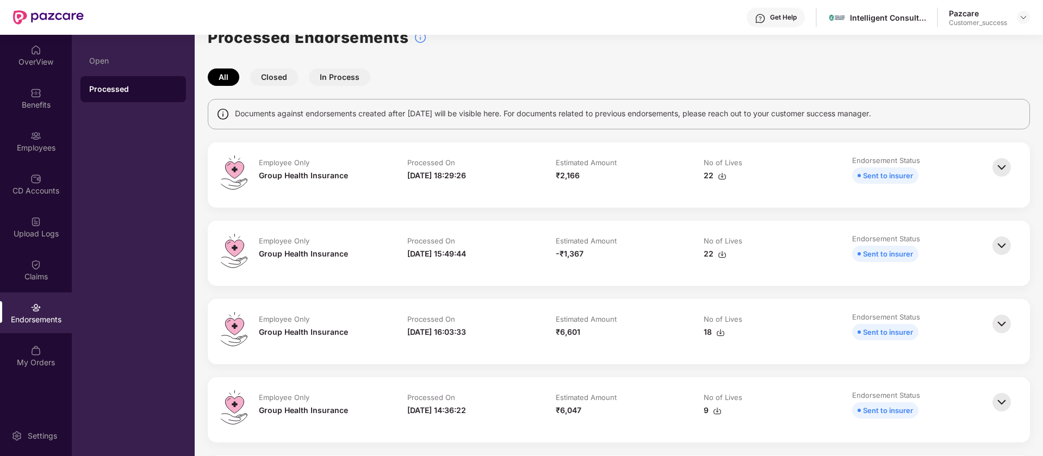
scroll to position [0, 0]
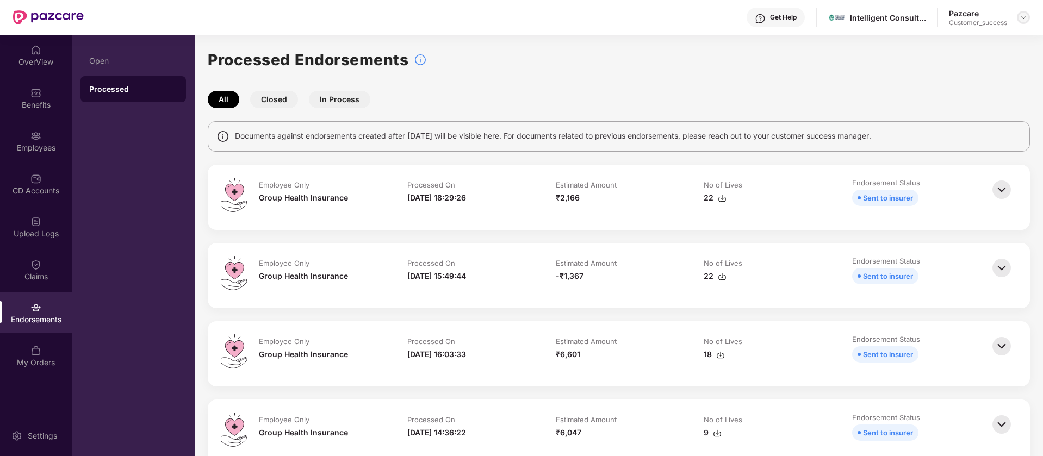
click at [1023, 18] on img at bounding box center [1023, 17] width 9 height 9
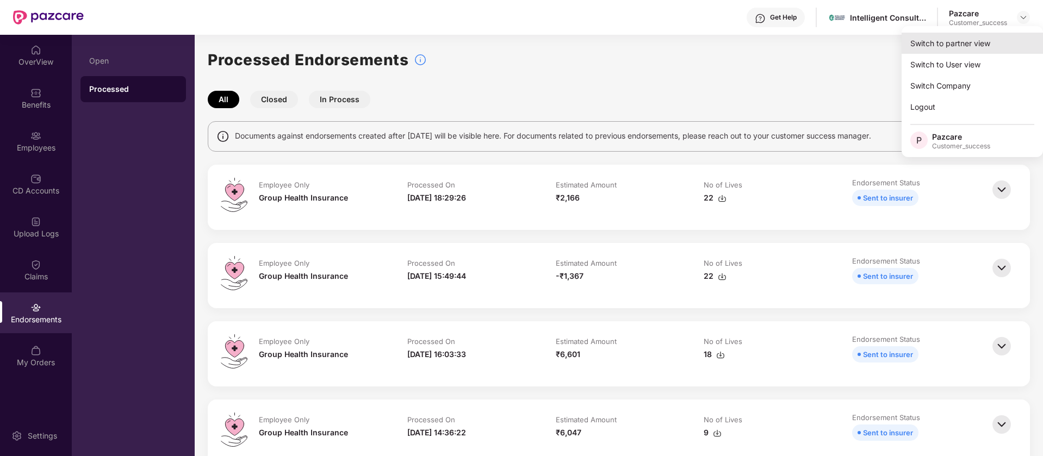
click at [984, 48] on div "Switch to partner view" at bounding box center [971, 43] width 141 height 21
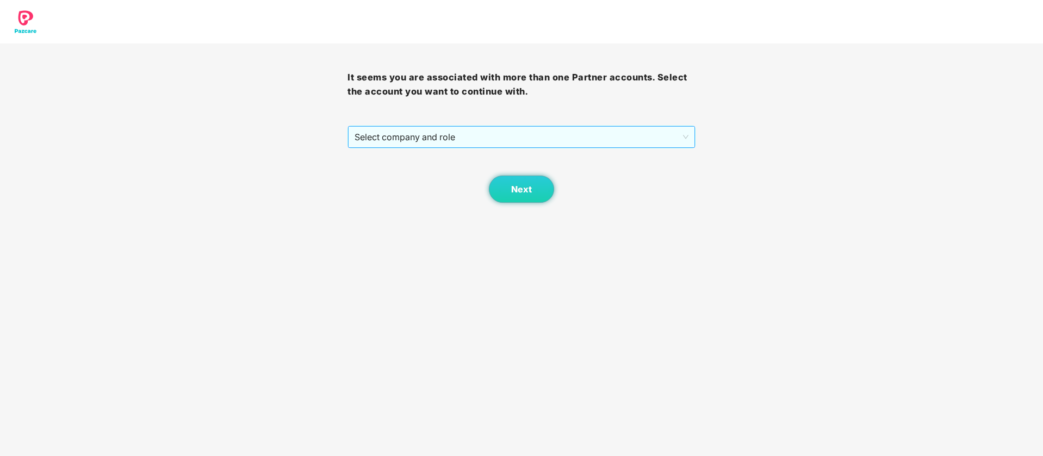
click at [487, 133] on span "Select company and role" at bounding box center [520, 137] width 333 height 21
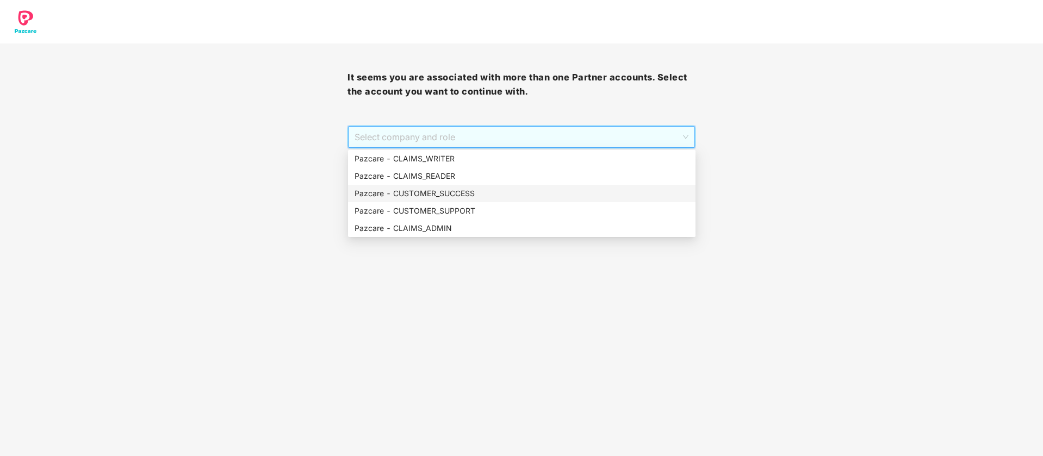
click at [439, 197] on div "Pazcare - CUSTOMER_SUCCESS" at bounding box center [521, 194] width 334 height 12
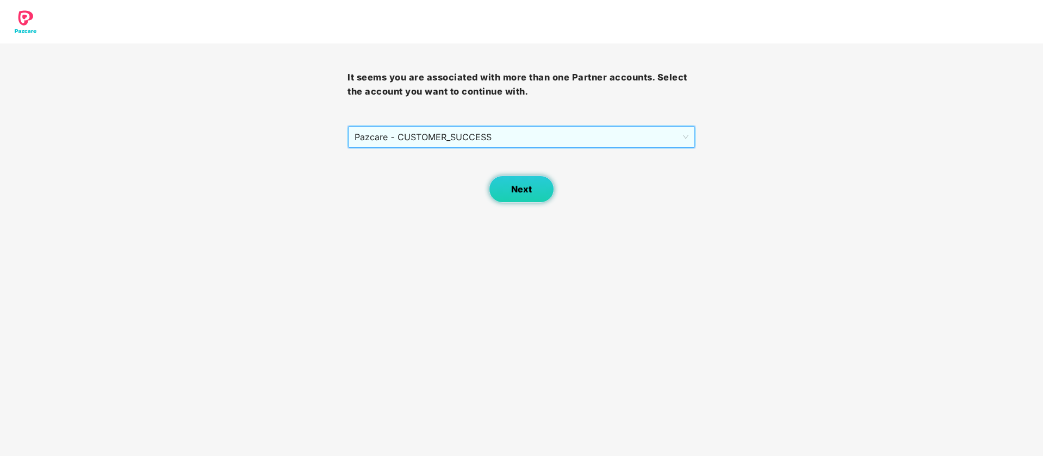
click at [494, 190] on button "Next" at bounding box center [521, 189] width 65 height 27
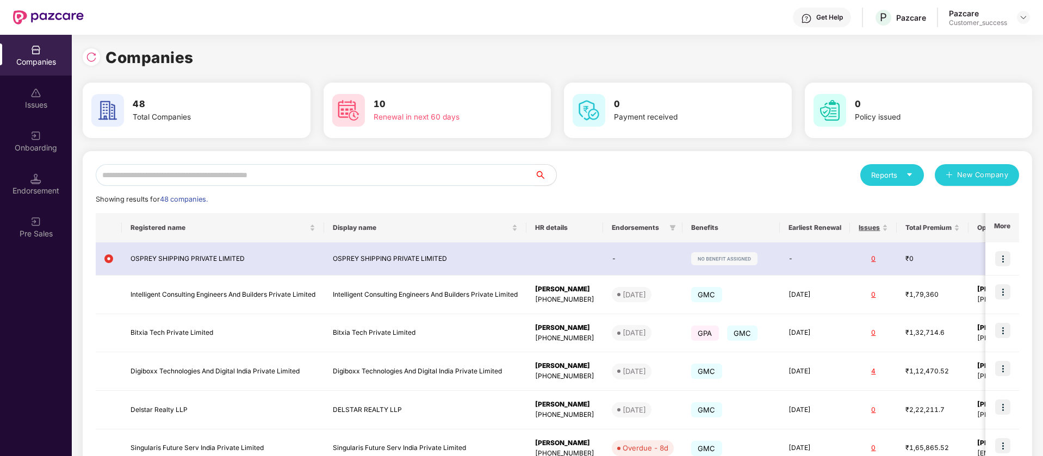
click at [240, 175] on input "text" at bounding box center [315, 175] width 439 height 22
paste input "*******"
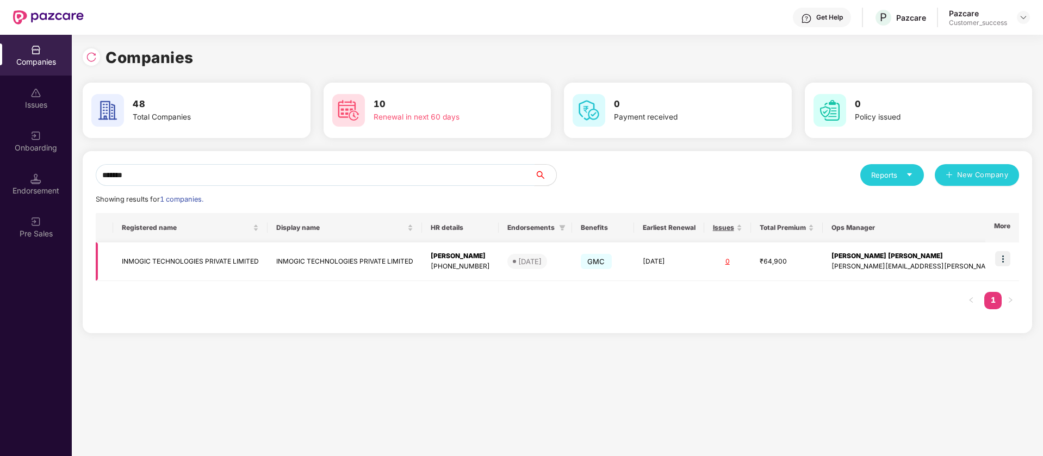
scroll to position [0, 1]
type input "*******"
click at [1002, 260] on img at bounding box center [1002, 258] width 15 height 15
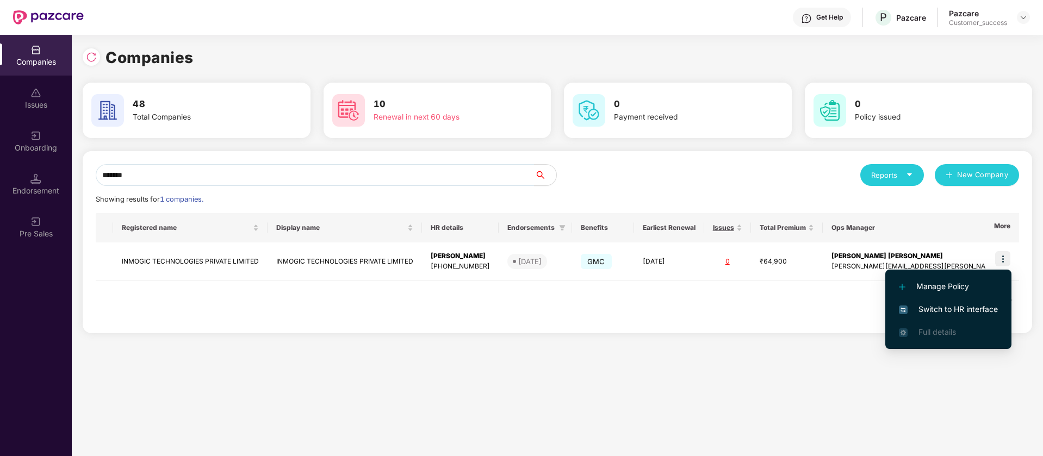
click at [948, 310] on span "Switch to HR interface" at bounding box center [948, 309] width 99 height 12
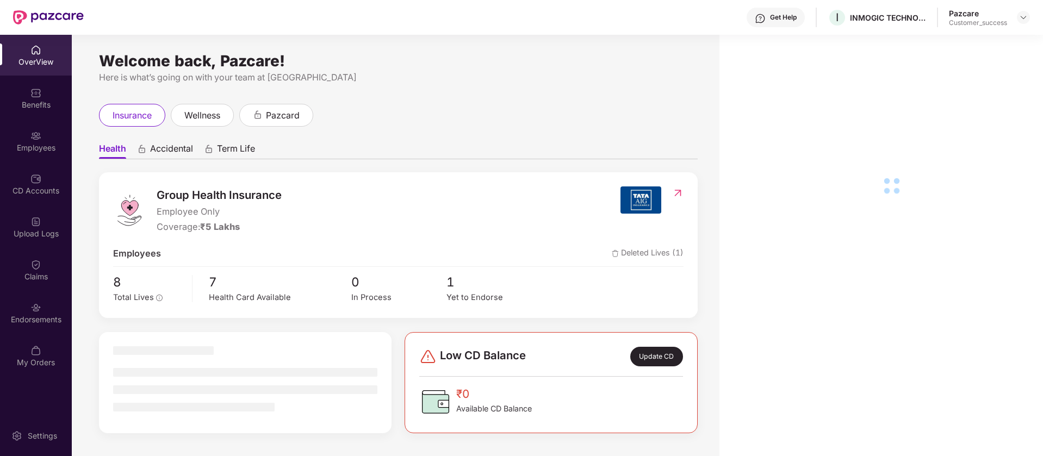
click at [776, 17] on div "Get Help" at bounding box center [783, 17] width 27 height 9
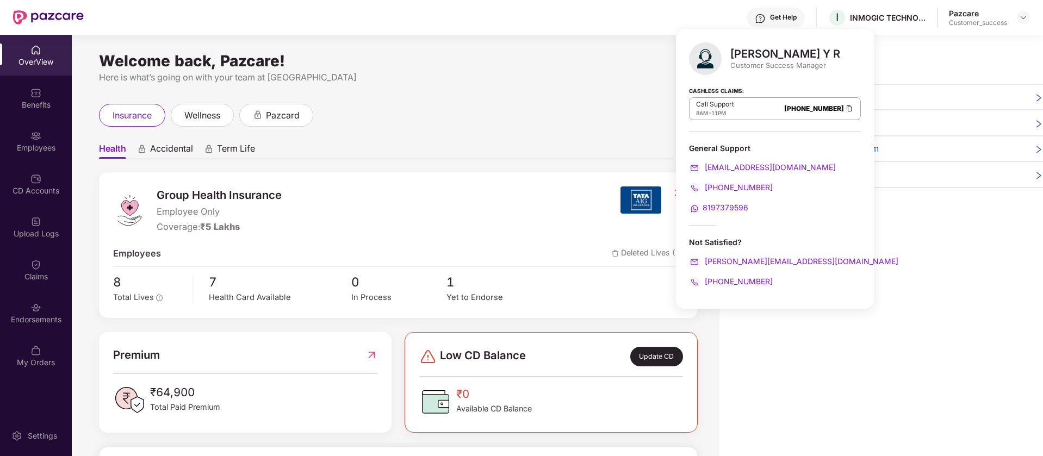
click at [501, 26] on div "Get Help I INMOGIC TECHNOLOGIES PRIVATE LIMITED Pazcare Customer_success" at bounding box center [557, 17] width 946 height 35
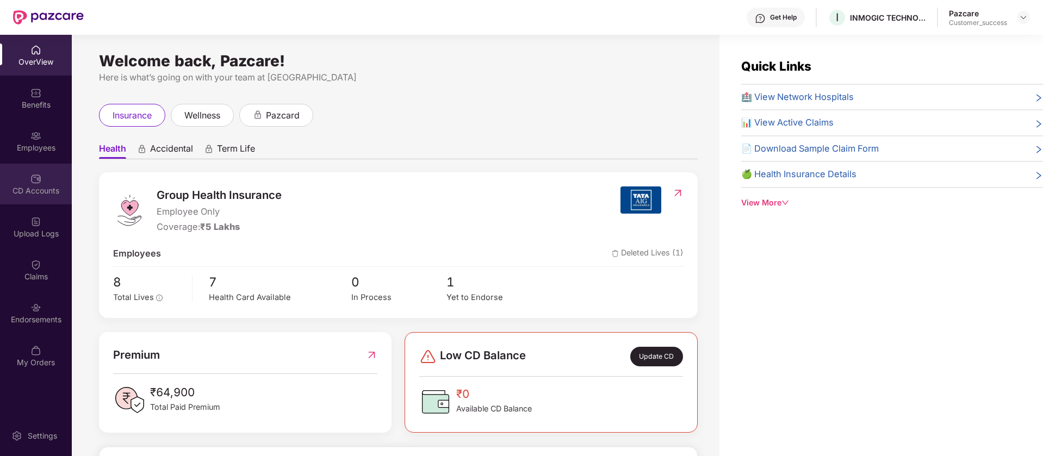
click at [60, 173] on div "CD Accounts" at bounding box center [36, 184] width 72 height 41
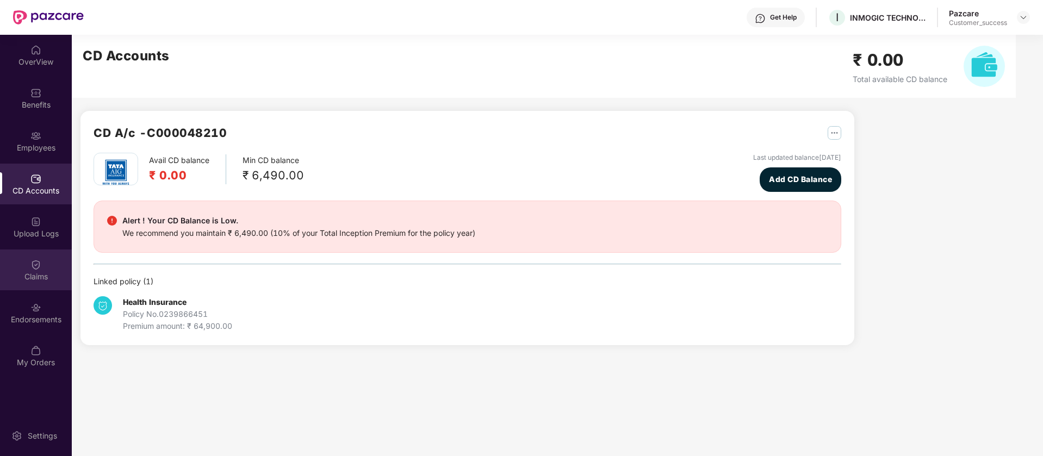
click at [20, 264] on div "Claims" at bounding box center [36, 270] width 72 height 41
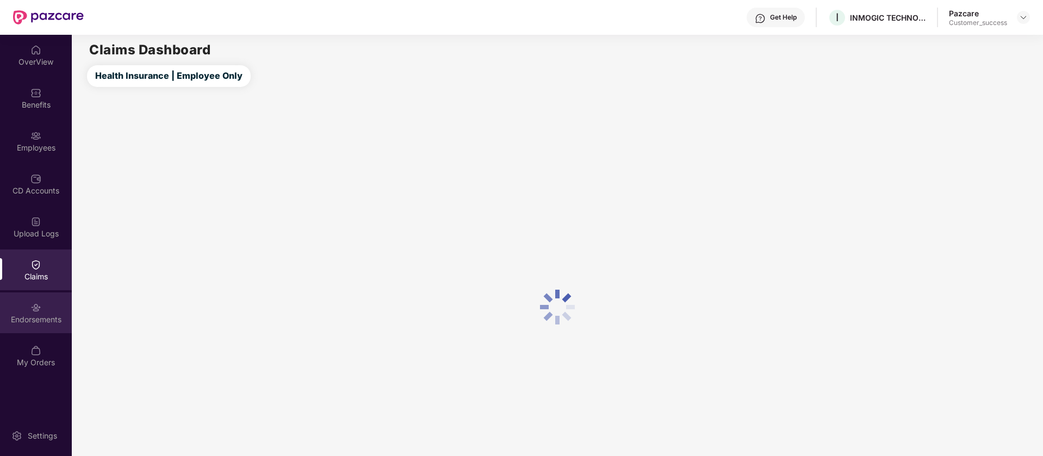
click at [37, 307] on img at bounding box center [35, 307] width 11 height 11
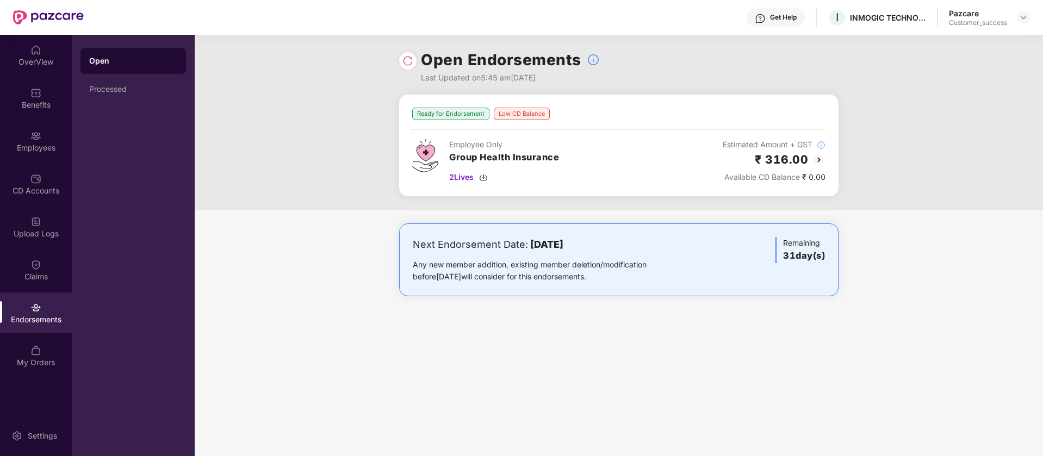
click at [817, 157] on img at bounding box center [818, 159] width 13 height 13
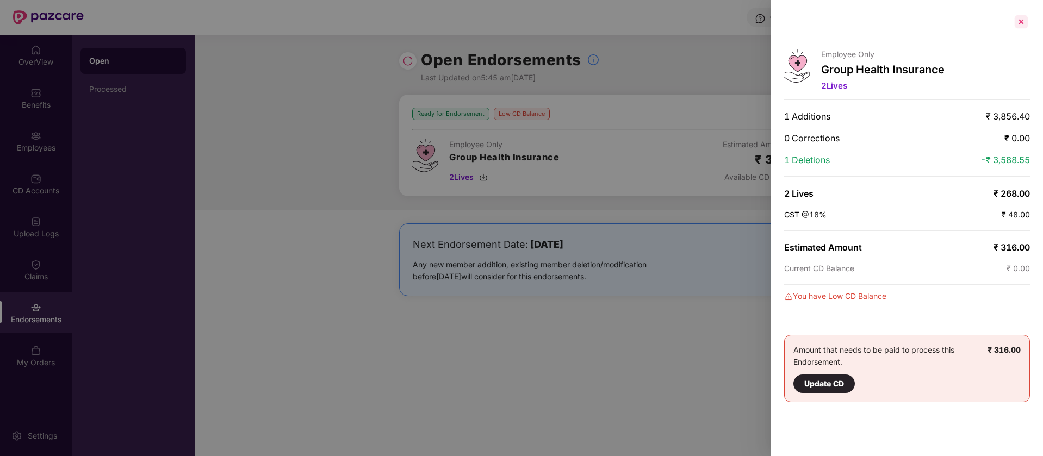
click at [1015, 24] on div at bounding box center [1020, 21] width 17 height 17
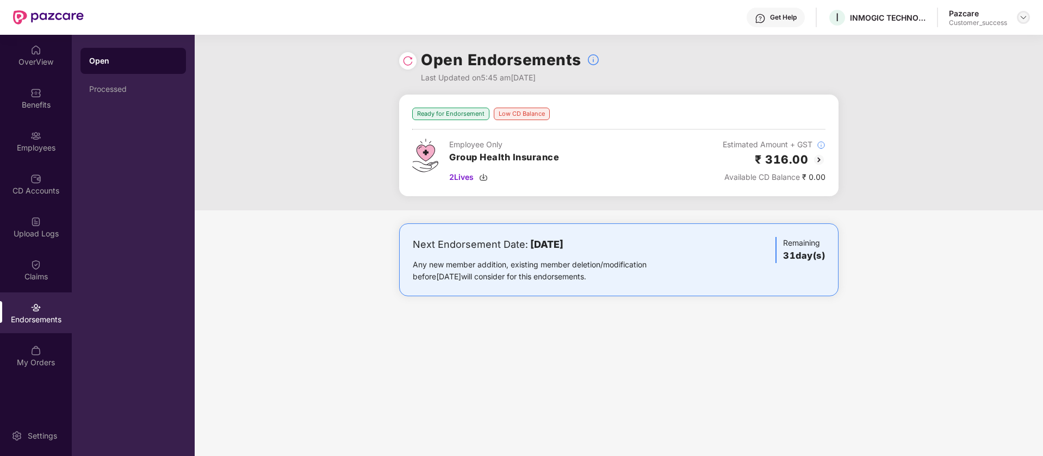
click at [1026, 14] on img at bounding box center [1023, 17] width 9 height 9
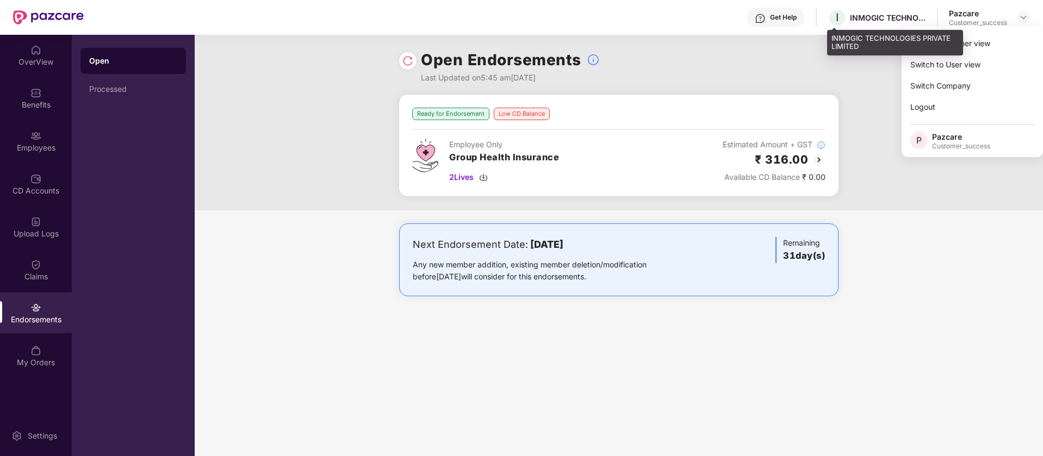
click at [865, 16] on div "INMOGIC TECHNOLOGIES PRIVATE LIMITED" at bounding box center [888, 18] width 76 height 10
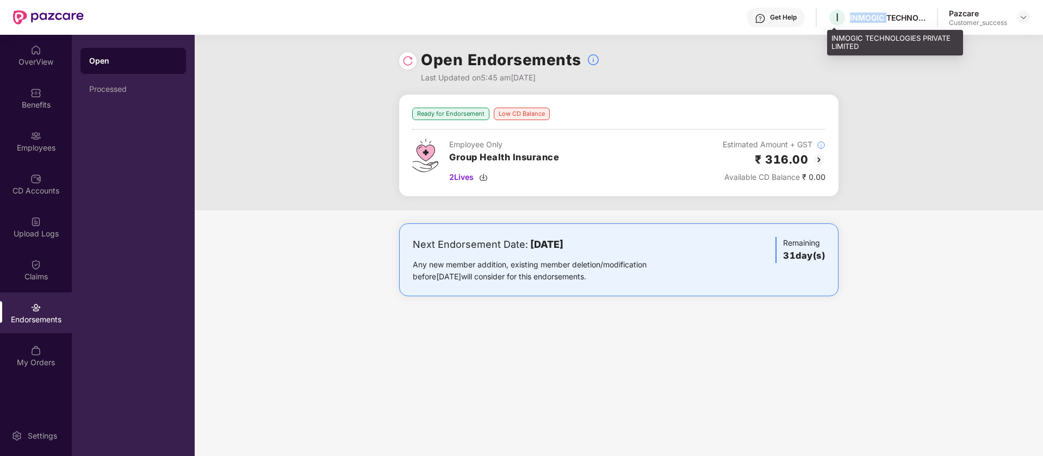
copy div "INMOGIC"
click at [1026, 18] on img at bounding box center [1023, 17] width 9 height 9
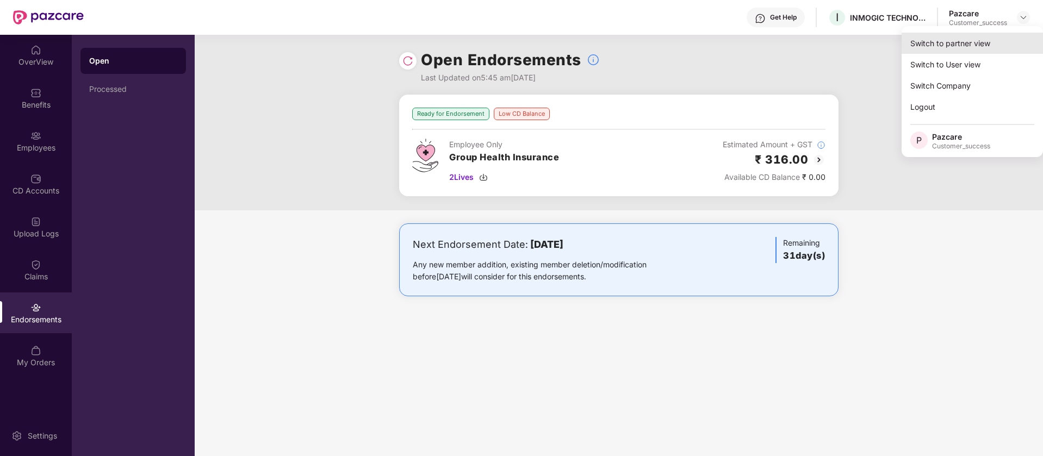
click at [986, 34] on div "Switch to partner view" at bounding box center [971, 43] width 141 height 21
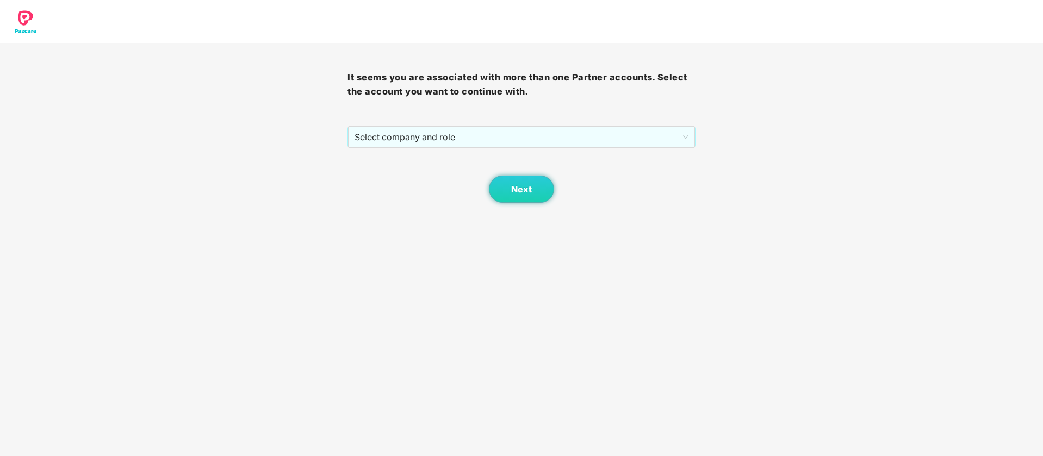
click at [488, 149] on div "Next" at bounding box center [520, 175] width 347 height 54
click at [478, 140] on span "Select company and role" at bounding box center [520, 137] width 333 height 21
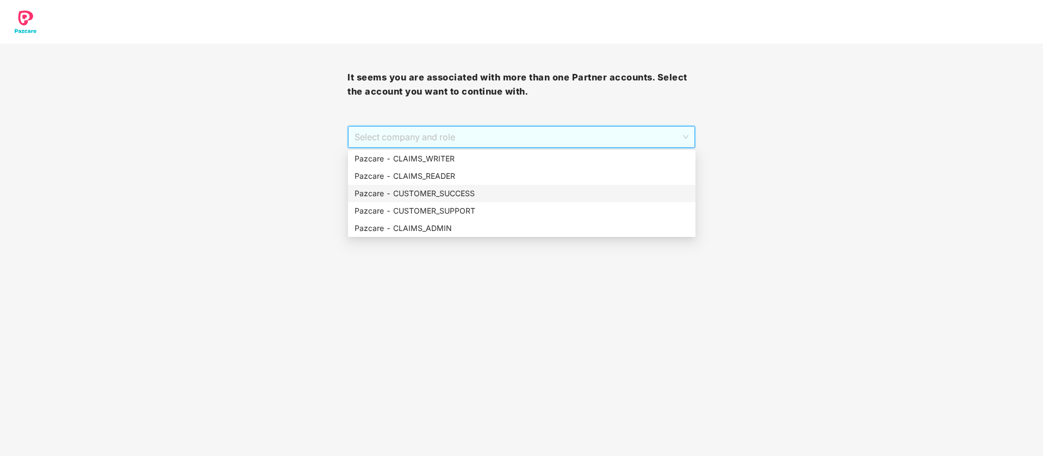
click at [453, 192] on div "Pazcare - CUSTOMER_SUCCESS" at bounding box center [521, 194] width 334 height 12
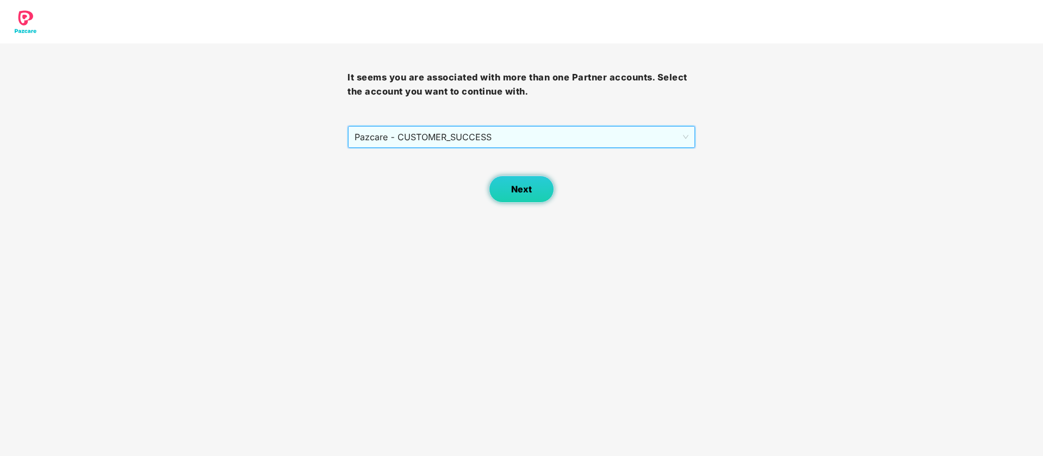
click at [494, 191] on button "Next" at bounding box center [521, 189] width 65 height 27
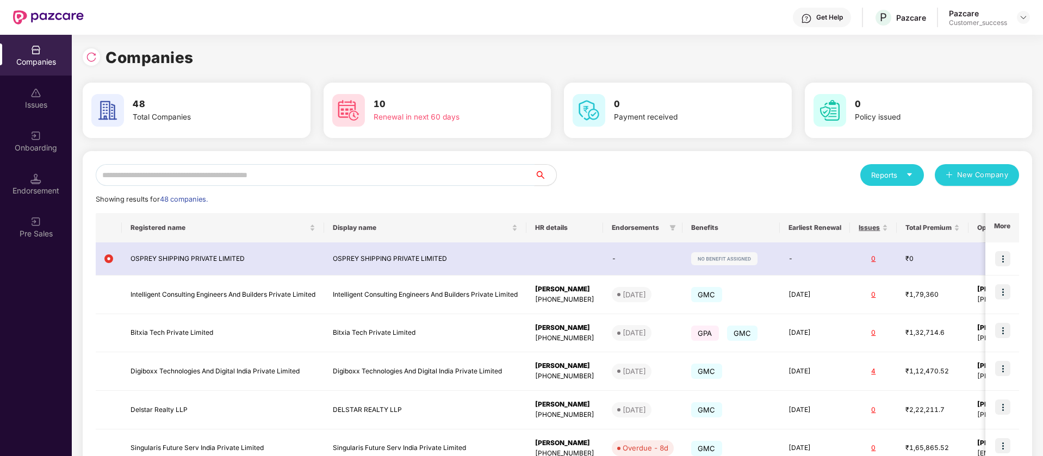
click at [287, 165] on input "text" at bounding box center [315, 175] width 439 height 22
paste input "*******"
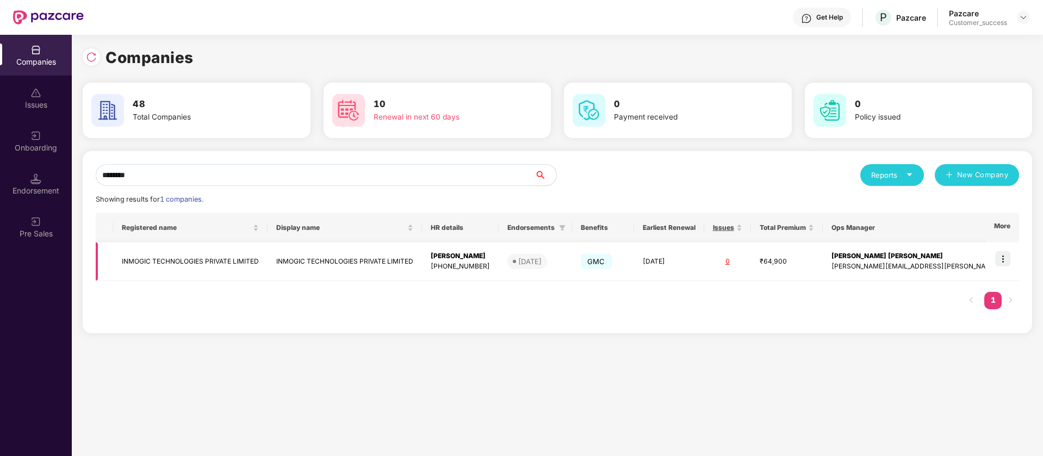
type input "*******"
click at [490, 259] on div "[PERSON_NAME]" at bounding box center [460, 256] width 59 height 10
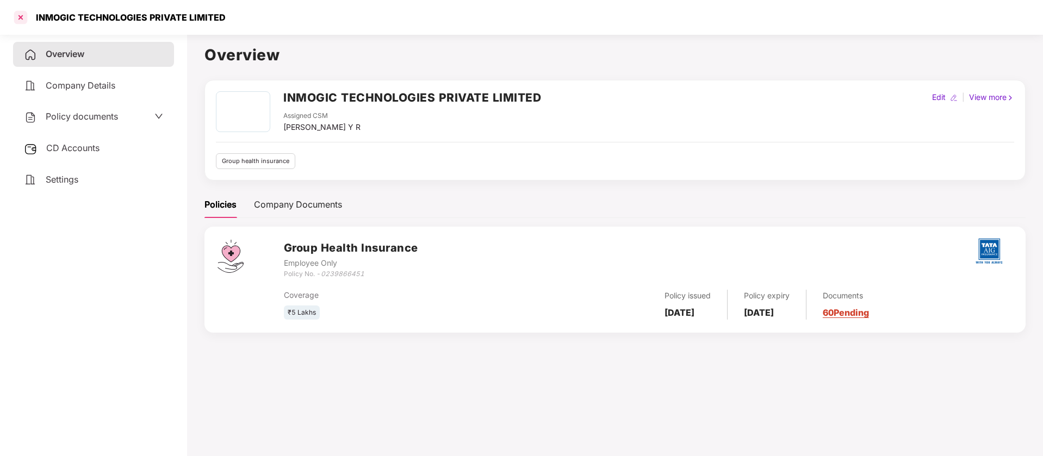
click at [22, 19] on div at bounding box center [20, 17] width 17 height 17
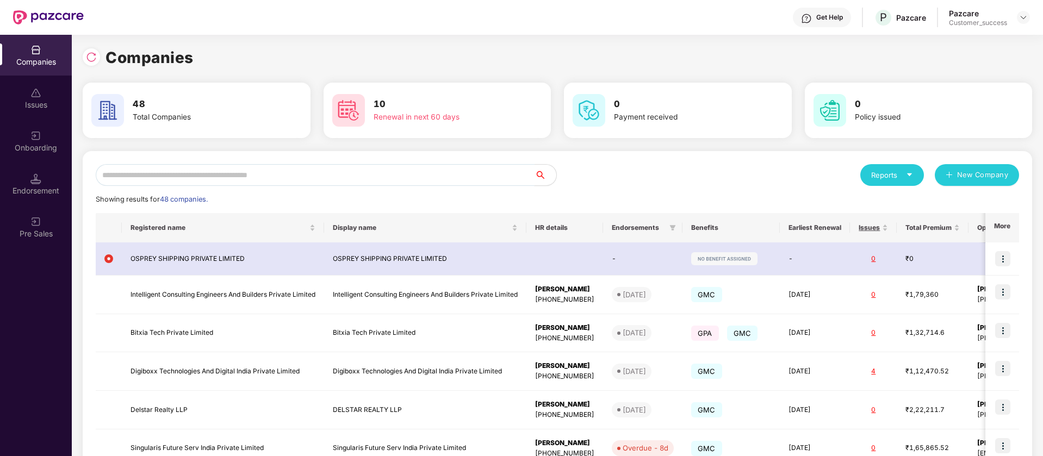
click at [310, 173] on input "text" at bounding box center [315, 175] width 439 height 22
paste input "*******"
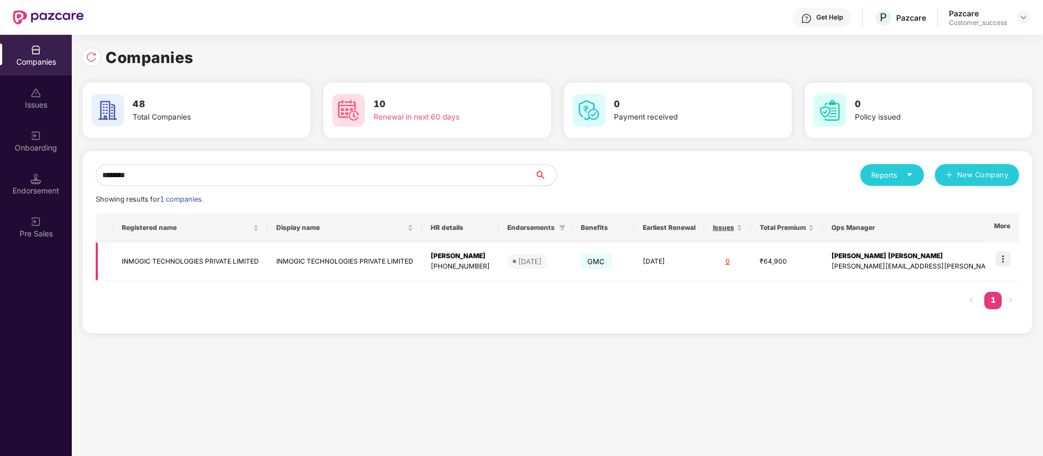
type input "*******"
click at [1005, 257] on img at bounding box center [1002, 258] width 15 height 15
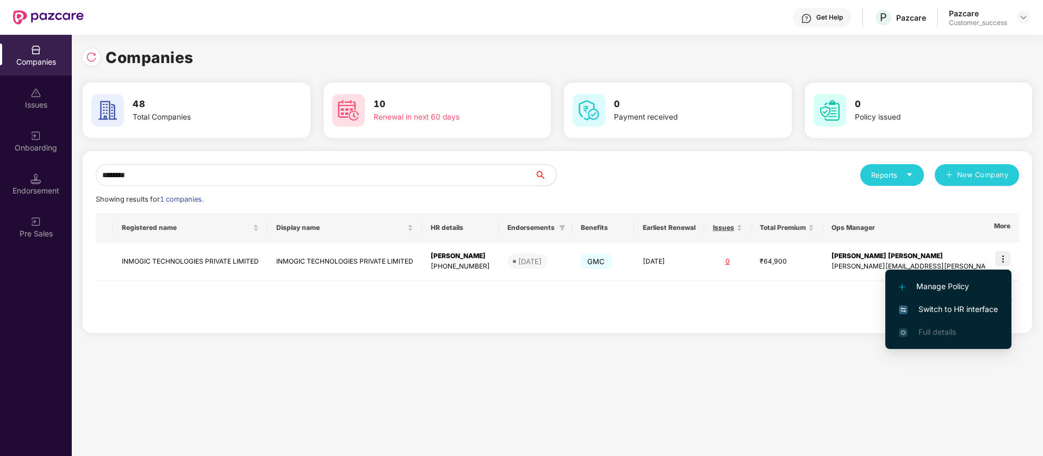
click at [955, 304] on span "Switch to HR interface" at bounding box center [948, 309] width 99 height 12
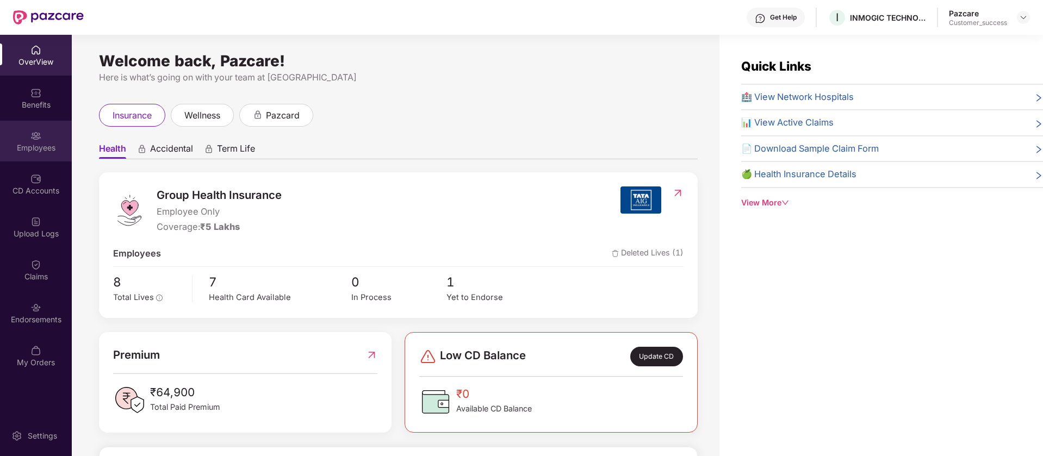
click at [47, 142] on div "Employees" at bounding box center [36, 147] width 72 height 11
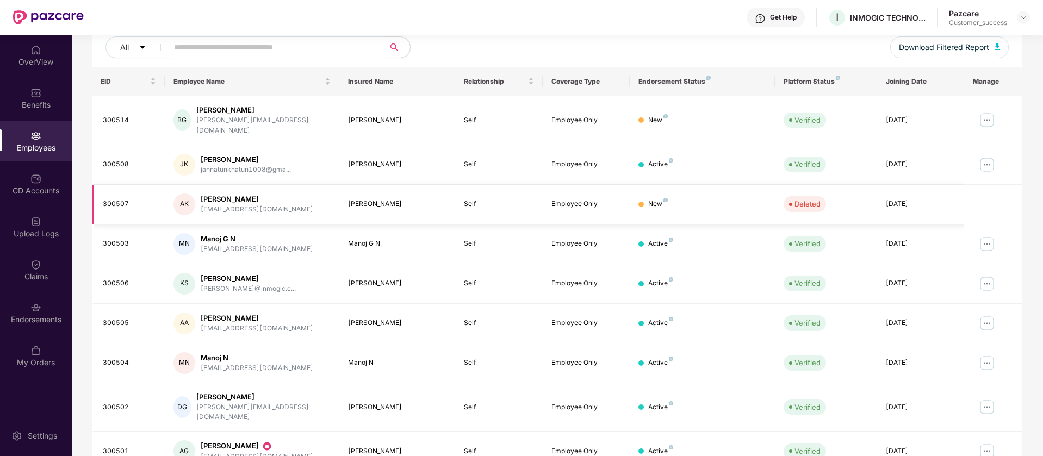
scroll to position [172, 0]
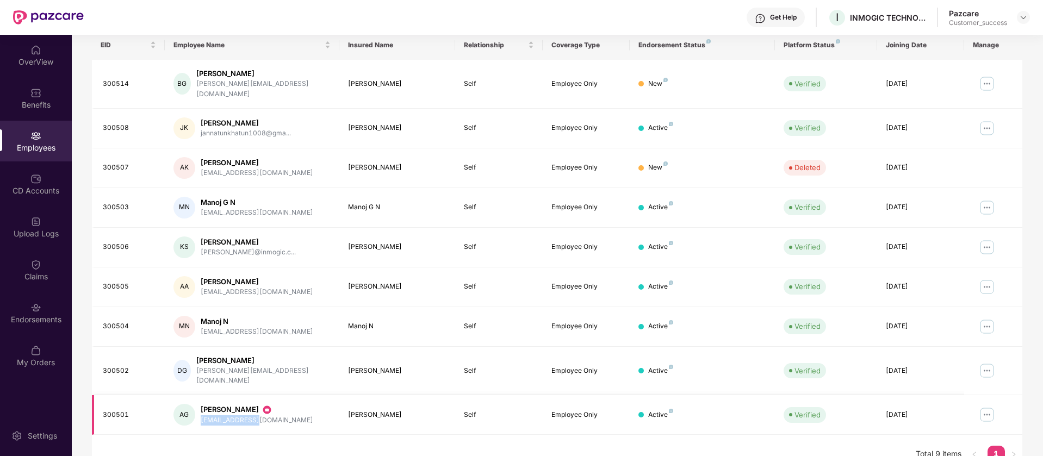
drag, startPoint x: 252, startPoint y: 405, endPoint x: 201, endPoint y: 403, distance: 51.7
click at [201, 415] on div "[EMAIL_ADDRESS][DOMAIN_NAME]" at bounding box center [257, 420] width 113 height 10
copy div "[EMAIL_ADDRESS][DOMAIN_NAME]"
click at [38, 301] on div at bounding box center [35, 306] width 11 height 11
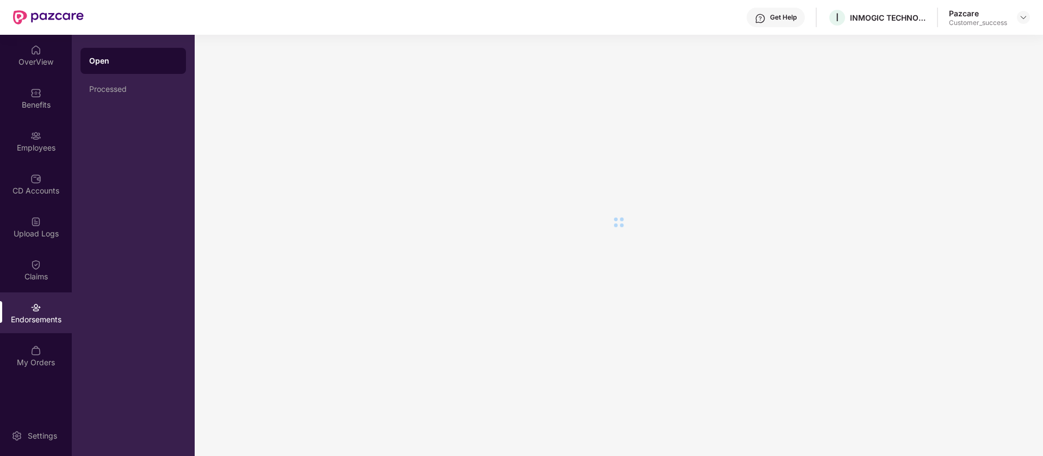
scroll to position [0, 0]
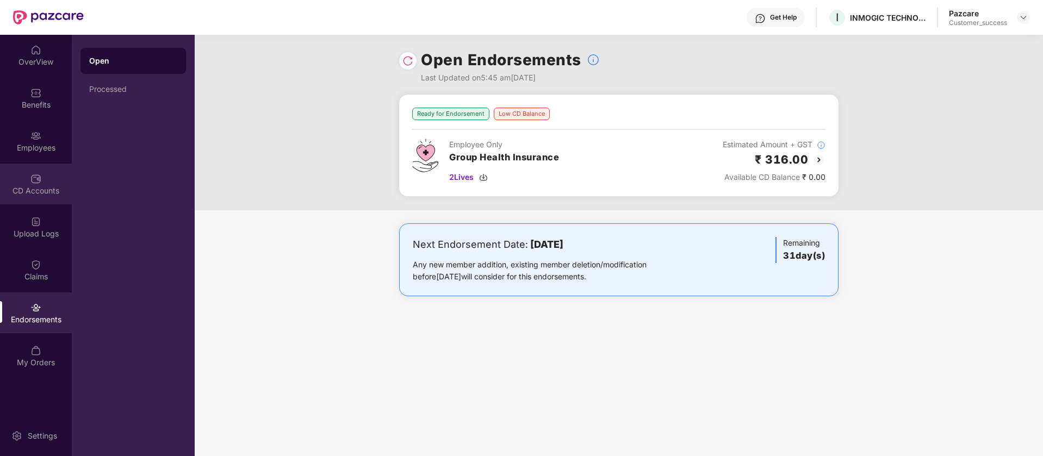
click at [33, 179] on img at bounding box center [35, 178] width 11 height 11
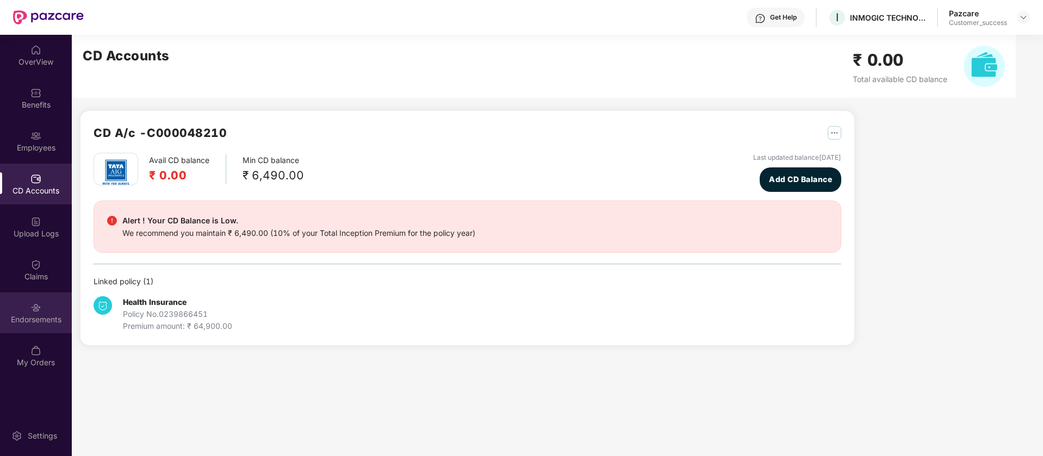
click at [32, 314] on div "Endorsements" at bounding box center [36, 319] width 72 height 11
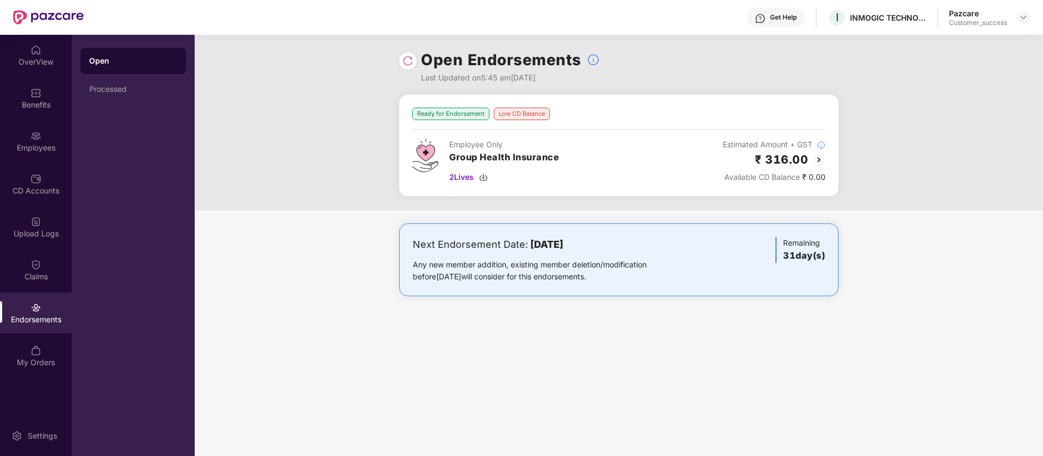
click at [819, 161] on img at bounding box center [818, 159] width 13 height 13
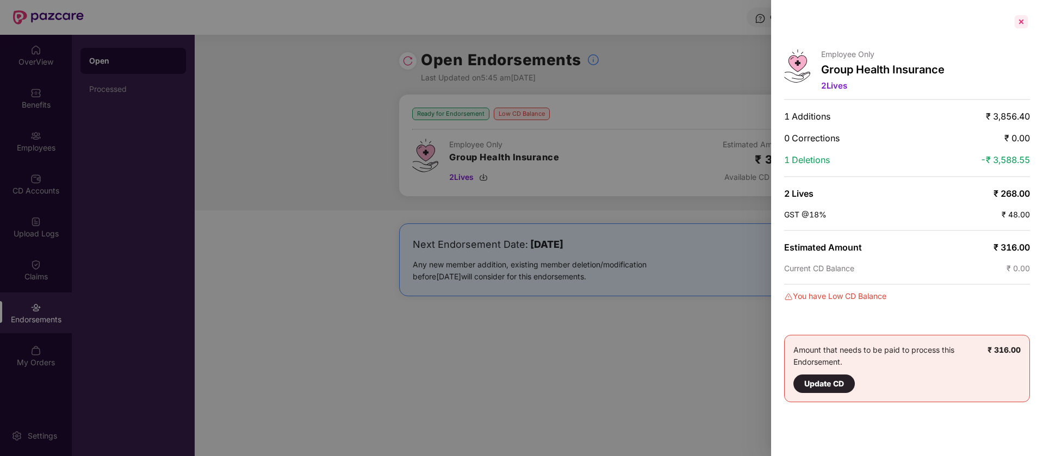
click at [1017, 24] on div at bounding box center [1020, 21] width 17 height 17
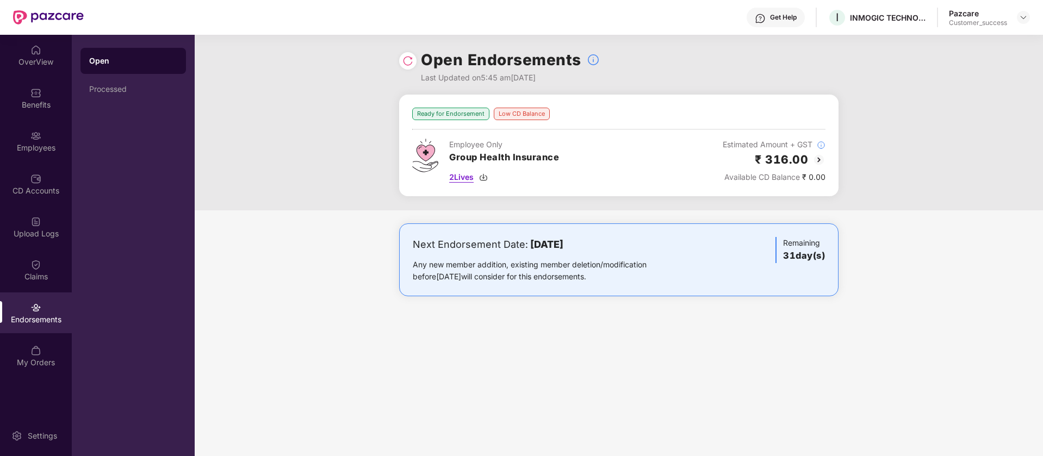
click at [483, 177] on img at bounding box center [483, 177] width 9 height 9
click at [28, 147] on div "Employees" at bounding box center [36, 147] width 72 height 11
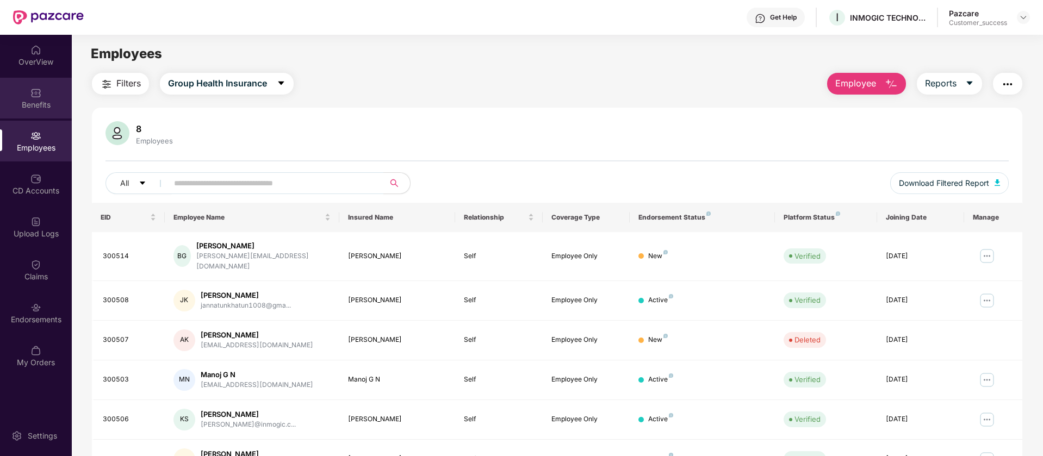
click at [29, 101] on div "Benefits" at bounding box center [36, 104] width 72 height 11
